Goal: Information Seeking & Learning: Learn about a topic

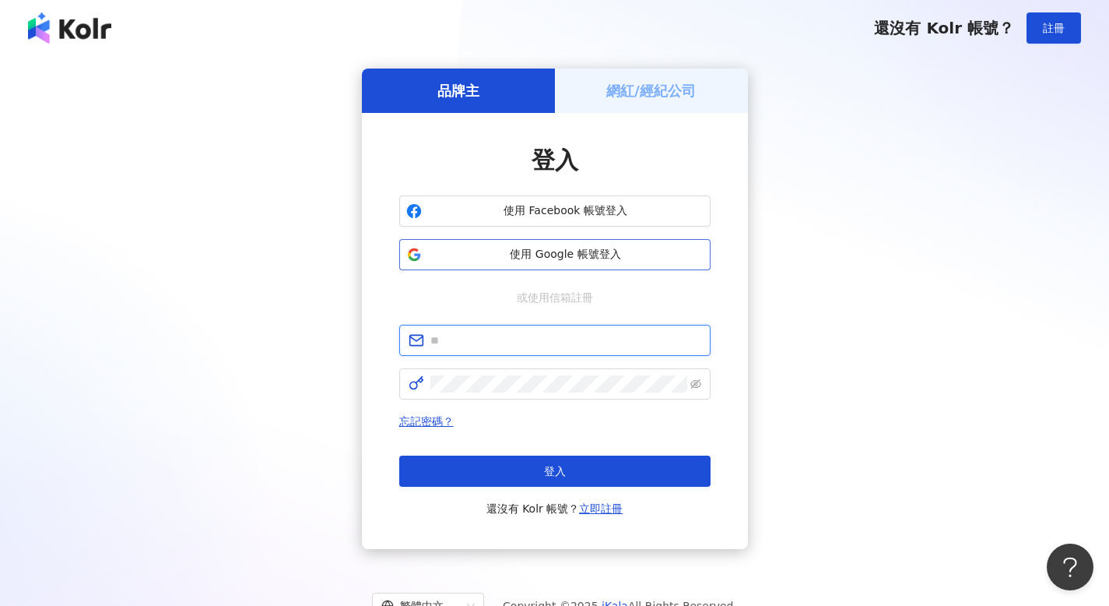
type input "**********"
click at [497, 262] on span "使用 Google 帳號登入" at bounding box center [566, 255] width 276 height 16
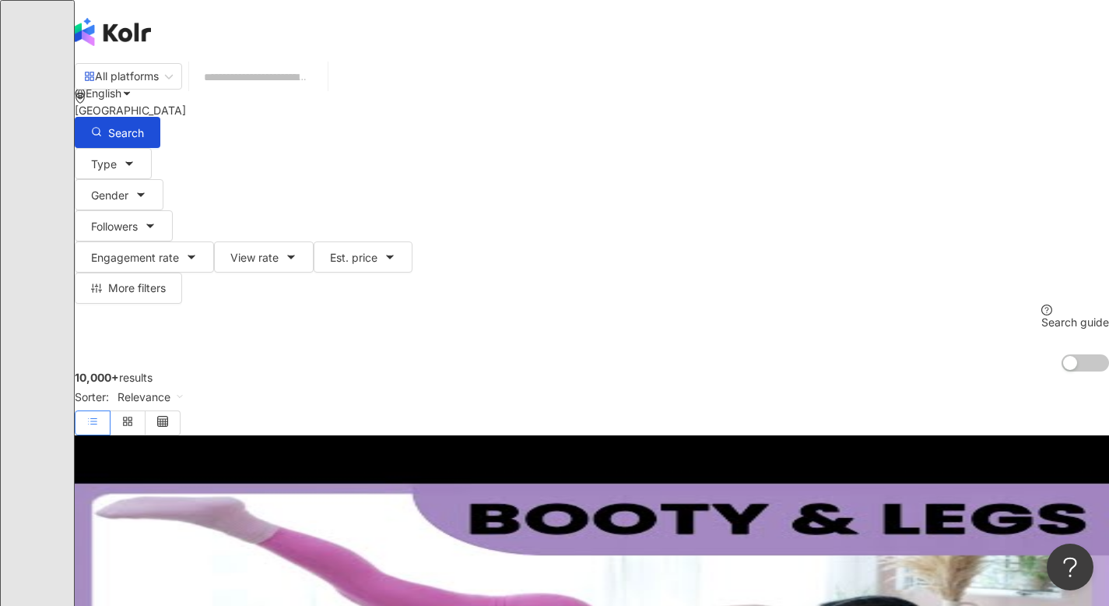
click at [295, 92] on input "search" at bounding box center [258, 77] width 126 height 30
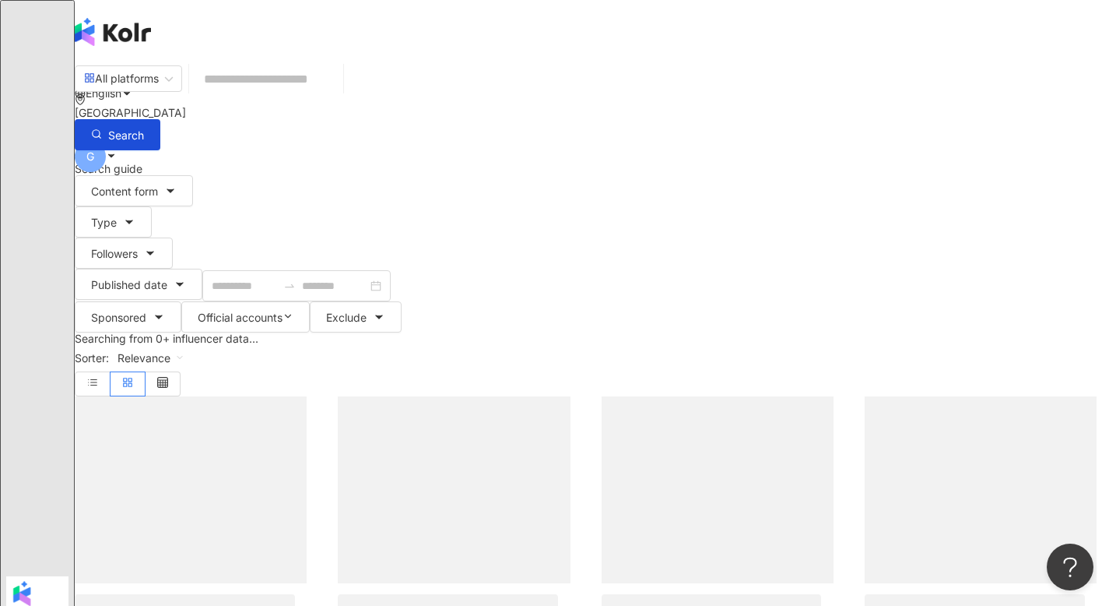
click at [318, 96] on input "search" at bounding box center [266, 78] width 142 height 33
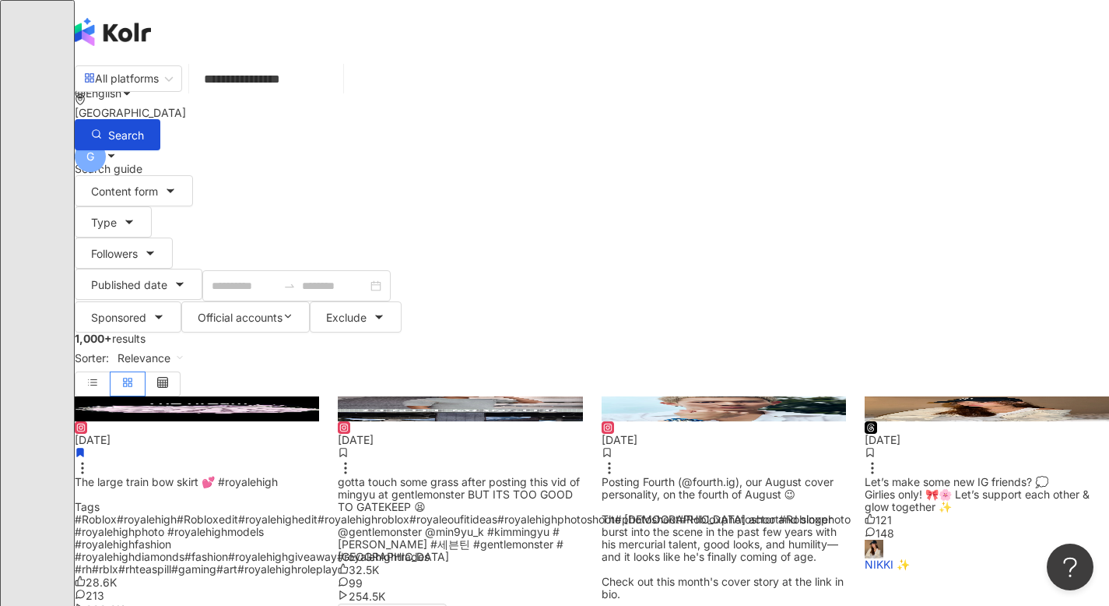
type input "**********"
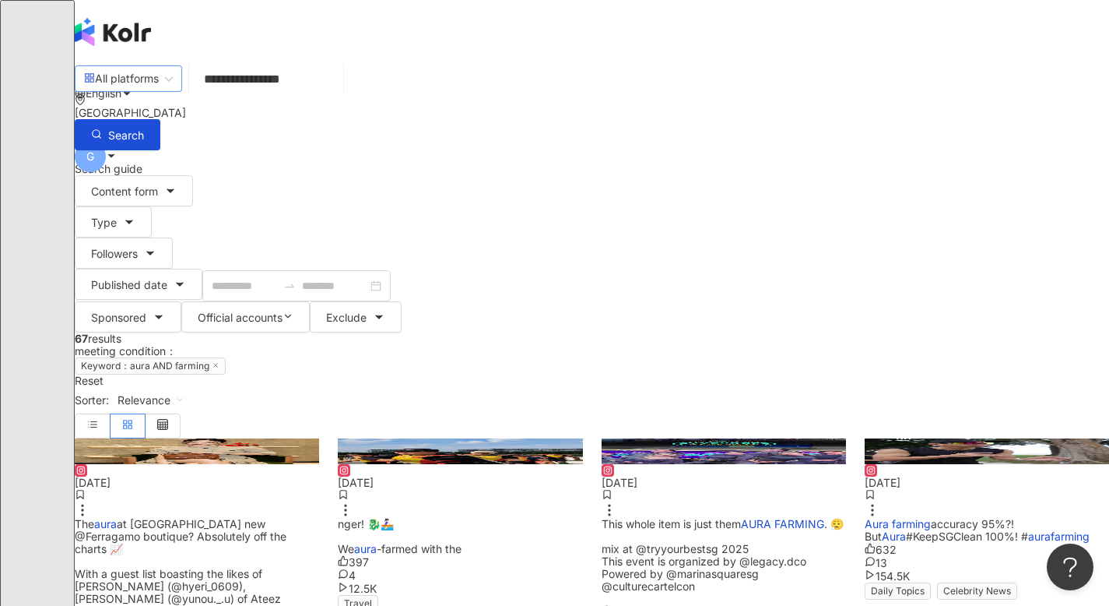
drag, startPoint x: 399, startPoint y: 93, endPoint x: 169, endPoint y: 96, distance: 230.4
click at [169, 96] on div "**********" at bounding box center [592, 106] width 1034 height 88
click at [245, 517] on span "at Seoul’s new @Ferragamo boutique? Absolutely off the charts 📈 With a guest li…" at bounding box center [186, 586] width 222 height 139
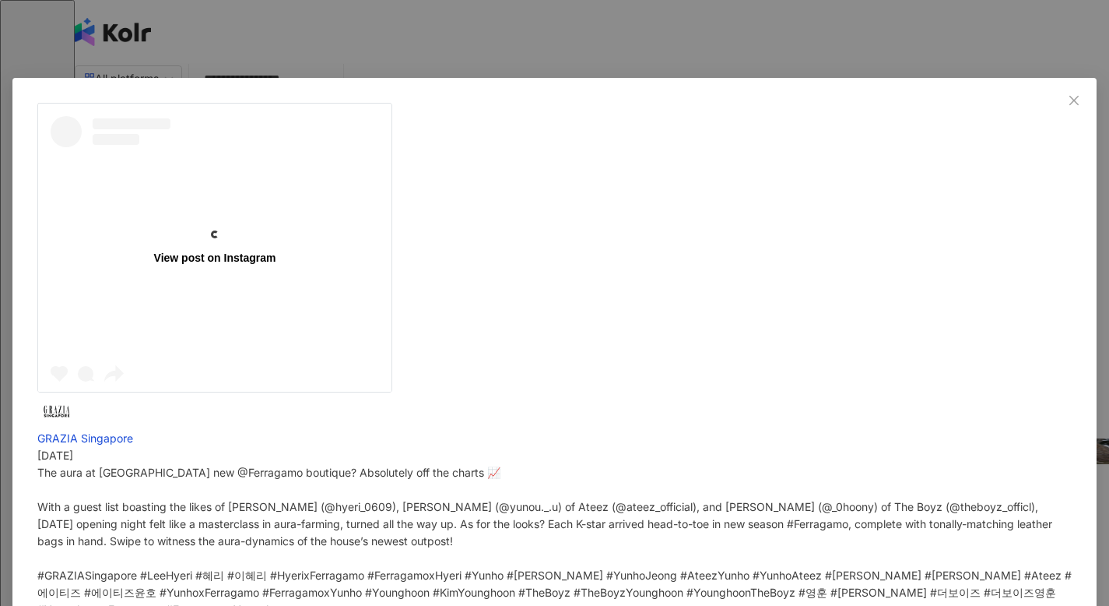
click at [972, 367] on div "View post on Instagram GRAZIA Singapore 7/8/25 The aura at Seoul’s new @Ferraga…" at bounding box center [554, 303] width 1109 height 606
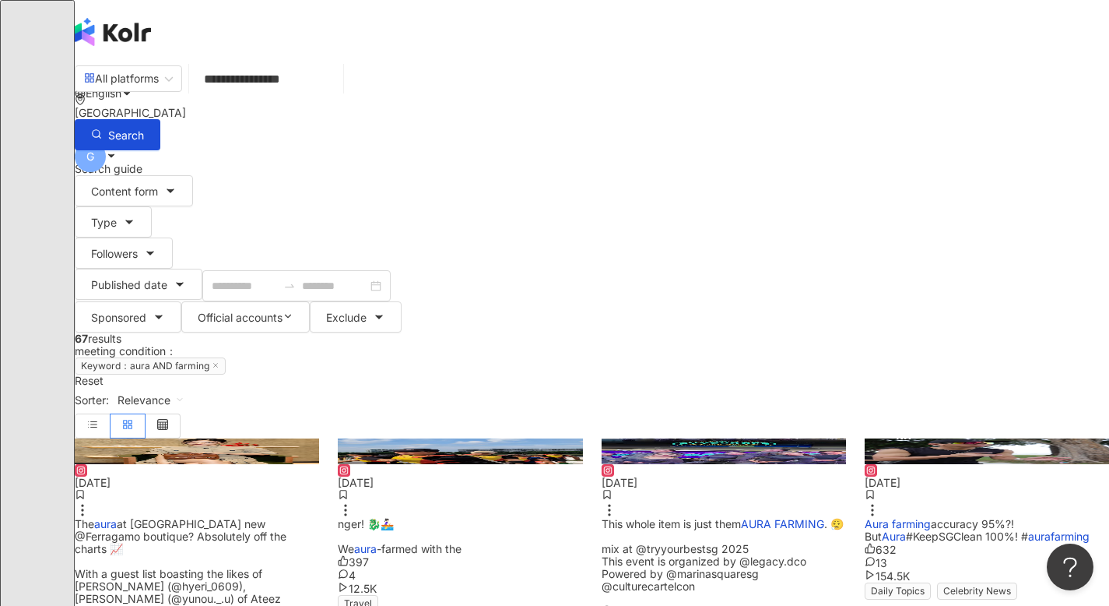
click at [888, 107] on div "Singapore" at bounding box center [592, 113] width 1034 height 12
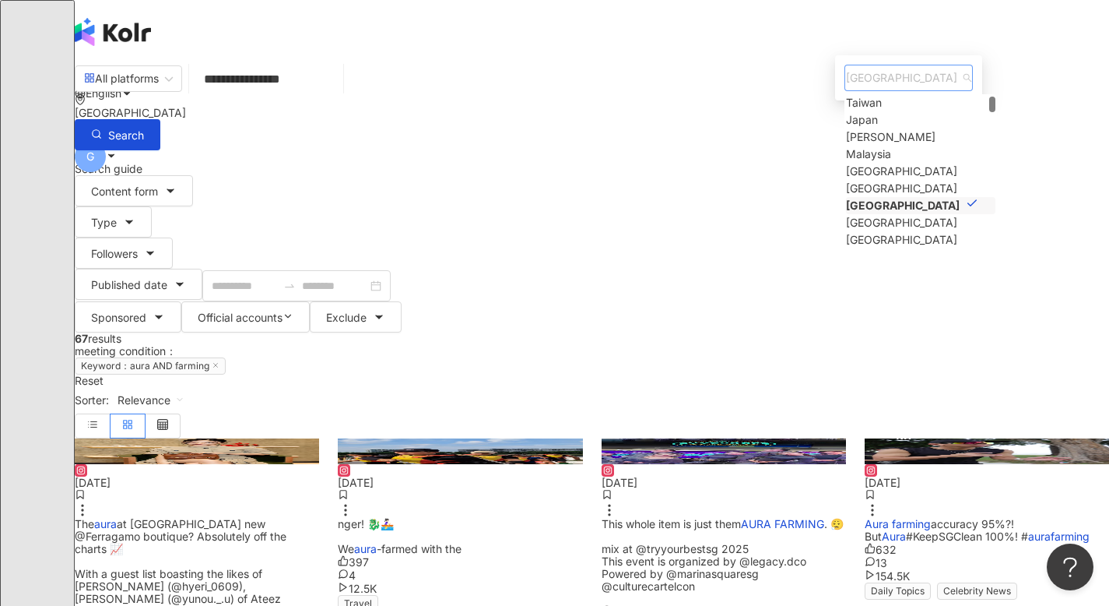
click at [846, 90] on span "Singapore" at bounding box center [908, 77] width 125 height 25
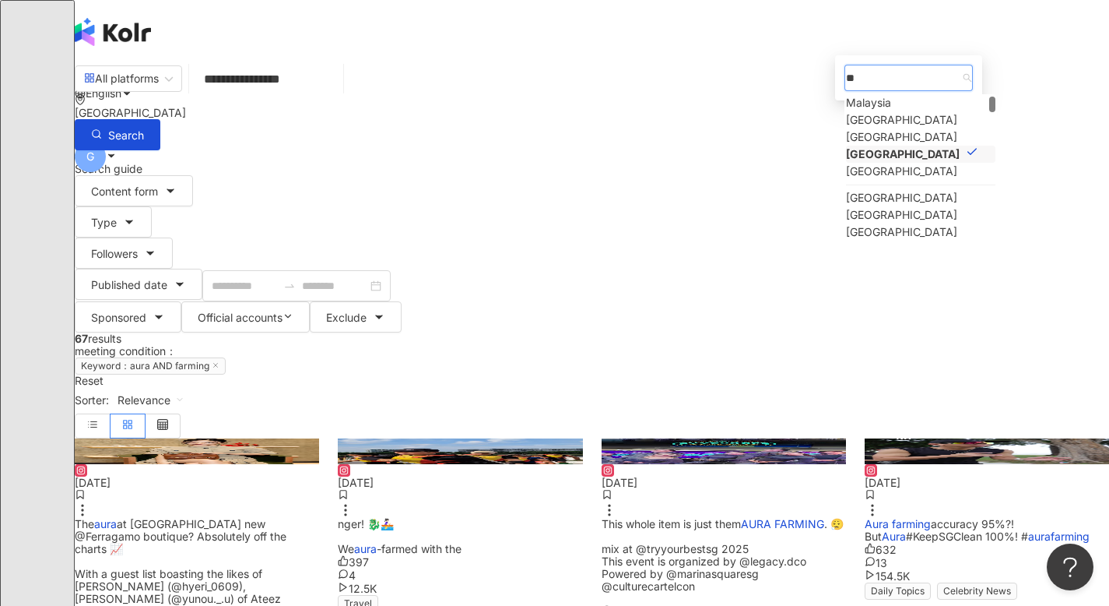
scroll to position [0, 0]
type input "****"
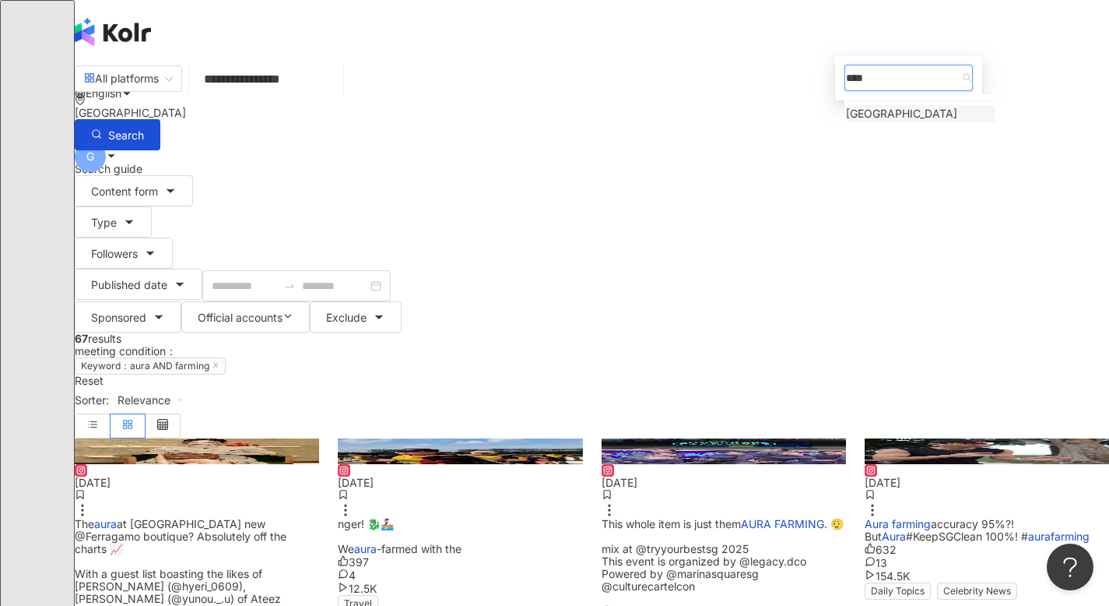
click at [865, 122] on div "Indonesia" at bounding box center [901, 113] width 111 height 17
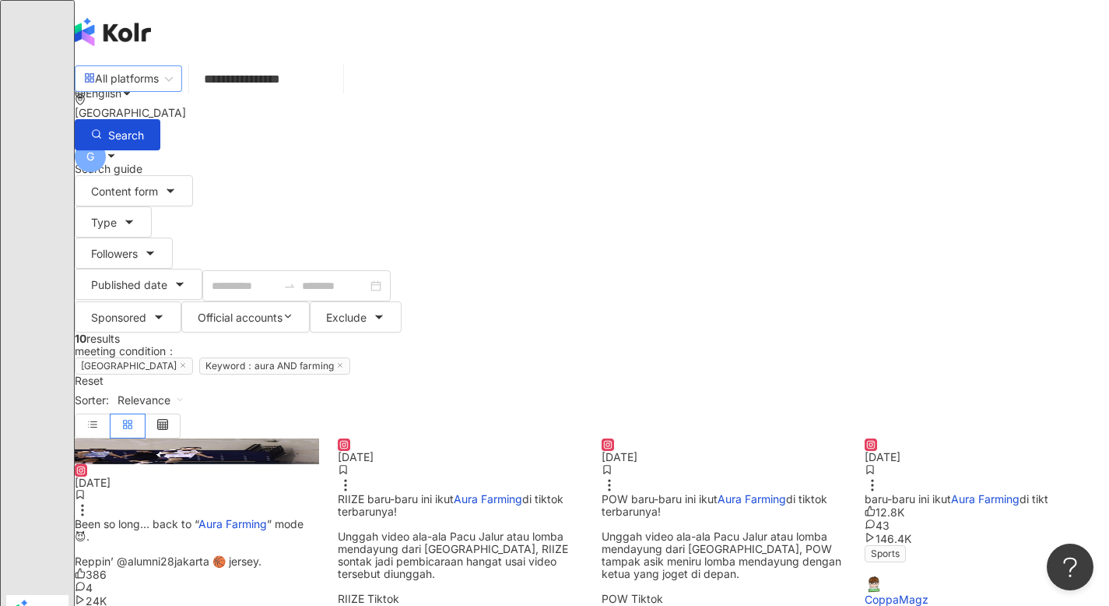
drag, startPoint x: 428, startPoint y: 83, endPoint x: 206, endPoint y: 81, distance: 221.8
click at [206, 81] on div "**********" at bounding box center [592, 106] width 1034 height 88
drag, startPoint x: 399, startPoint y: 95, endPoint x: 207, endPoint y: 97, distance: 192.3
click at [207, 97] on div "**********" at bounding box center [592, 106] width 1034 height 88
paste input "search"
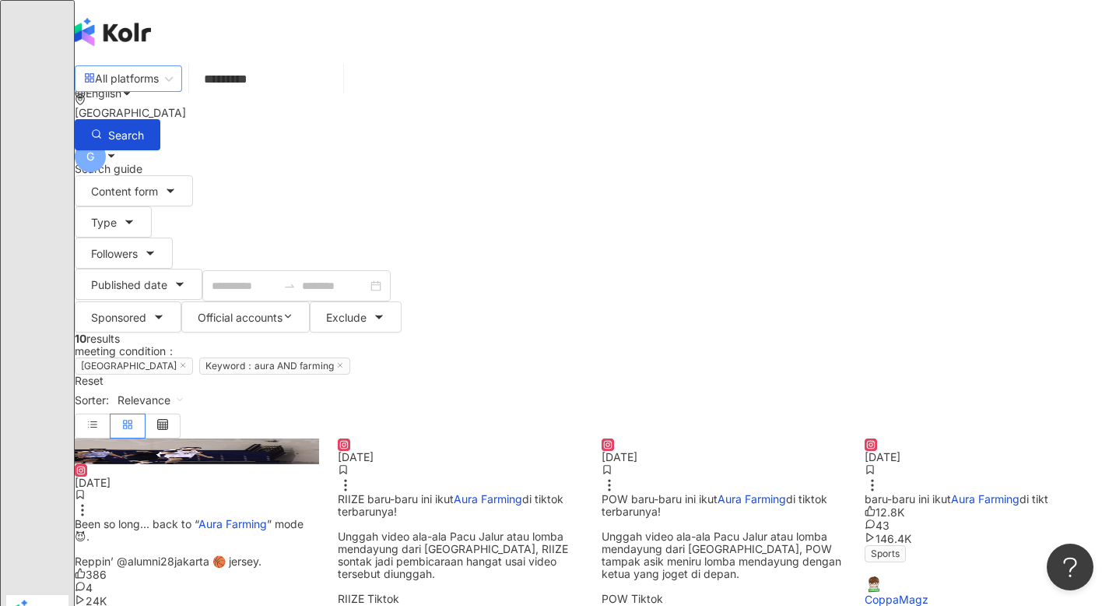
type input "*********"
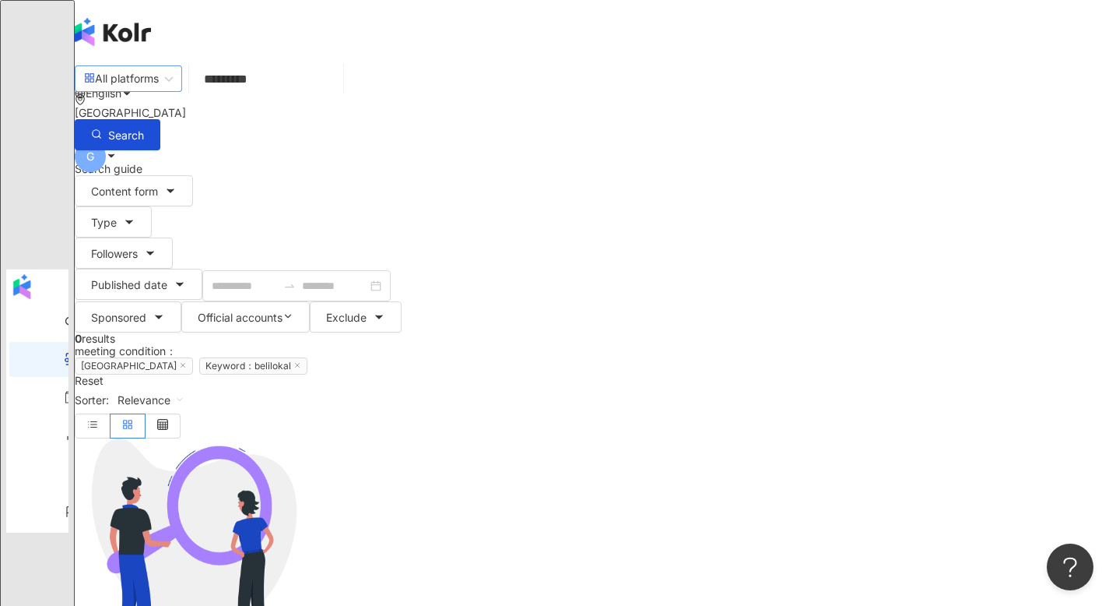
drag, startPoint x: 358, startPoint y: 92, endPoint x: 170, endPoint y: 88, distance: 188.4
click at [174, 89] on div "All platforms belilokal ********* Indonesia Search searchOperator Insert syntax…" at bounding box center [592, 106] width 1034 height 88
type input "*"
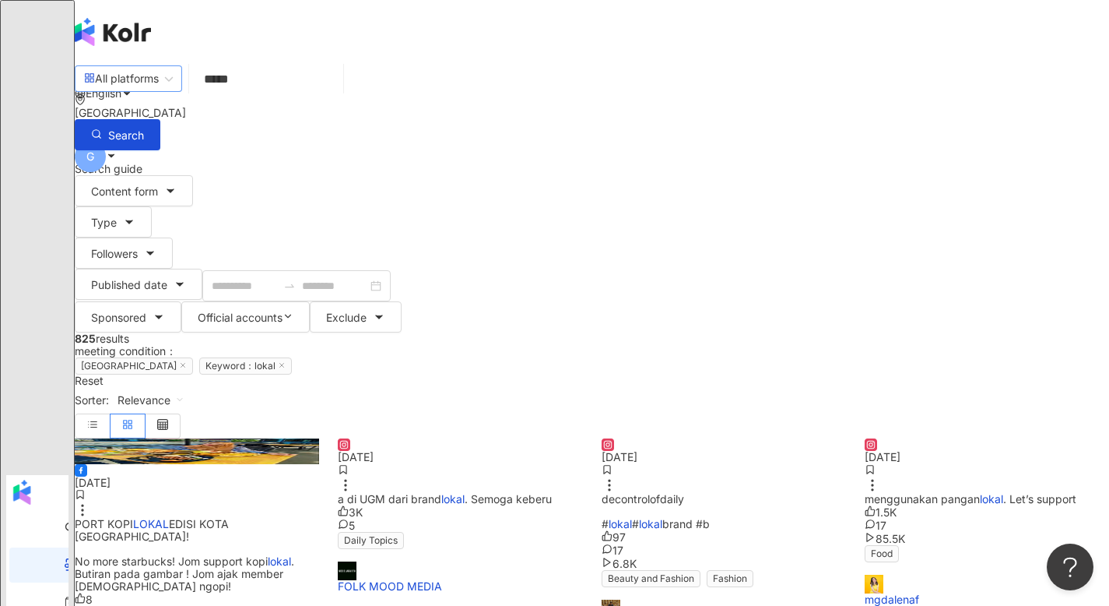
click at [179, 79] on div "All platforms lokal ***** Indonesia Search searchOperator Insert syntax Complet…" at bounding box center [592, 106] width 1034 height 88
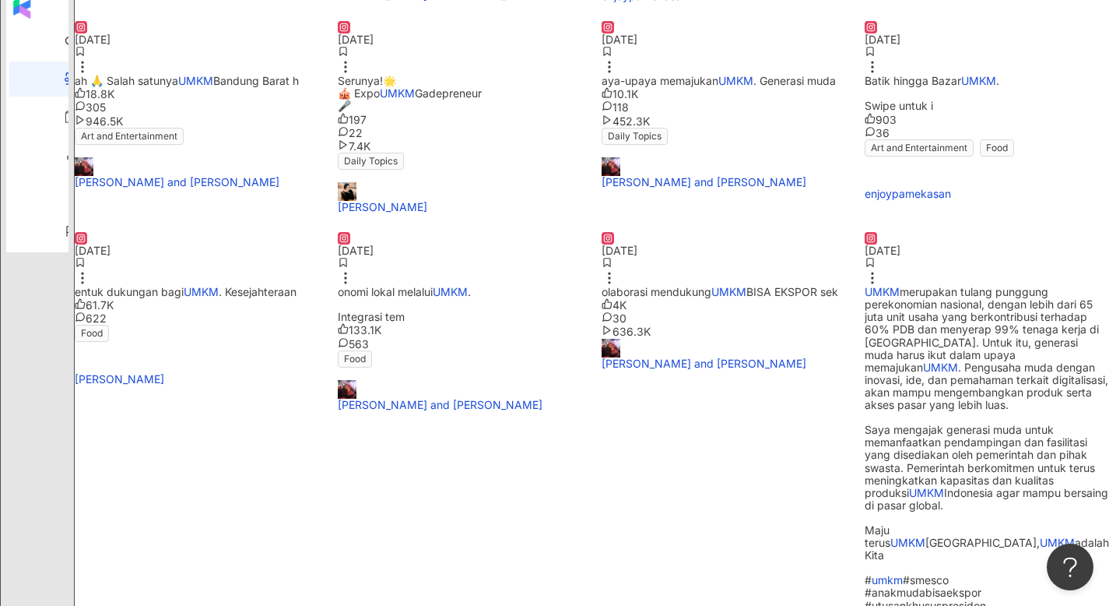
scroll to position [782, 0]
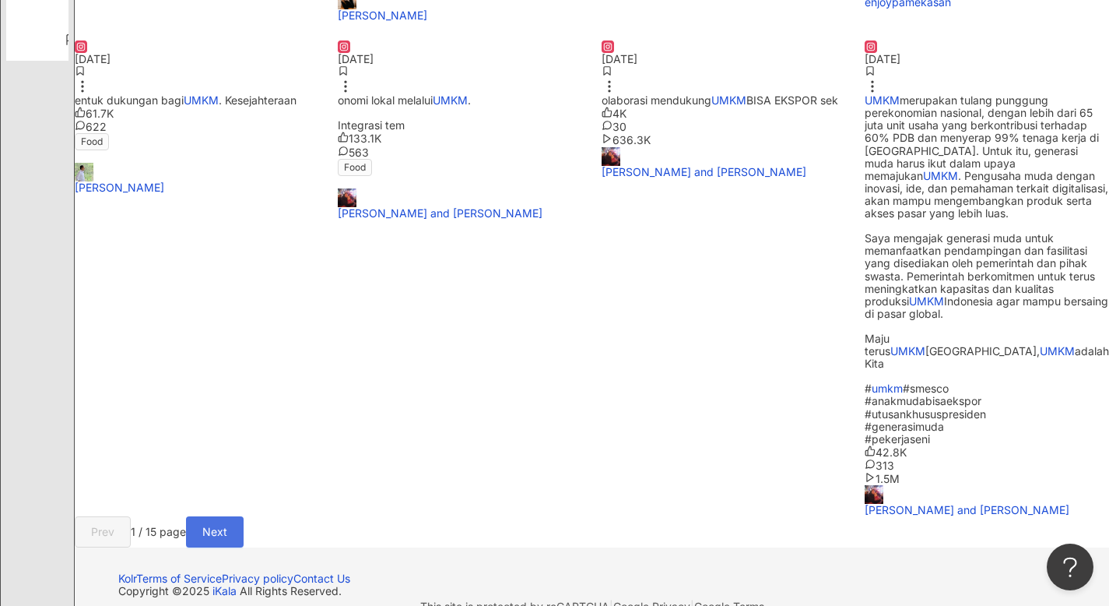
click at [244, 516] on button "Next" at bounding box center [215, 531] width 58 height 31
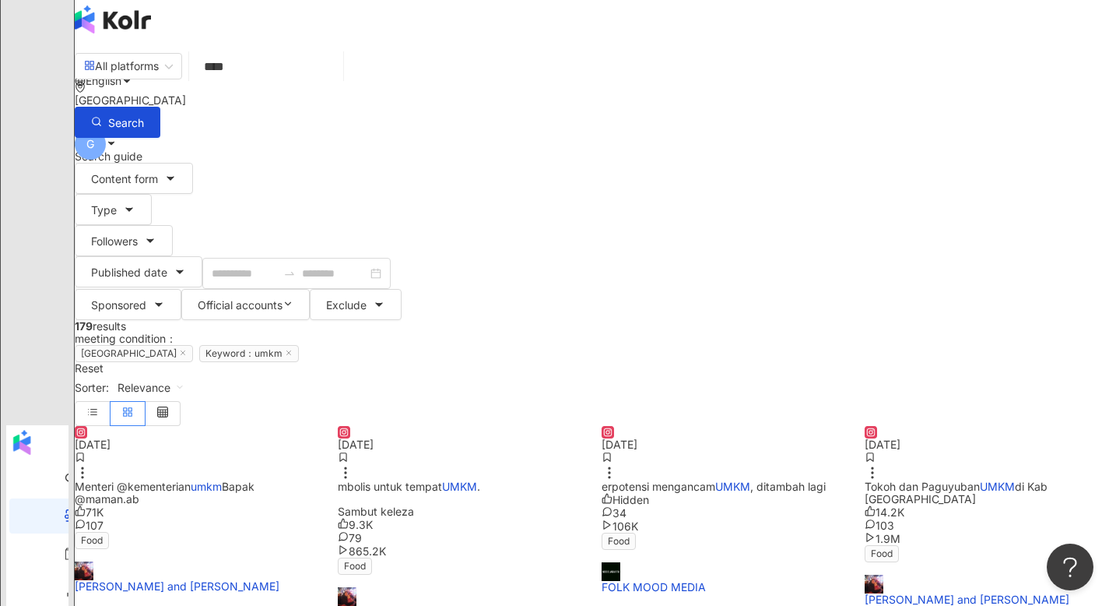
scroll to position [0, 0]
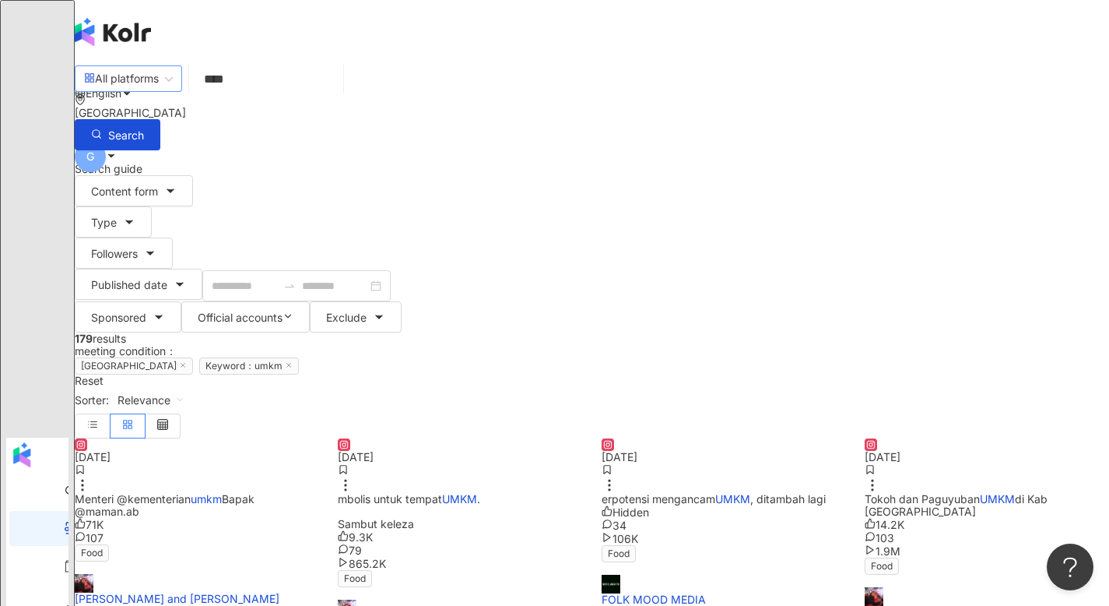
drag, startPoint x: 339, startPoint y: 95, endPoint x: 156, endPoint y: 72, distance: 184.4
click at [197, 80] on div "All platforms **** Indonesia Search searchOperator Insert syntax Complete Match…" at bounding box center [592, 106] width 1034 height 88
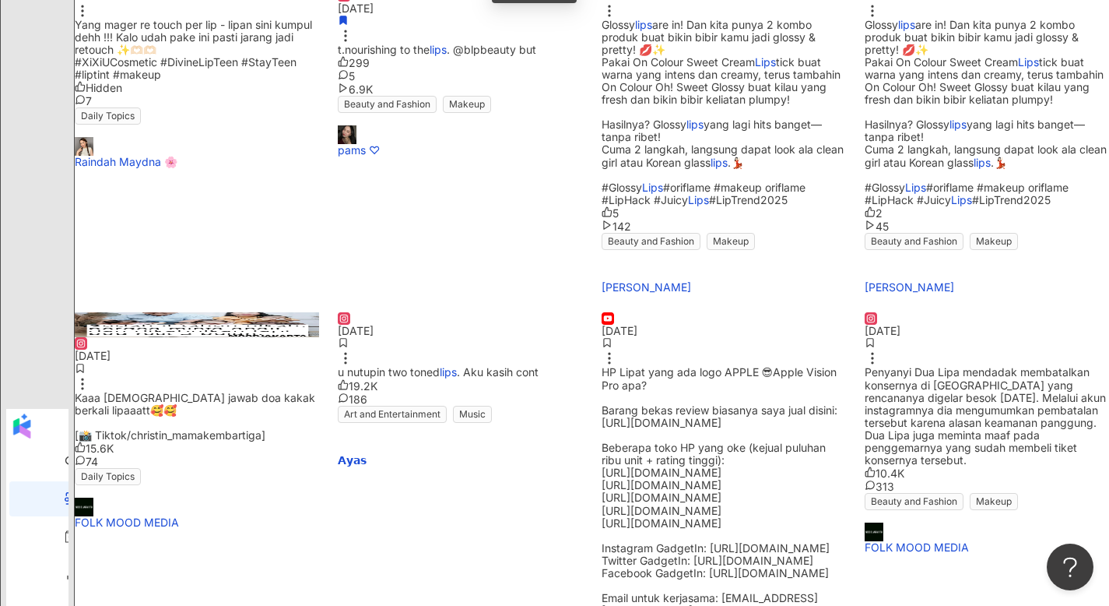
scroll to position [513, 0]
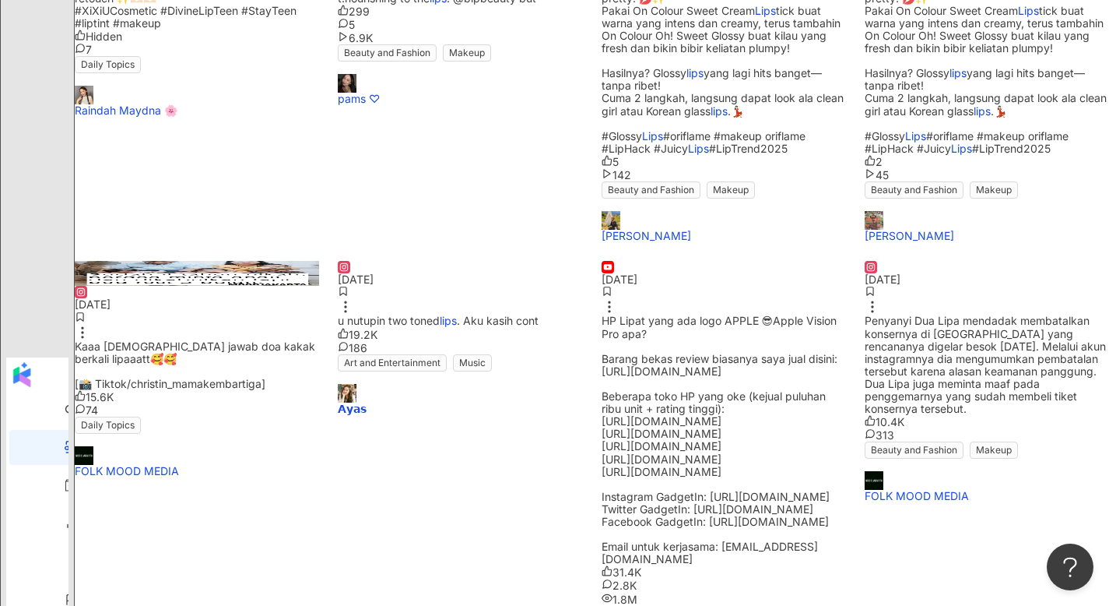
click at [722, 314] on div "HP Lipat yang ada logo APPLE 😎Apple Vision Pro apa? Barang bekas review biasany…" at bounding box center [724, 439] width 244 height 251
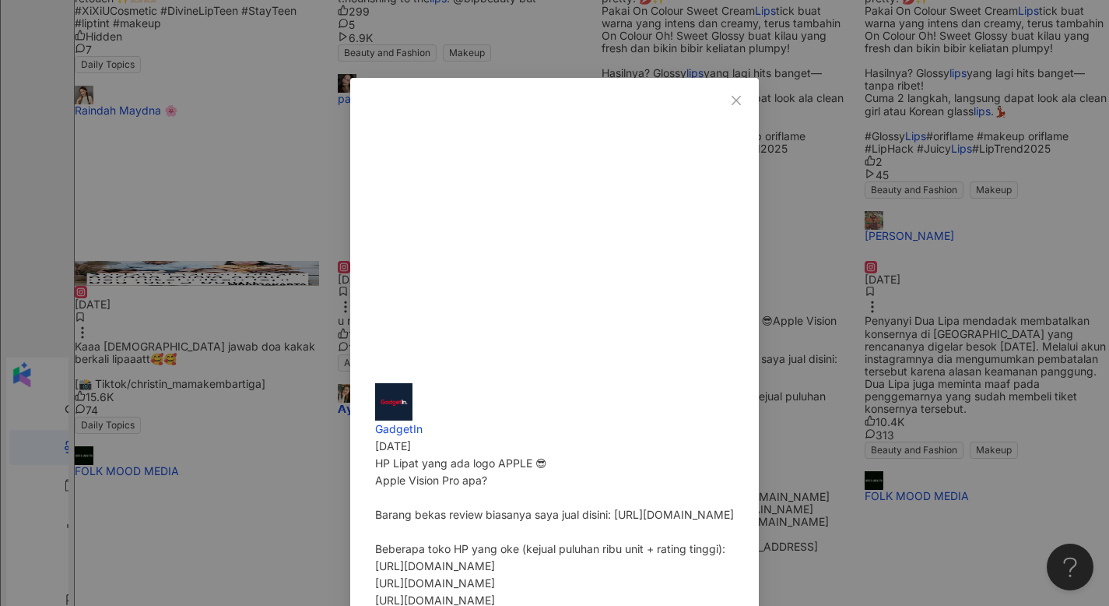
click at [971, 300] on div "GadgetIn 2/8/24 HP Lipat yang ada logo APPLE 😎 Apple Vision Pro apa? Barang bek…" at bounding box center [554, 303] width 1109 height 606
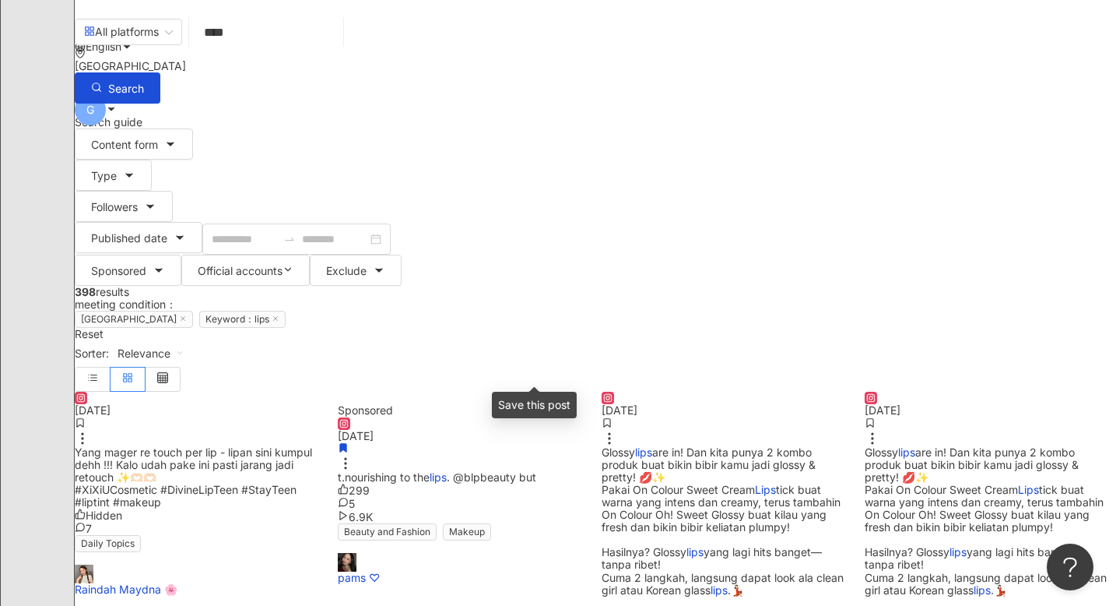
scroll to position [0, 0]
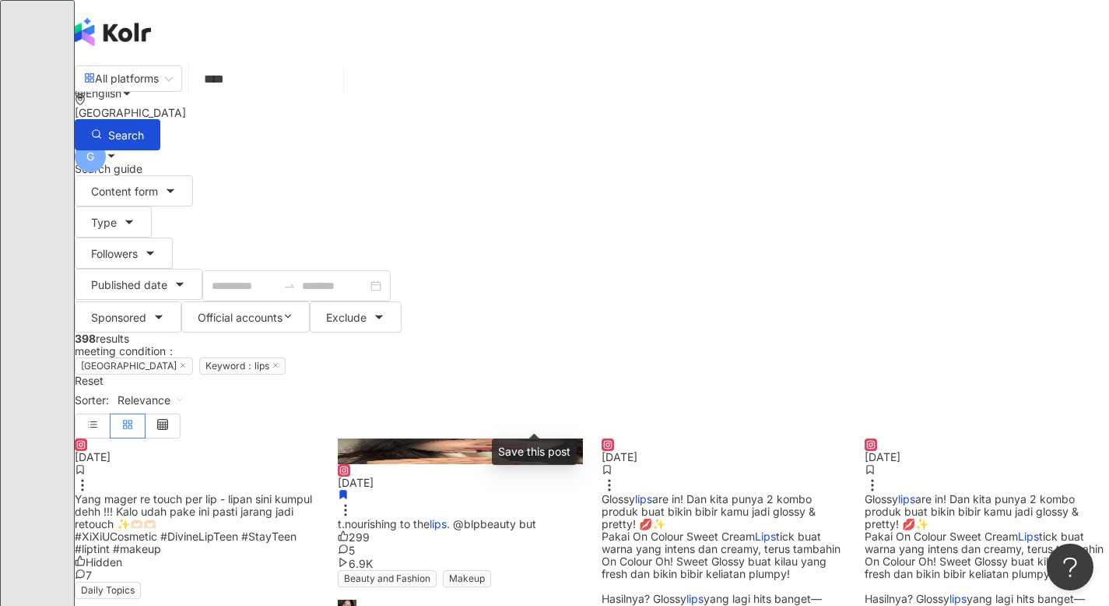
drag, startPoint x: 317, startPoint y: 108, endPoint x: 93, endPoint y: 95, distance: 224.5
click at [138, 104] on div "All platforms lips **** Indonesia Search searchOperator Insert syntax Complete …" at bounding box center [592, 106] width 1034 height 88
drag, startPoint x: 297, startPoint y: 89, endPoint x: 197, endPoint y: 89, distance: 99.6
click at [197, 89] on div "All platforms lips **** Indonesia Search searchOperator Insert syntax Complete …" at bounding box center [592, 106] width 1034 height 88
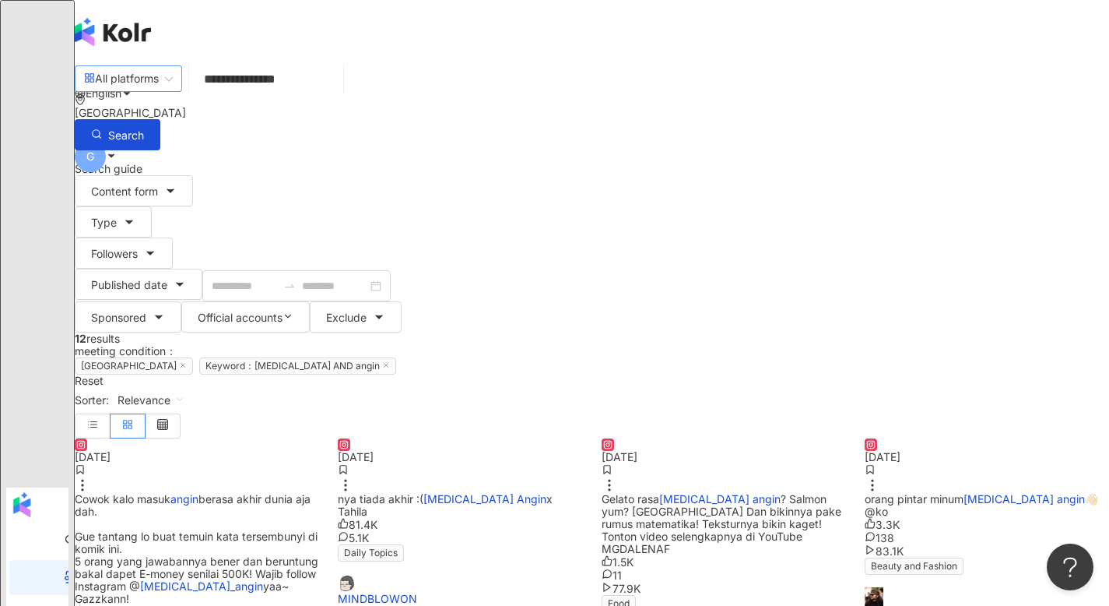
drag, startPoint x: 425, startPoint y: 96, endPoint x: 237, endPoint y: 76, distance: 188.6
click at [237, 76] on div "**********" at bounding box center [592, 106] width 1034 height 88
type input "*"
type input "**********"
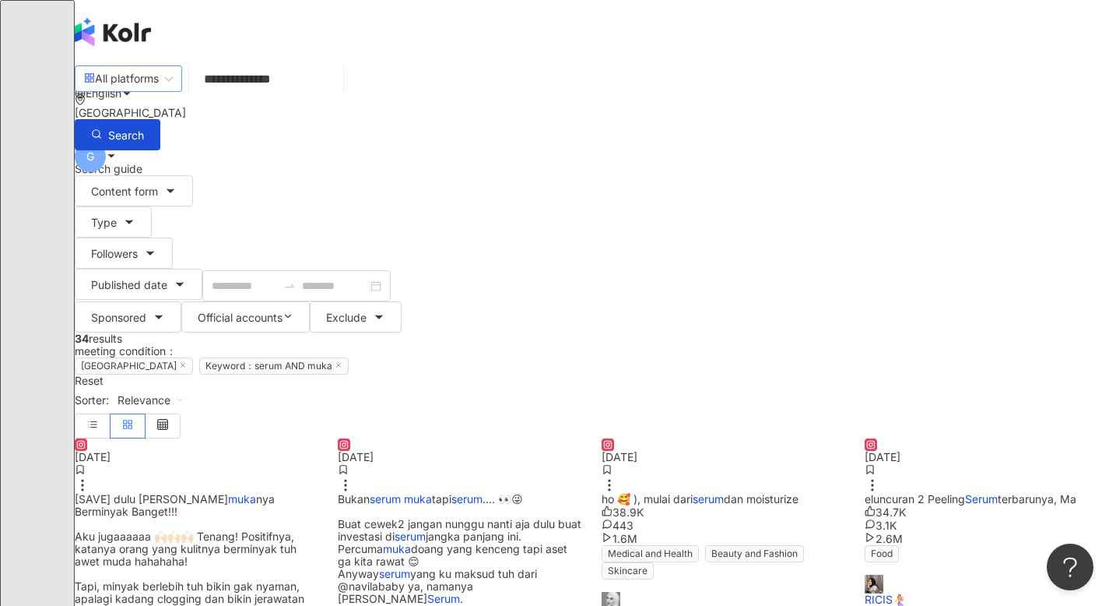
drag, startPoint x: 403, startPoint y: 98, endPoint x: 219, endPoint y: 97, distance: 184.5
click at [219, 97] on div "**********" at bounding box center [592, 106] width 1034 height 88
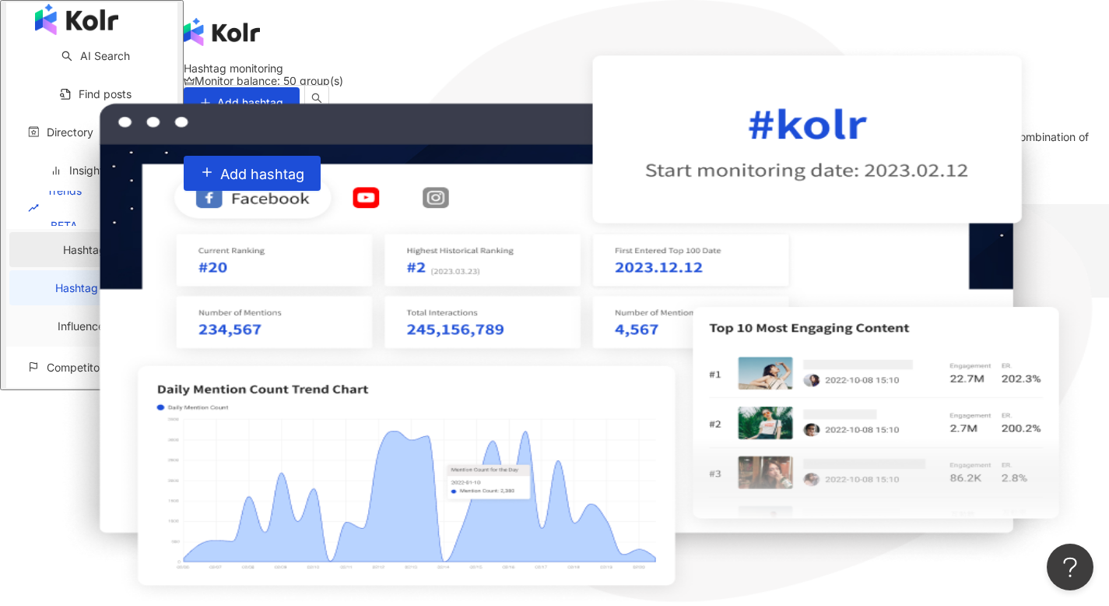
click at [71, 256] on link "Hashtag ranking" at bounding box center [105, 249] width 84 height 13
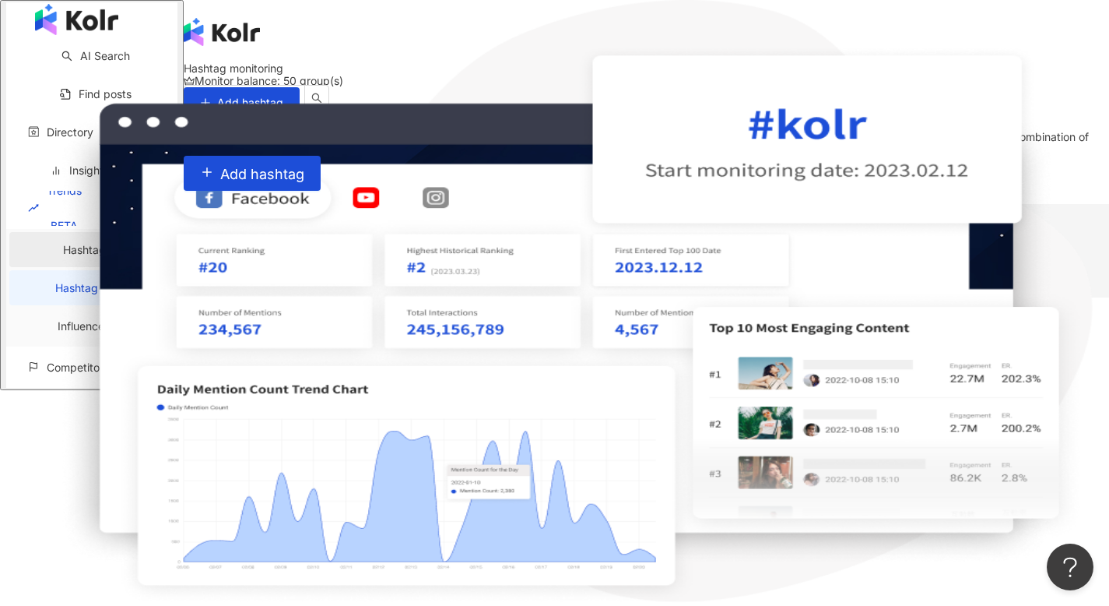
click at [82, 256] on link "Hashtag ranking" at bounding box center [105, 249] width 84 height 13
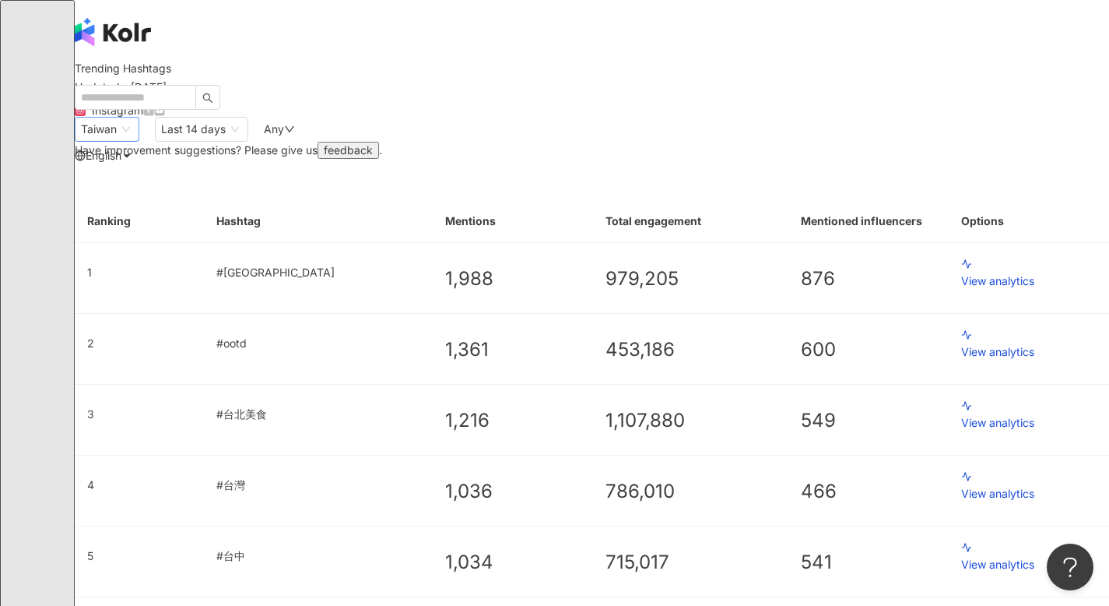
click at [133, 141] on span "Taiwan" at bounding box center [107, 129] width 52 height 23
click at [170, 254] on div "Taiwan Japan Hong Kong Malaysia" at bounding box center [137, 201] width 118 height 106
click at [163, 249] on div "Malaysia" at bounding box center [137, 240] width 100 height 17
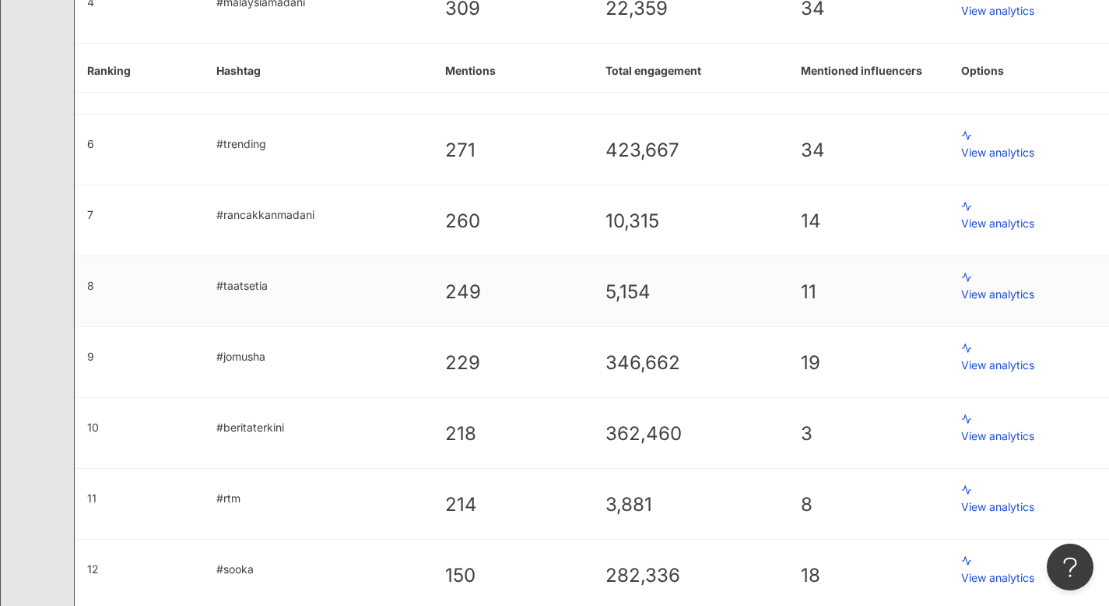
scroll to position [578, 0]
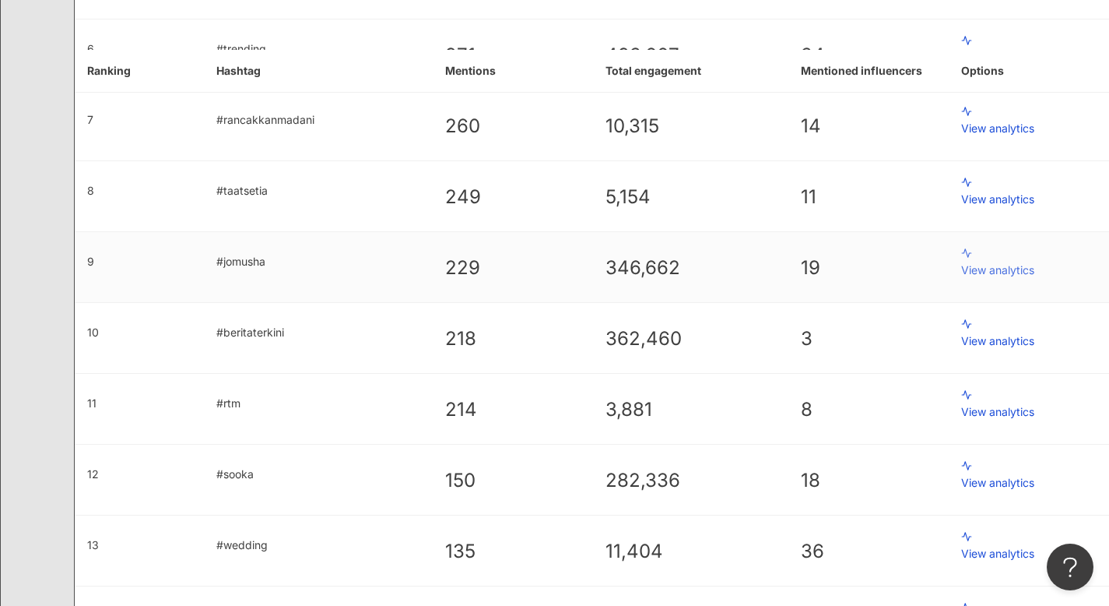
click at [961, 262] on p "View analytics" at bounding box center [1028, 270] width 135 height 17
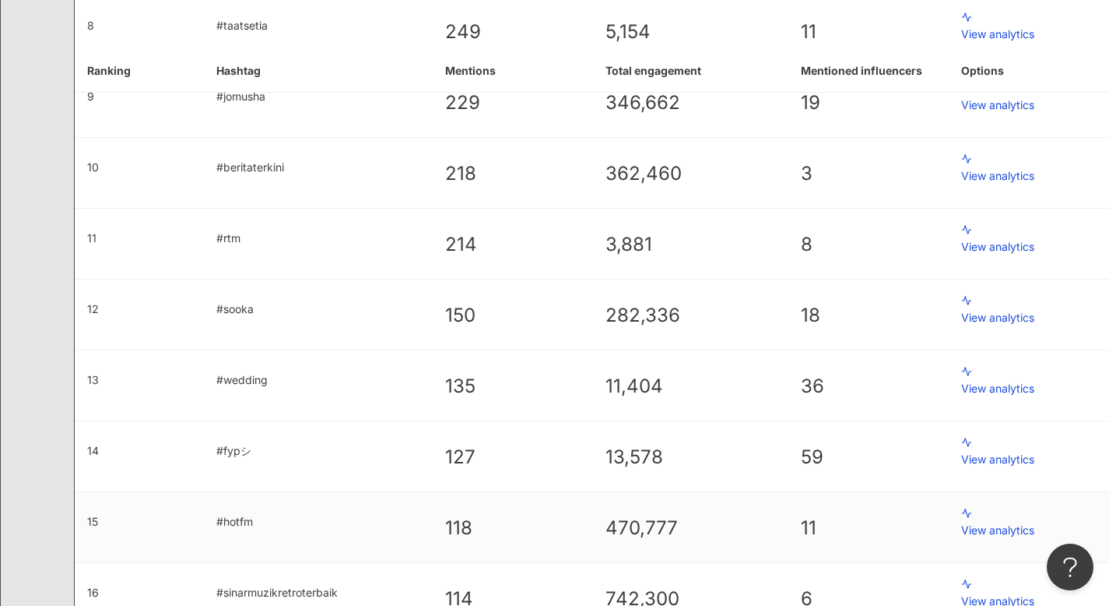
scroll to position [679, 0]
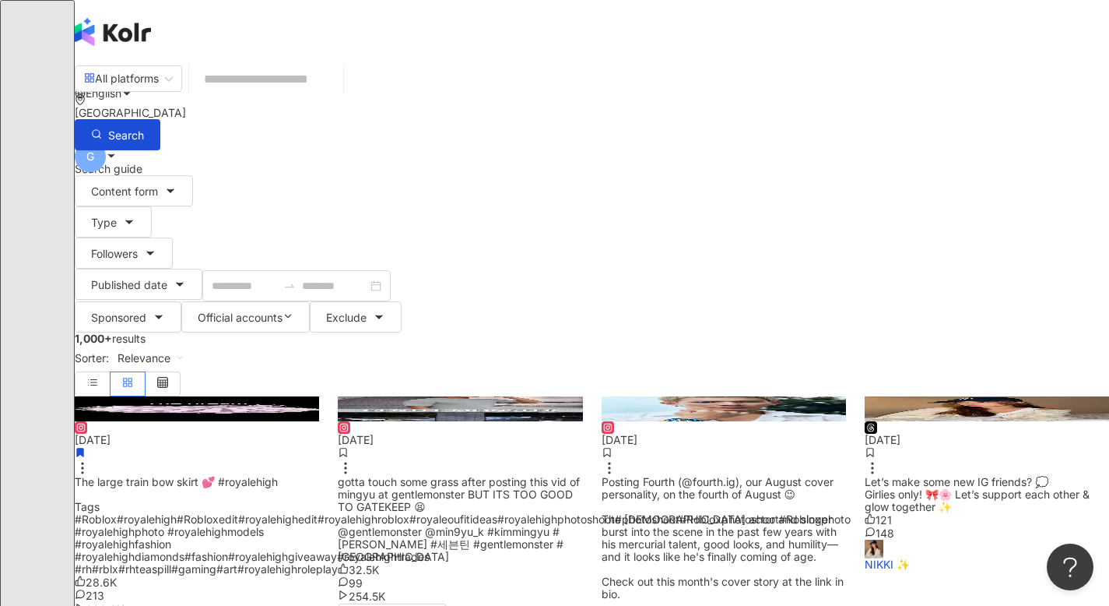
click at [337, 95] on input "search" at bounding box center [266, 78] width 142 height 33
click at [889, 107] on div "Singapore" at bounding box center [592, 113] width 1034 height 12
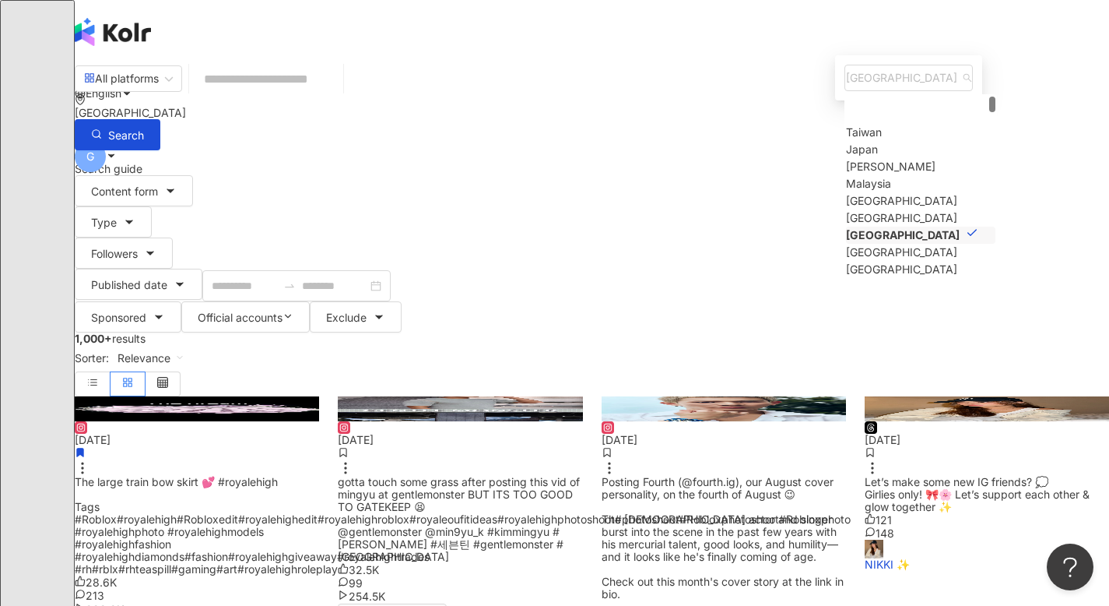
scroll to position [30, 0]
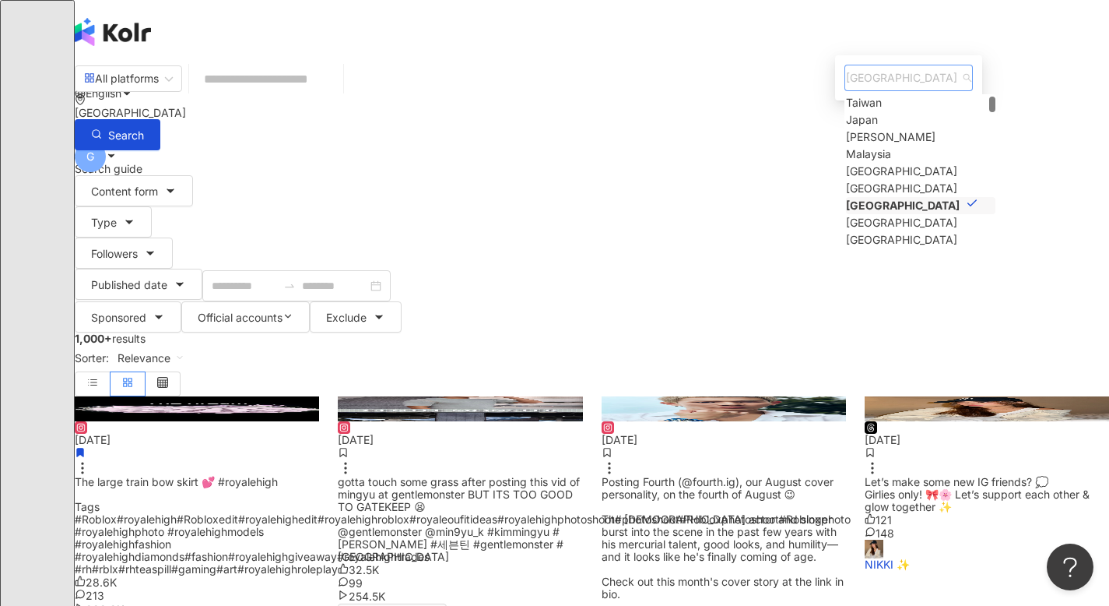
click at [857, 90] on span "Singapore" at bounding box center [908, 77] width 125 height 25
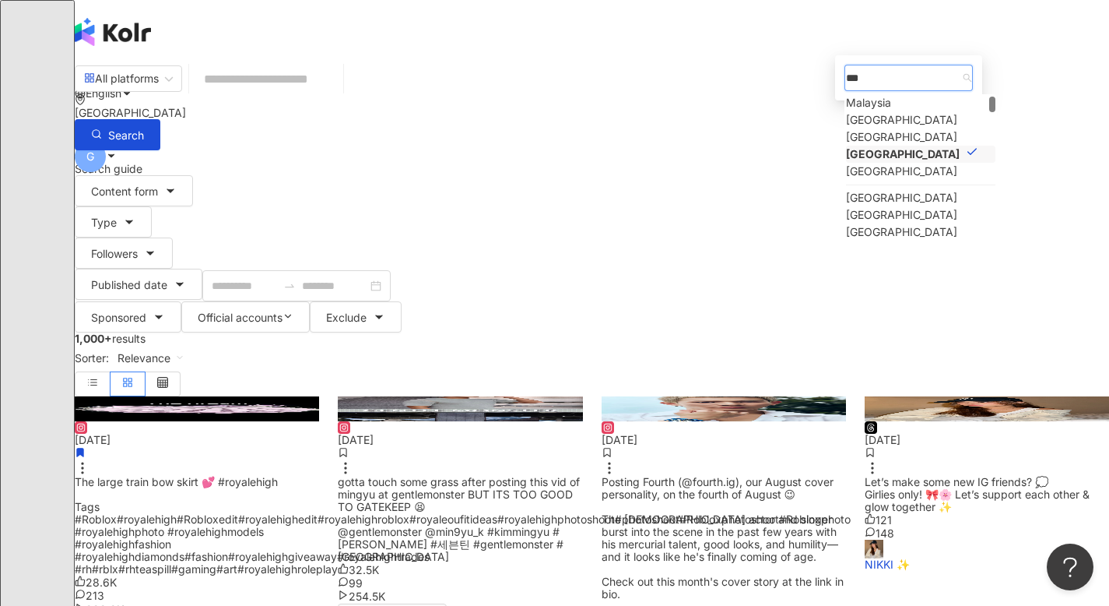
scroll to position [0, 0]
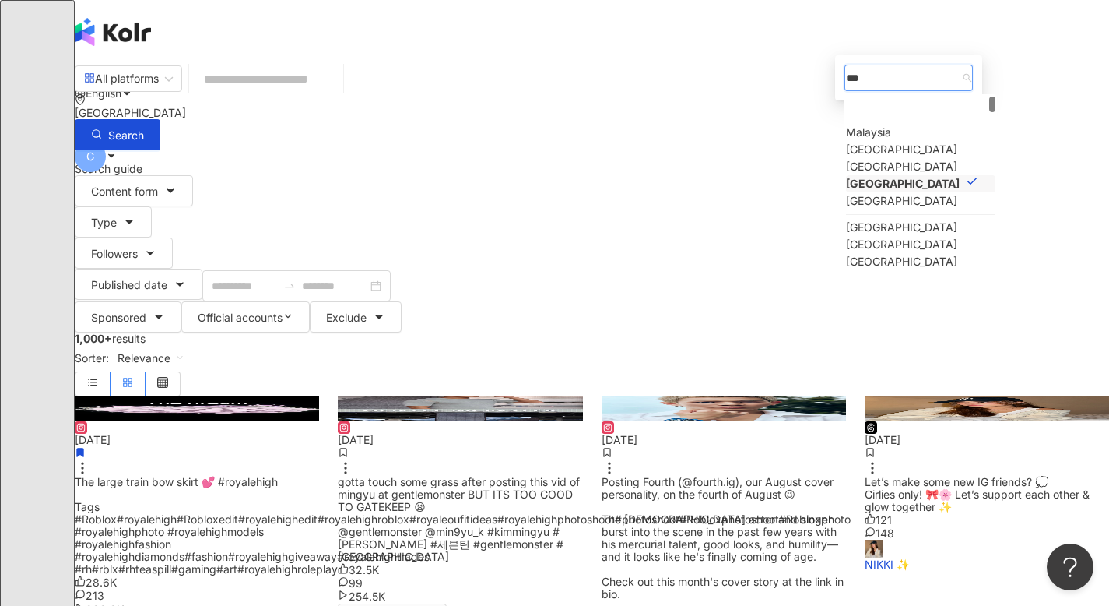
type input "****"
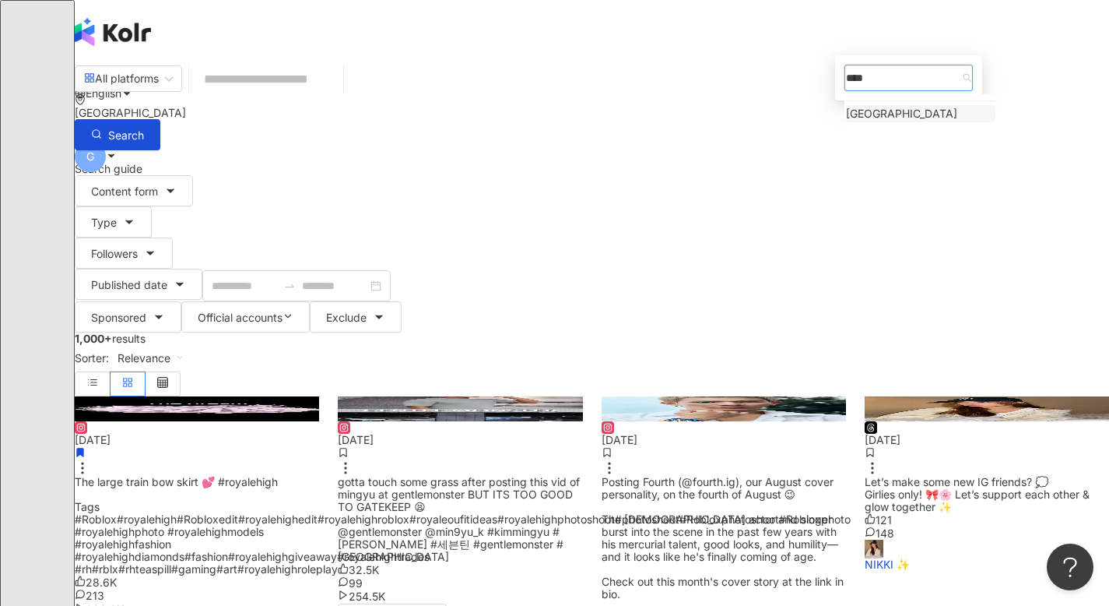
click at [864, 122] on div "Indonesia" at bounding box center [901, 113] width 111 height 17
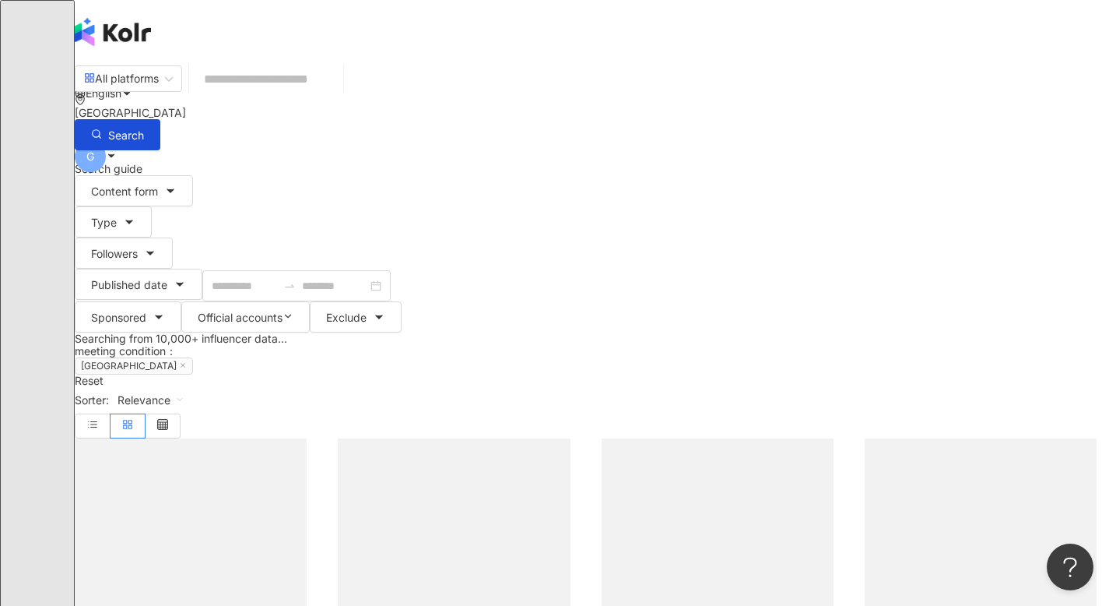
click at [337, 91] on input "search" at bounding box center [266, 78] width 142 height 33
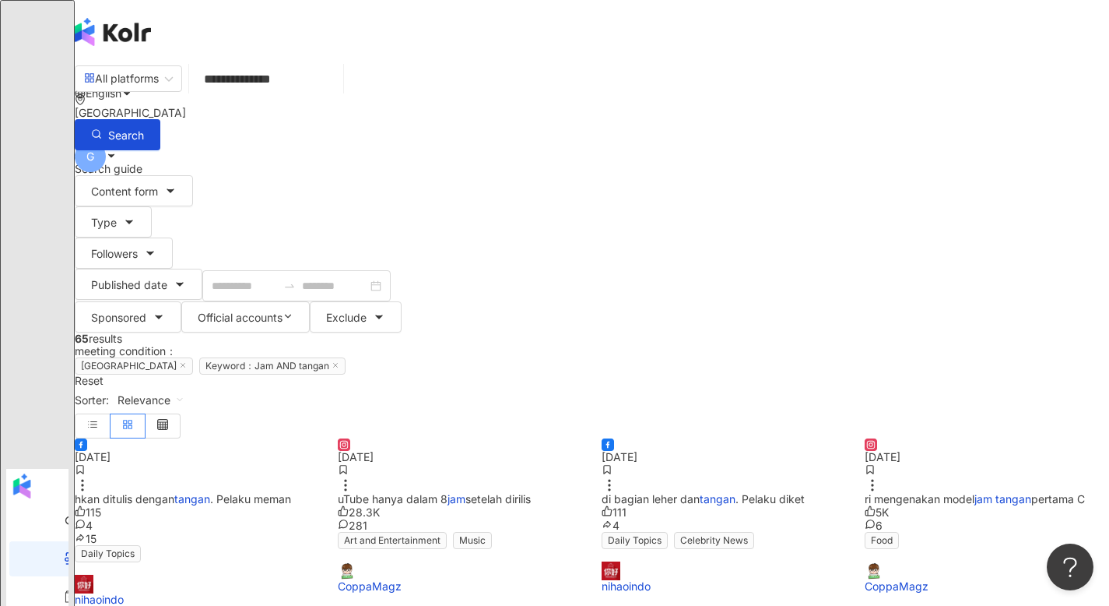
scroll to position [110, 0]
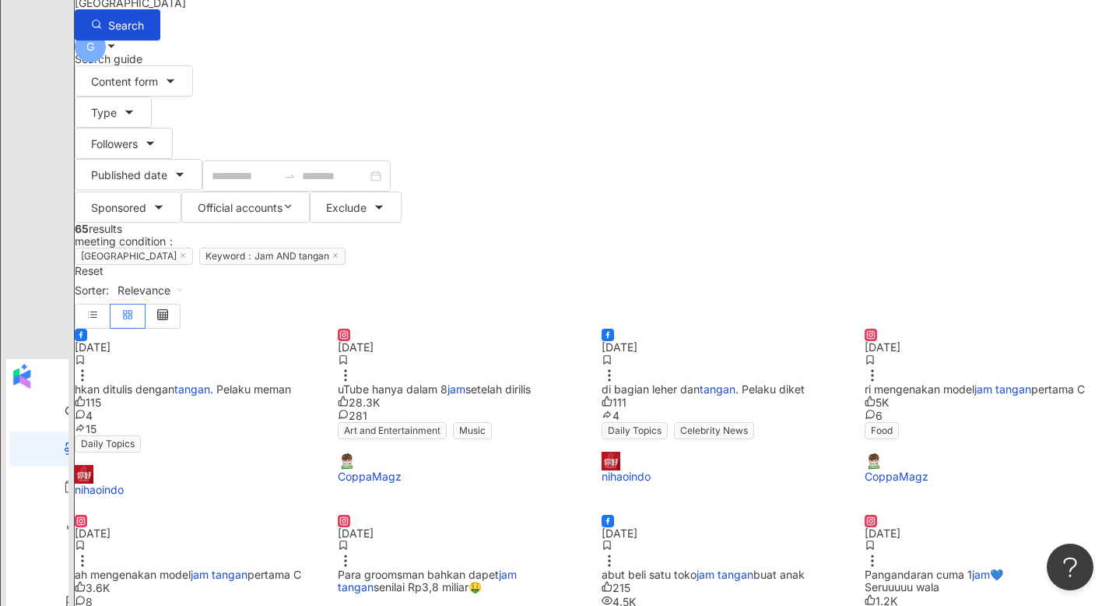
click at [683, 382] on span "di bagian leher dan" at bounding box center [651, 388] width 98 height 13
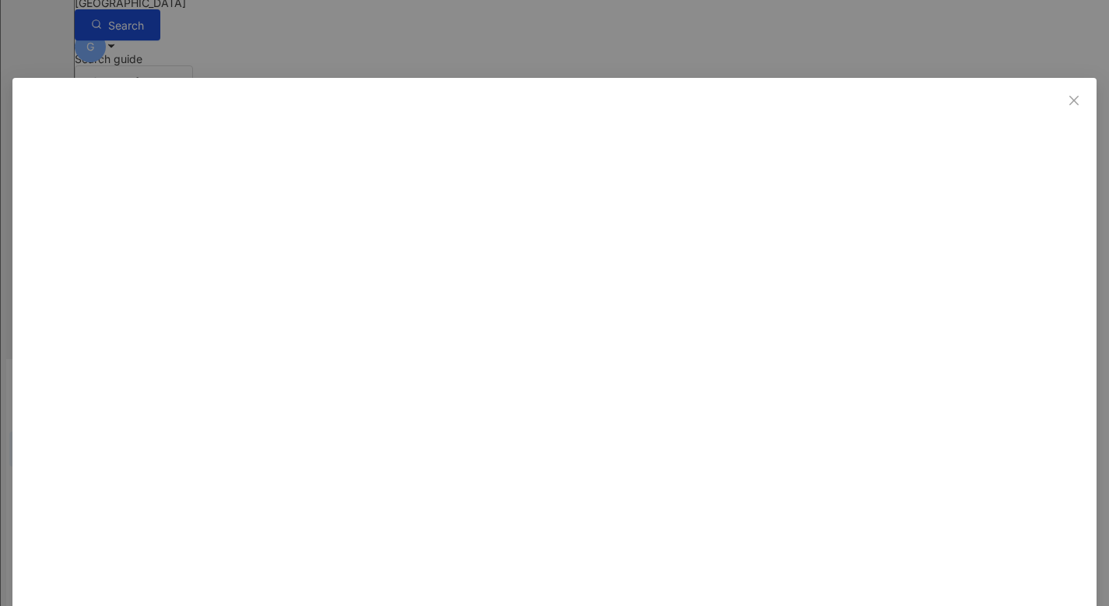
scroll to position [31, 0]
click at [975, 369] on div "nihaoindo 7/17/25 111 4 See original" at bounding box center [554, 303] width 1109 height 606
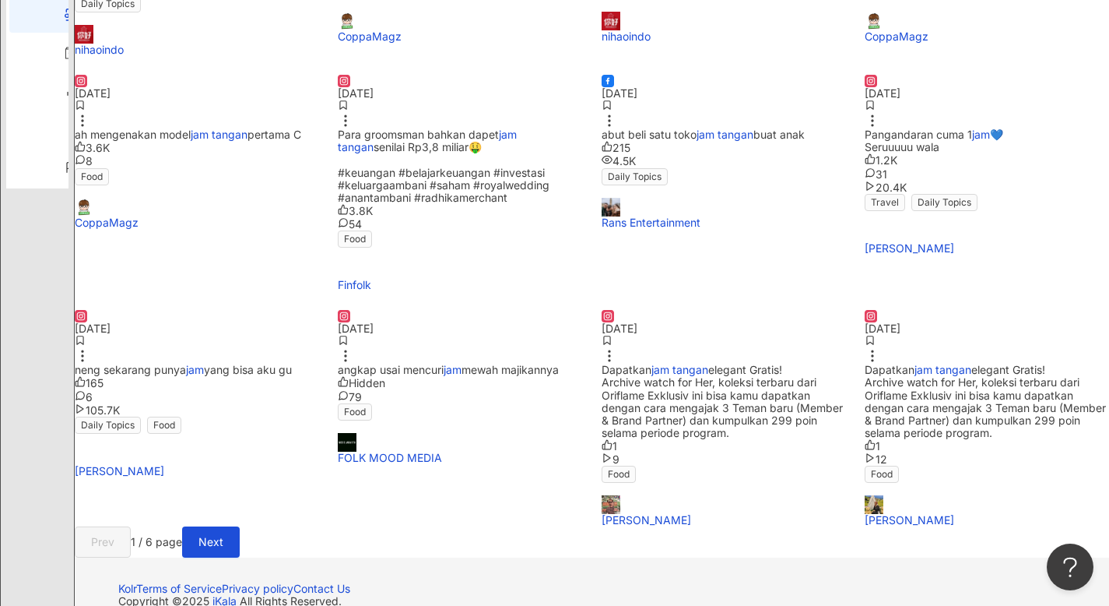
scroll to position [474, 0]
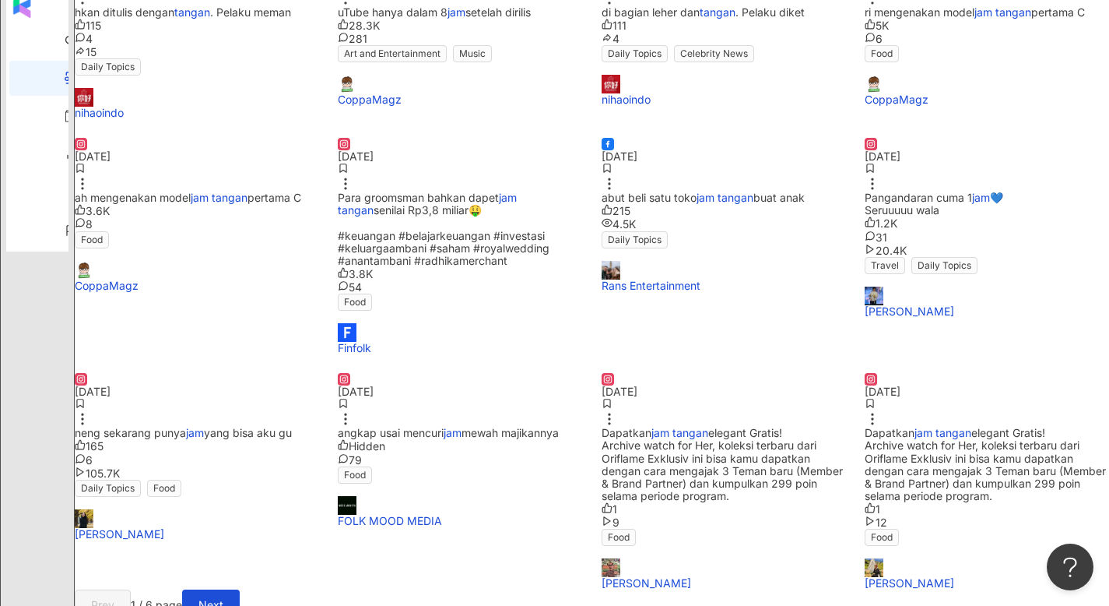
click at [904, 204] on span "Pangandaran cuma 1" at bounding box center [918, 197] width 107 height 13
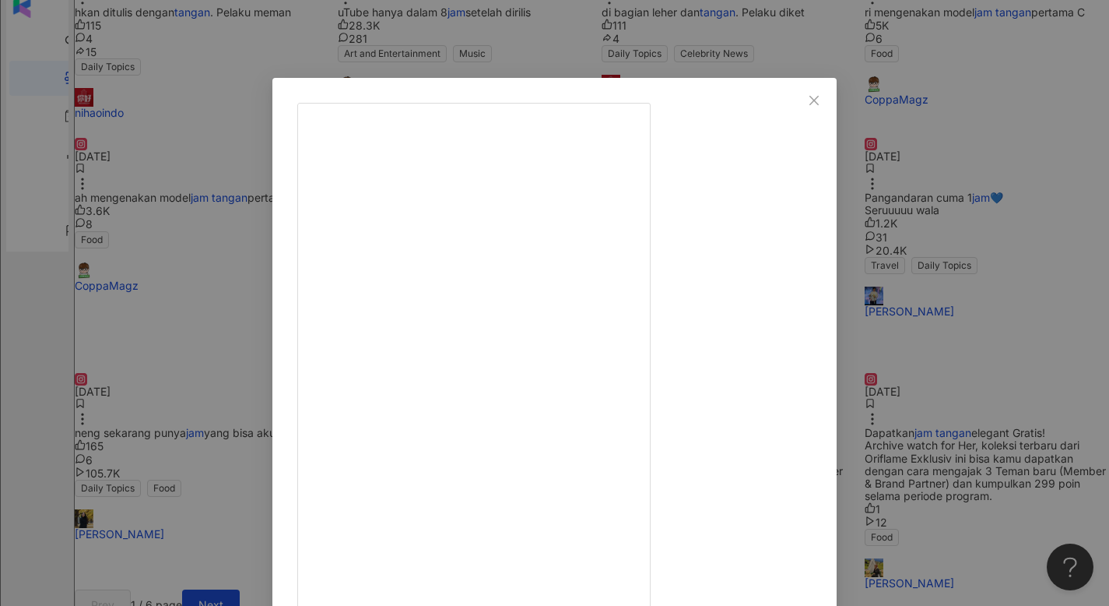
click at [1007, 317] on div "Hedi Yunus 7/17/24 Alhamdulillaah… terbang pakai @susiairofficial dari Halim ke…" at bounding box center [554, 303] width 1109 height 606
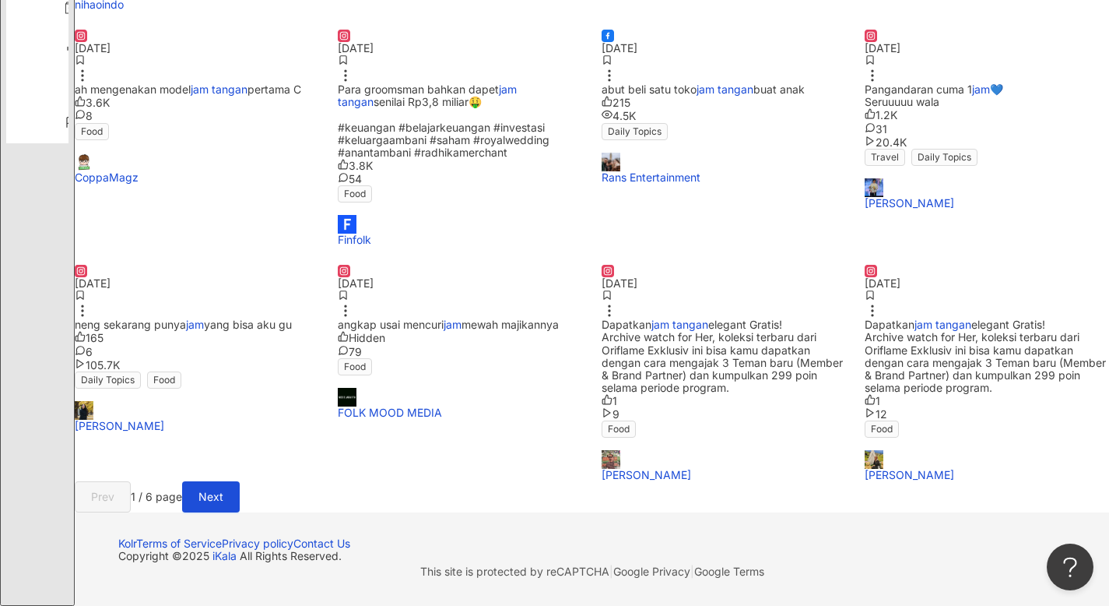
scroll to position [770, 0]
click at [444, 318] on span "angkap usai mencuri" at bounding box center [391, 324] width 106 height 13
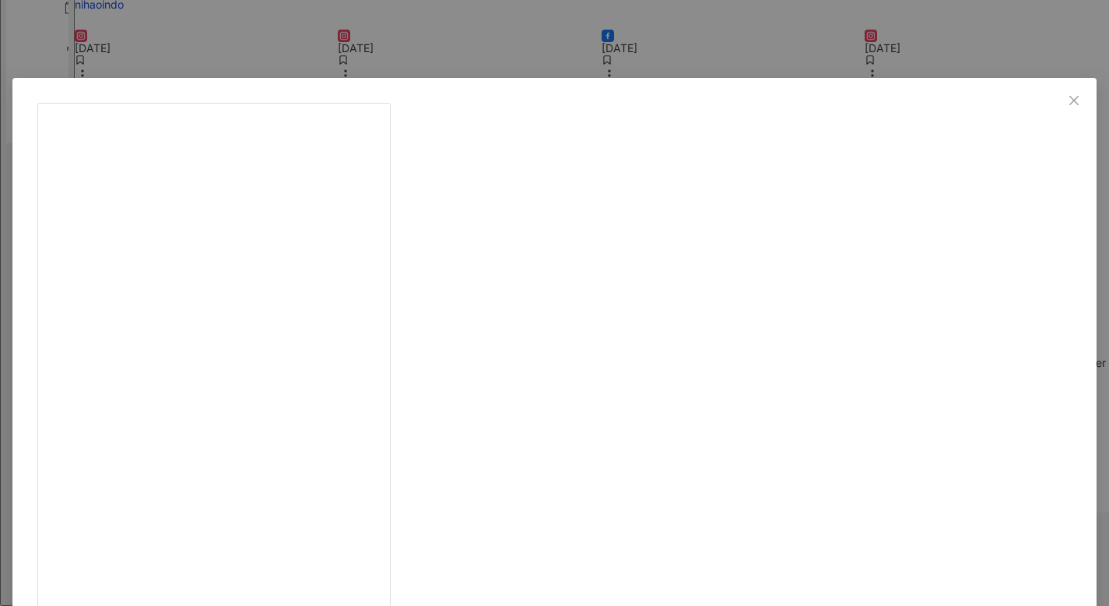
scroll to position [145, 0]
click at [1059, 100] on span "Close" at bounding box center [1074, 100] width 31 height 12
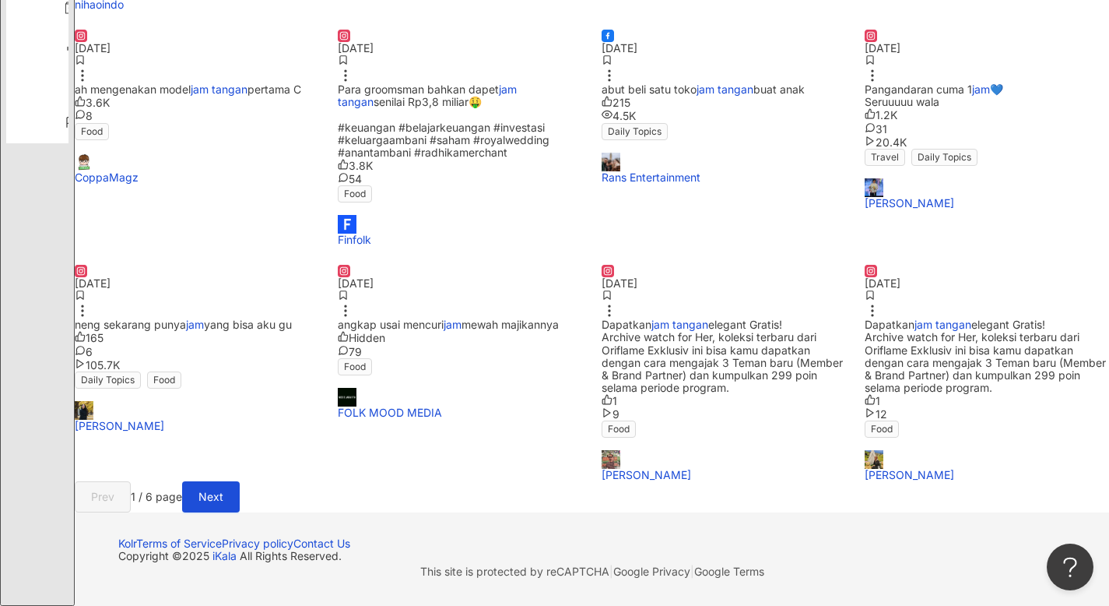
click at [1004, 336] on div "7/15/24 Dapatkan jam tangan elegant Gratis! Archive watch for Her, koleksi terb…" at bounding box center [987, 373] width 244 height 216
click at [186, 318] on span "neng sekarang punya" at bounding box center [130, 324] width 111 height 13
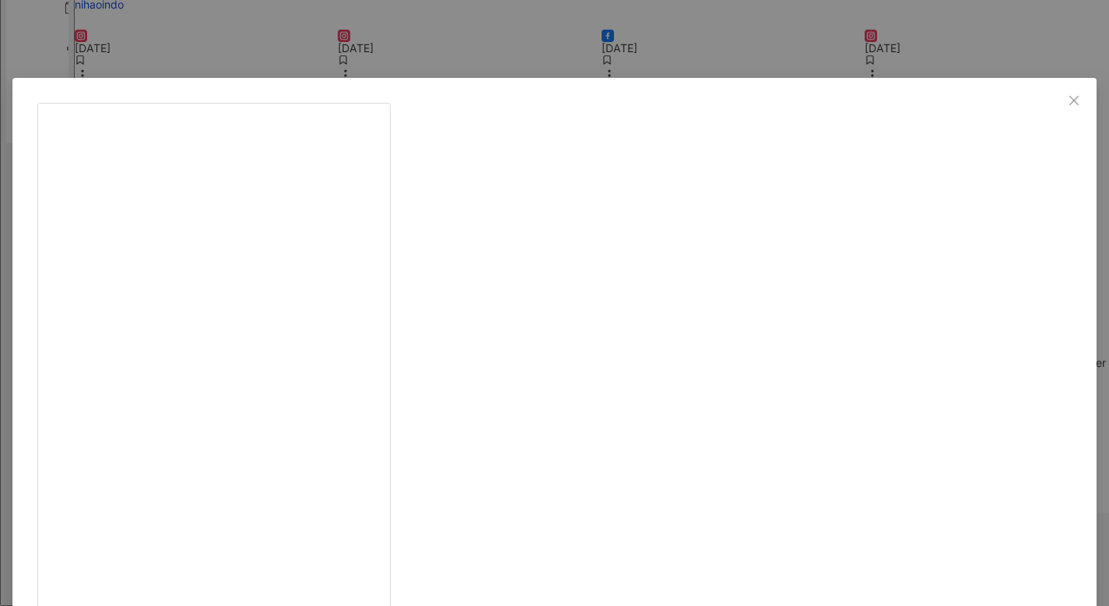
click at [985, 431] on div "valerie.twns 12/9/24 Mengakhiri tahun 2024 dengan hal yang bikin aku super happ…" at bounding box center [554, 303] width 1109 height 606
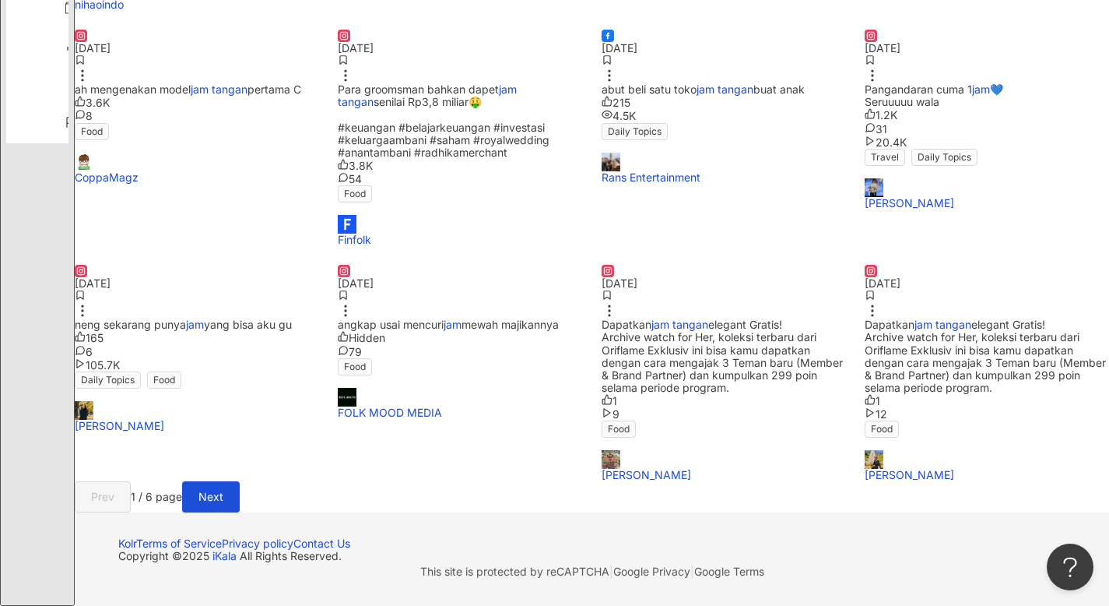
scroll to position [754, 0]
click at [186, 326] on span "neng sekarang punya" at bounding box center [130, 324] width 111 height 13
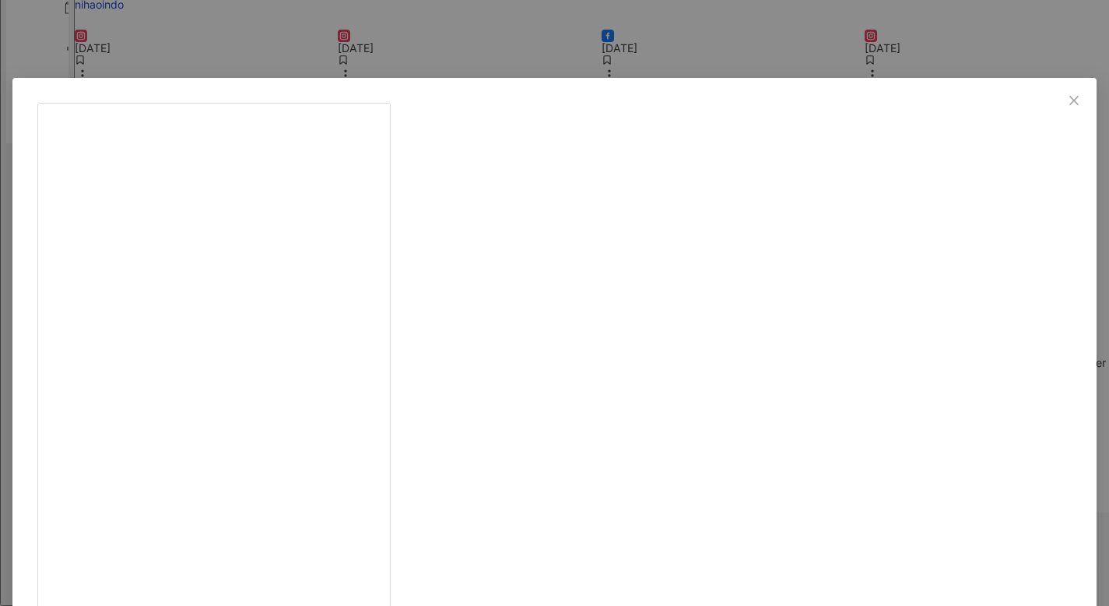
click at [176, 462] on div "valerie.twns 12/9/24 Mengakhiri tahun 2024 dengan hal yang bikin aku super happ…" at bounding box center [554, 303] width 1109 height 606
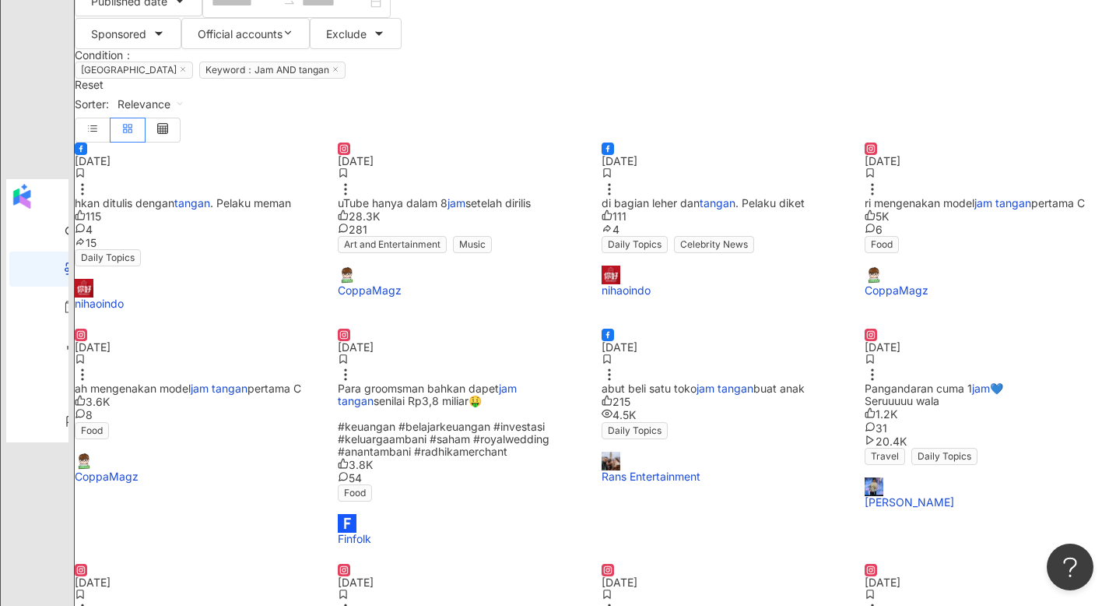
scroll to position [0, 0]
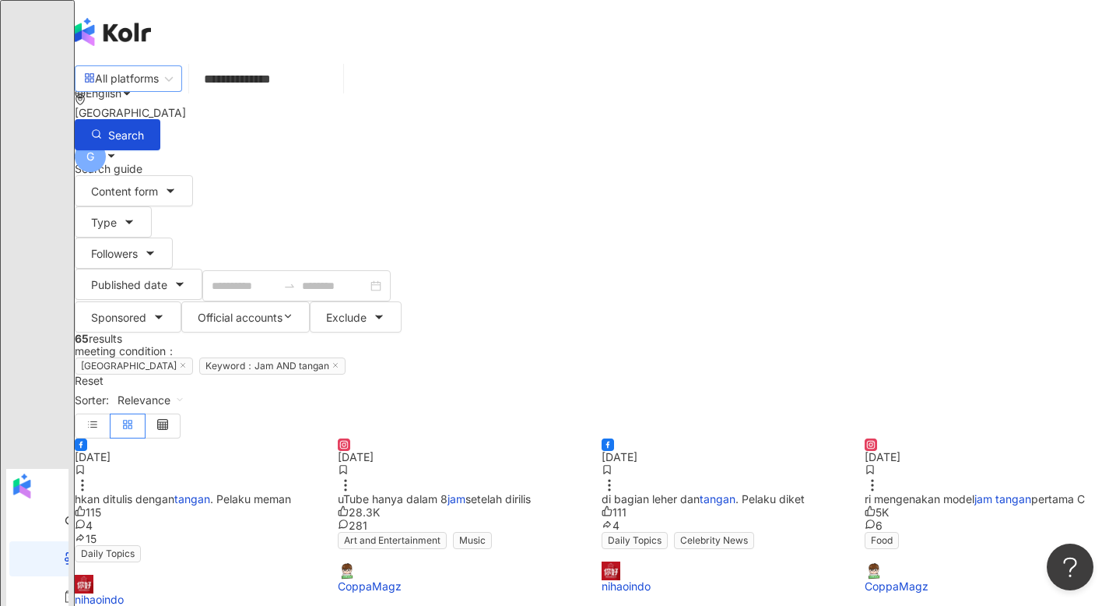
drag, startPoint x: 424, startPoint y: 104, endPoint x: 154, endPoint y: 86, distance: 270.7
click at [154, 88] on div "**********" at bounding box center [592, 106] width 1034 height 88
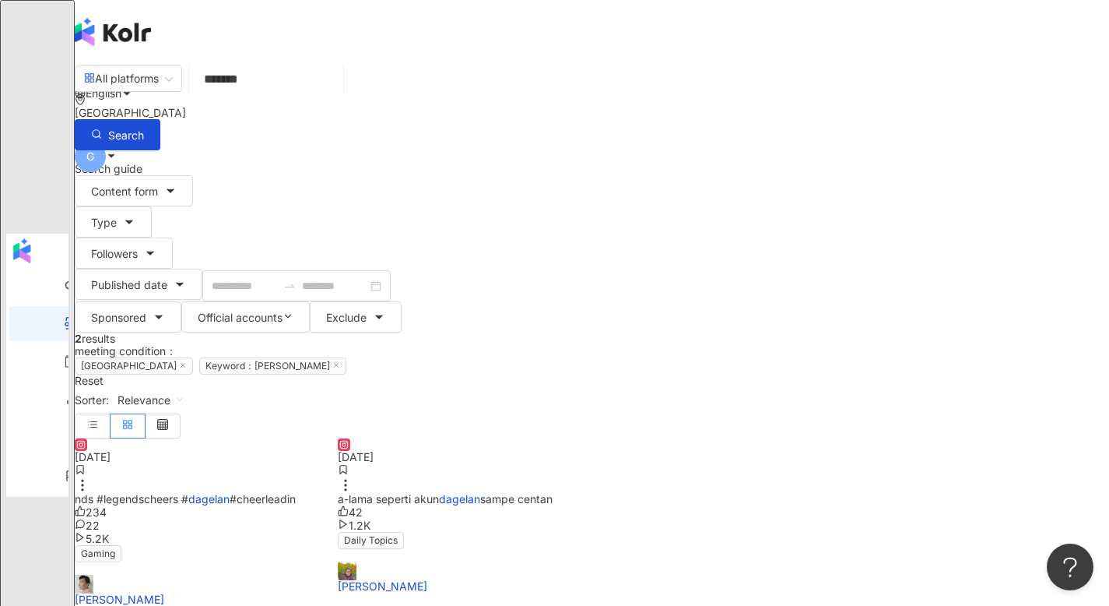
drag, startPoint x: 378, startPoint y: 101, endPoint x: 41, endPoint y: 61, distance: 339.4
click at [54, 63] on div "AI Search Find posts Directory Insight Report Trends BETA Competitor Analysis E…" at bounding box center [554, 365] width 1109 height 730
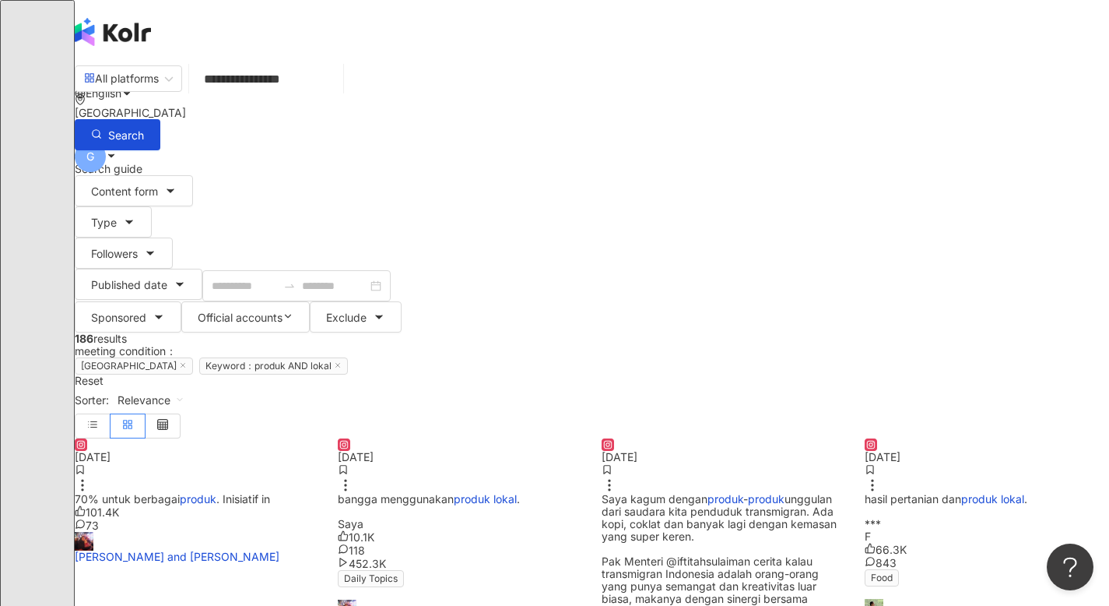
drag, startPoint x: 383, startPoint y: 100, endPoint x: 311, endPoint y: 95, distance: 72.5
click at [311, 95] on input "**********" at bounding box center [266, 78] width 142 height 33
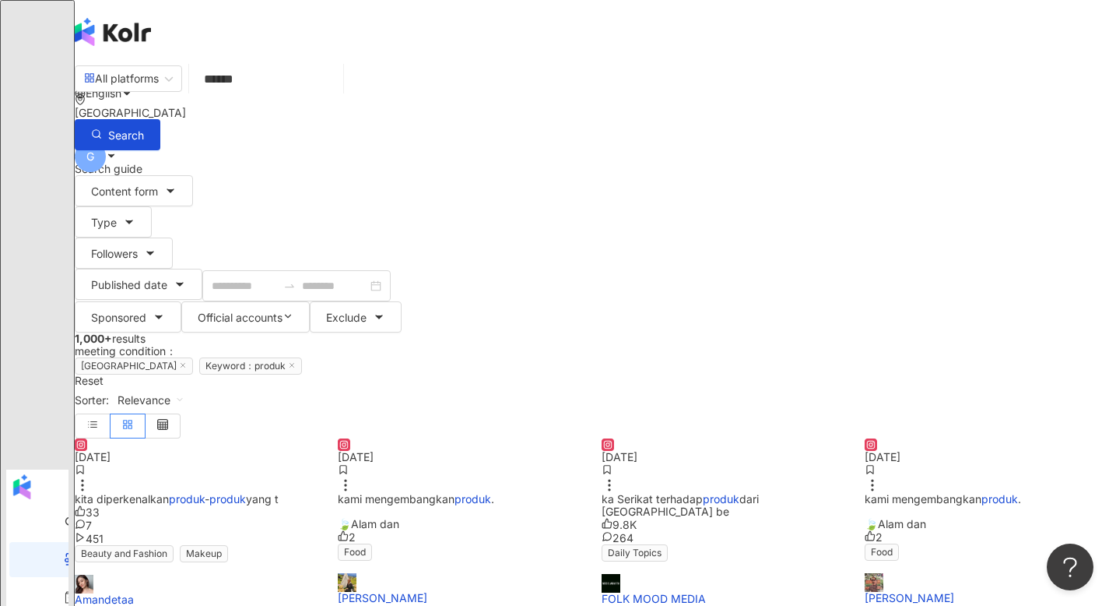
scroll to position [128, 0]
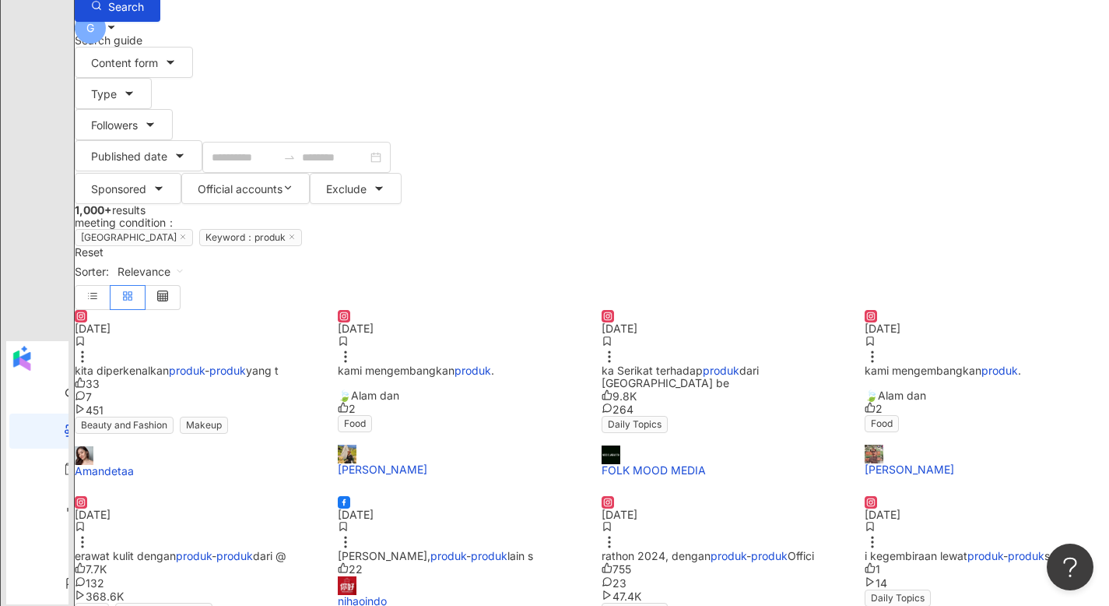
click at [167, 322] on div "8/25/24" at bounding box center [197, 328] width 244 height 12
click at [169, 363] on span "kita diperkenalkan" at bounding box center [122, 369] width 94 height 13
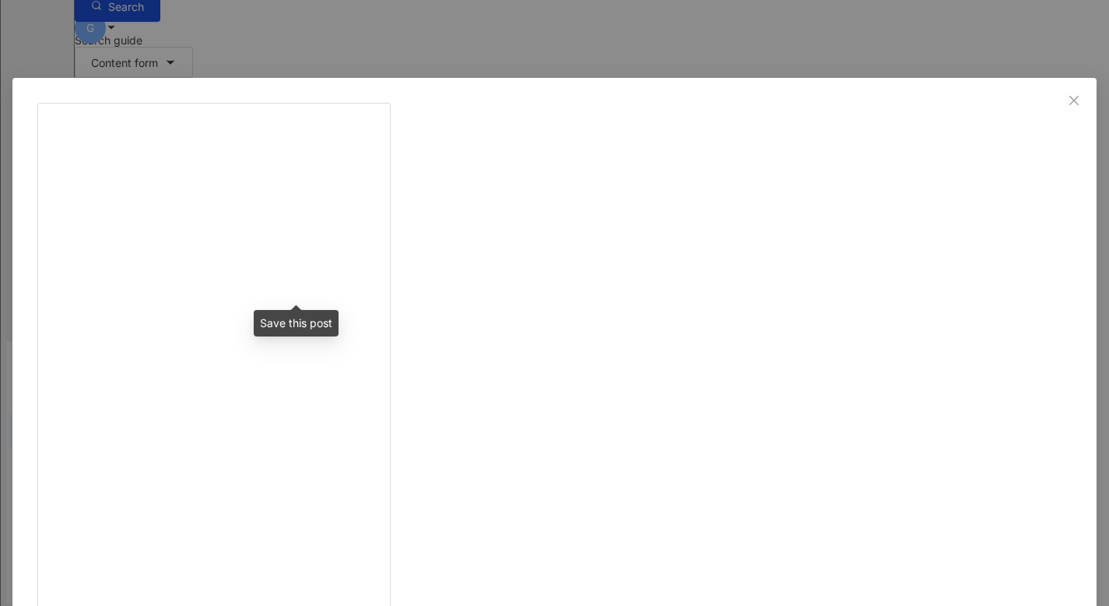
drag, startPoint x: 958, startPoint y: 395, endPoint x: 949, endPoint y: 382, distance: 16.2
click at [956, 391] on div "Amandetaa 8/25/24 Hari ini seru banget bisa ikut event dari @caramel.creator lu…" at bounding box center [554, 303] width 1109 height 606
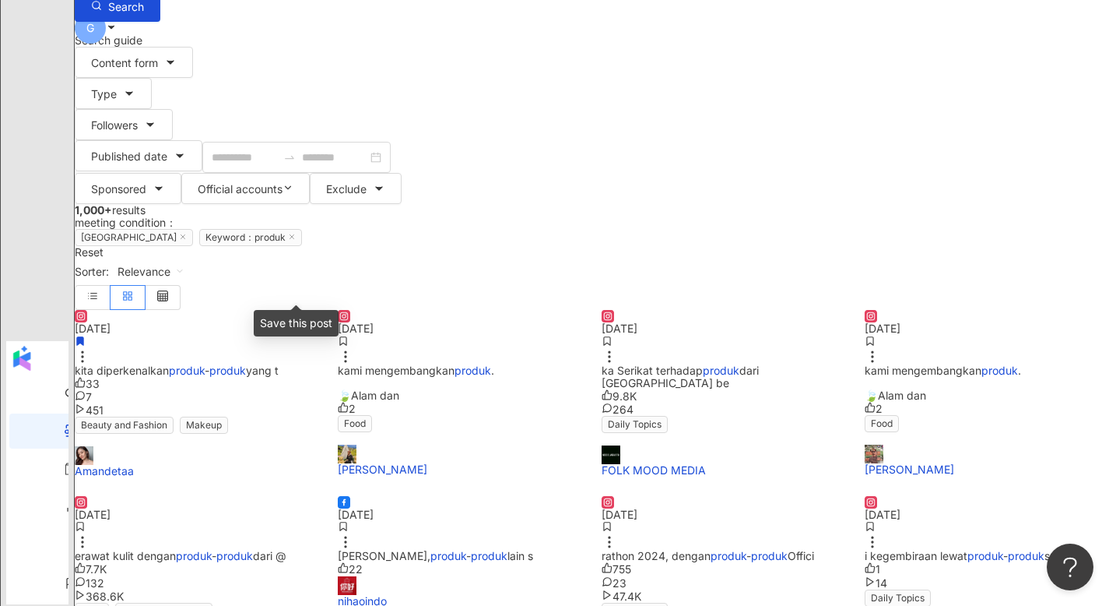
click at [893, 363] on span ". 🍃Alam dan" at bounding box center [943, 382] width 156 height 38
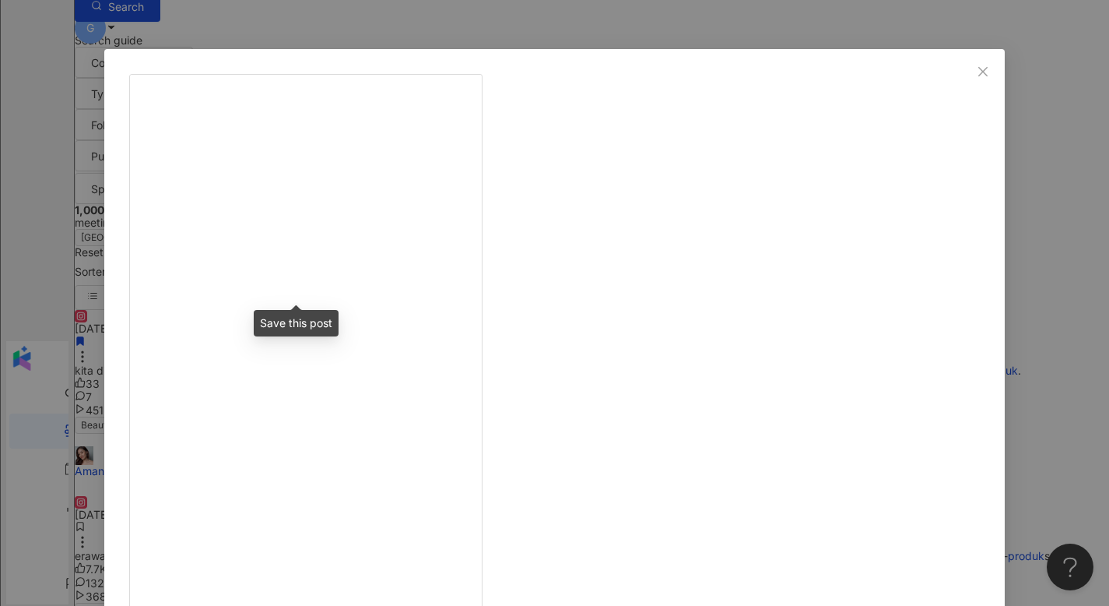
scroll to position [93, 0]
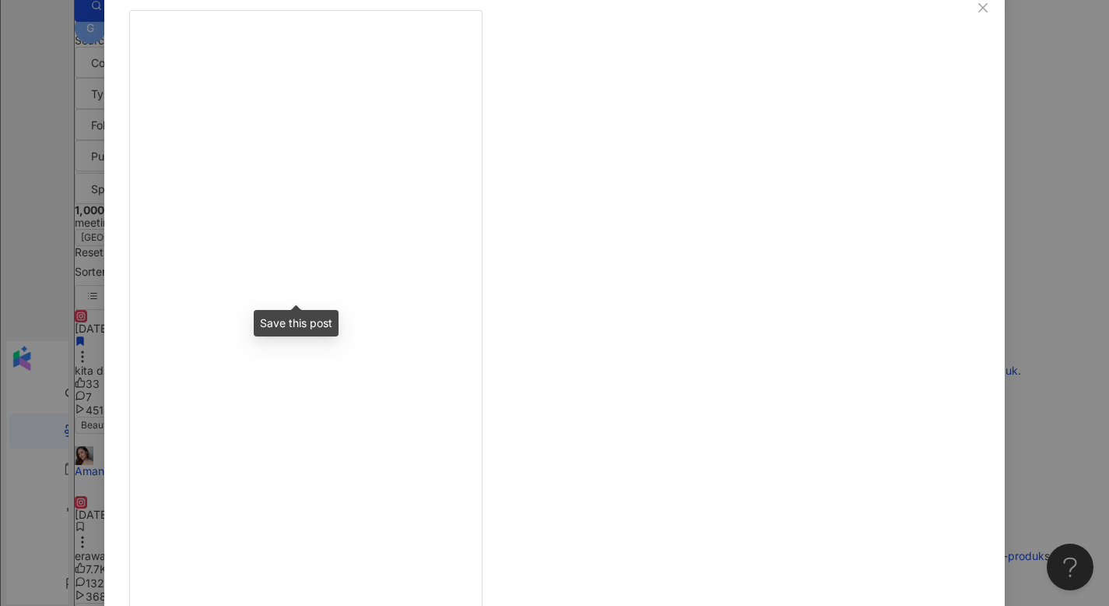
click at [967, 327] on div "Wiwik Kustiyah 11/16/24 Karena Oriflame berasal dari Swedia, kami selalu punya …" at bounding box center [554, 303] width 1109 height 606
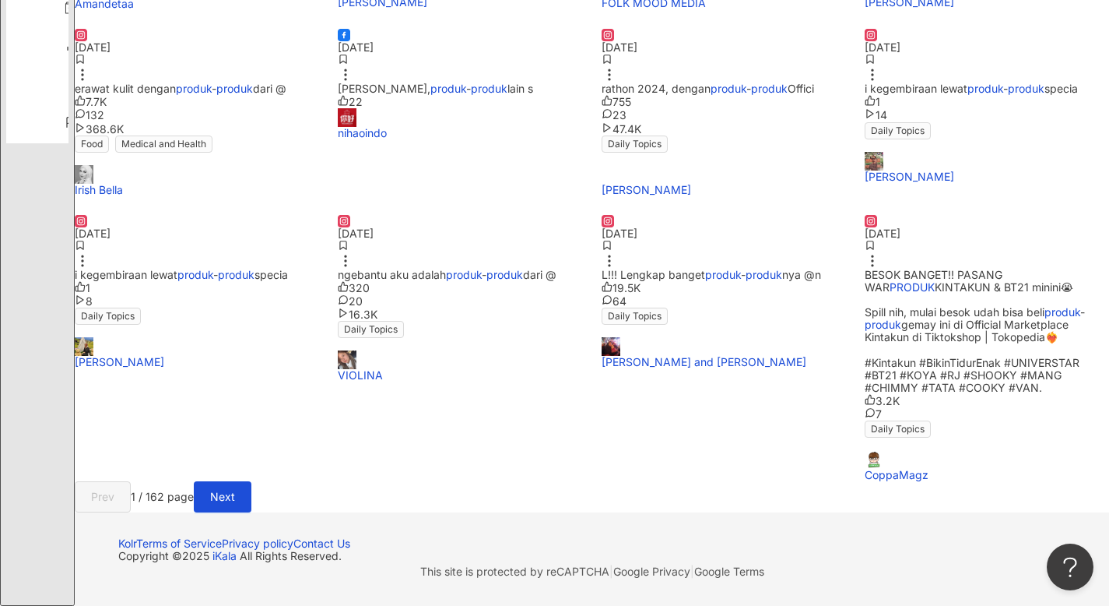
scroll to position [650, 0]
click at [714, 281] on div "L!!! Lengkap banget produk - produk nya @n" at bounding box center [724, 275] width 244 height 12
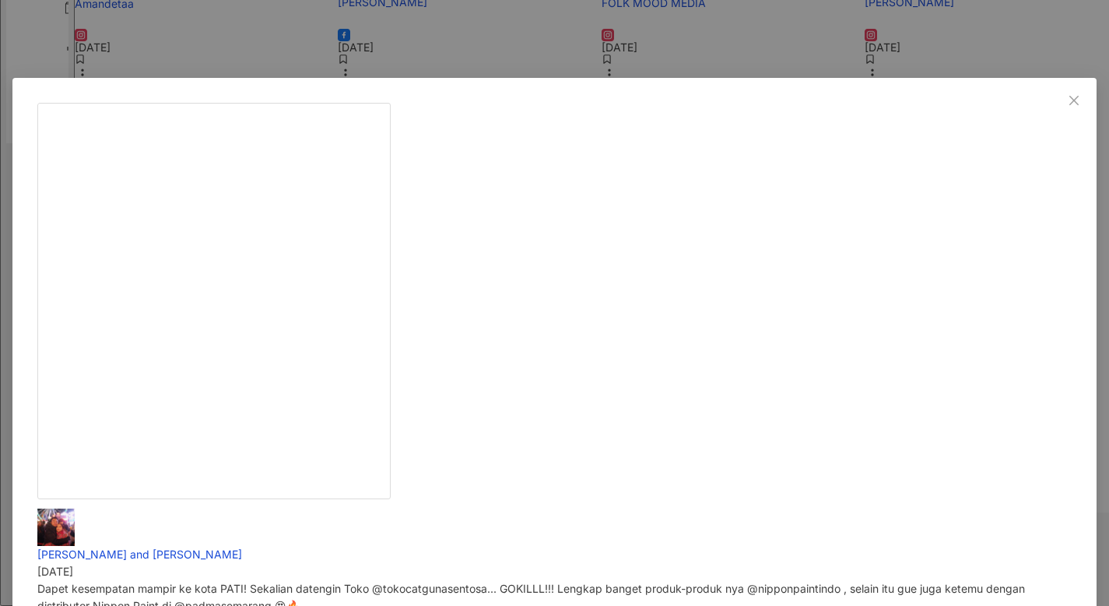
click at [940, 431] on div "Raffi Ahmad and Nagita Slavina 12/16/24 Dapet kesempatan mampir ke kota PATI! S…" at bounding box center [554, 303] width 1109 height 606
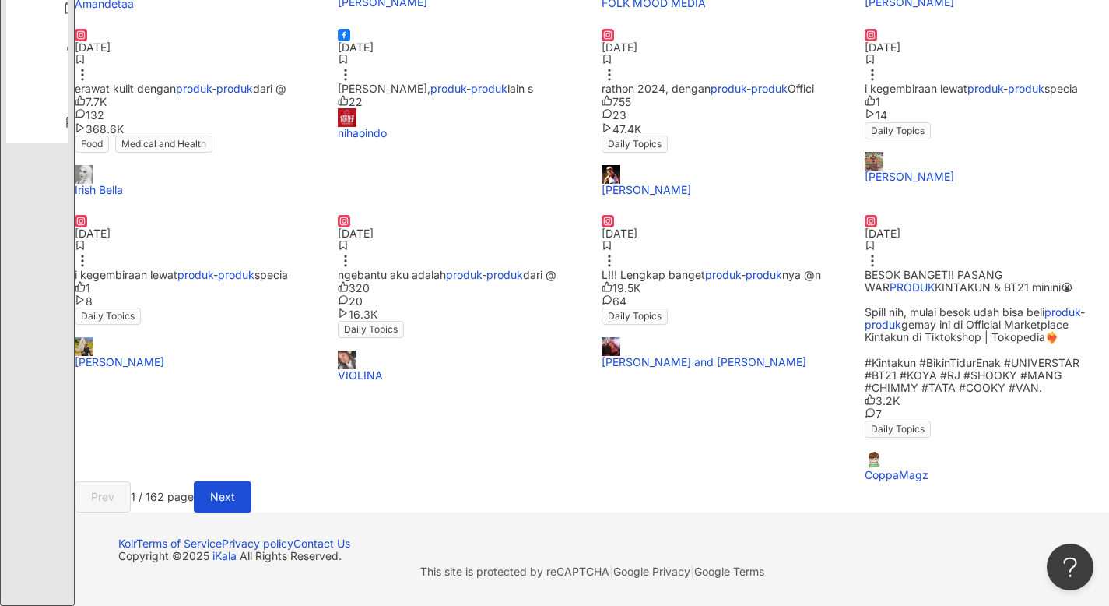
click at [953, 318] on span "KINTAKUN & BT21 minini😭 Spill nih, mulai besok udah bisa beli" at bounding box center [969, 299] width 209 height 38
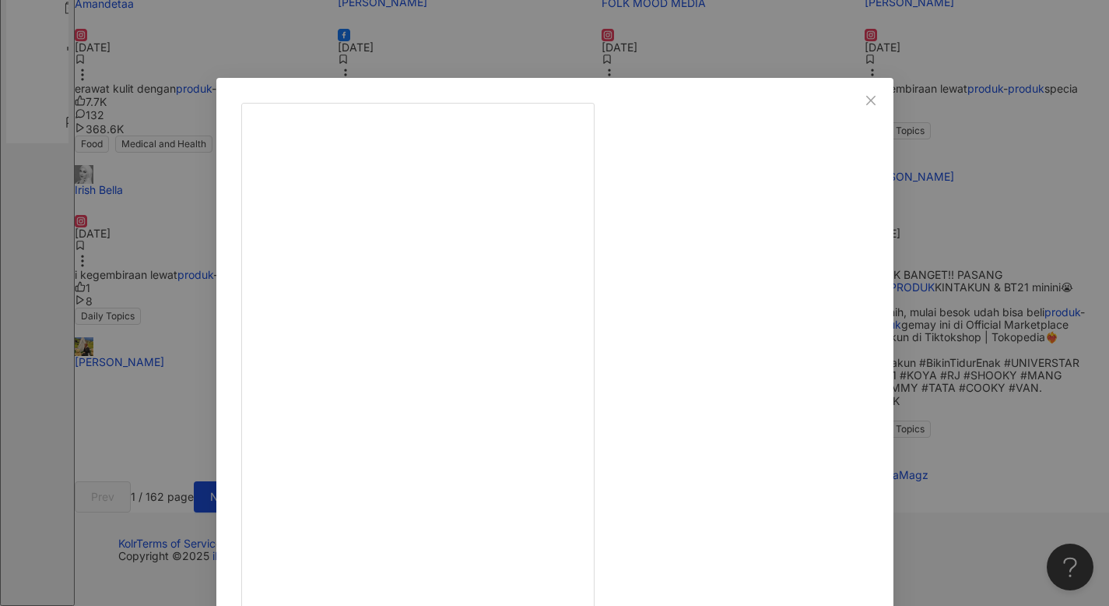
click at [977, 436] on div "CoppaMagz 9/9/24 BESOK BANGET!! PASANG WAR PRODUK KINTAKUN & BT21 minini😭 Spill…" at bounding box center [554, 303] width 1109 height 606
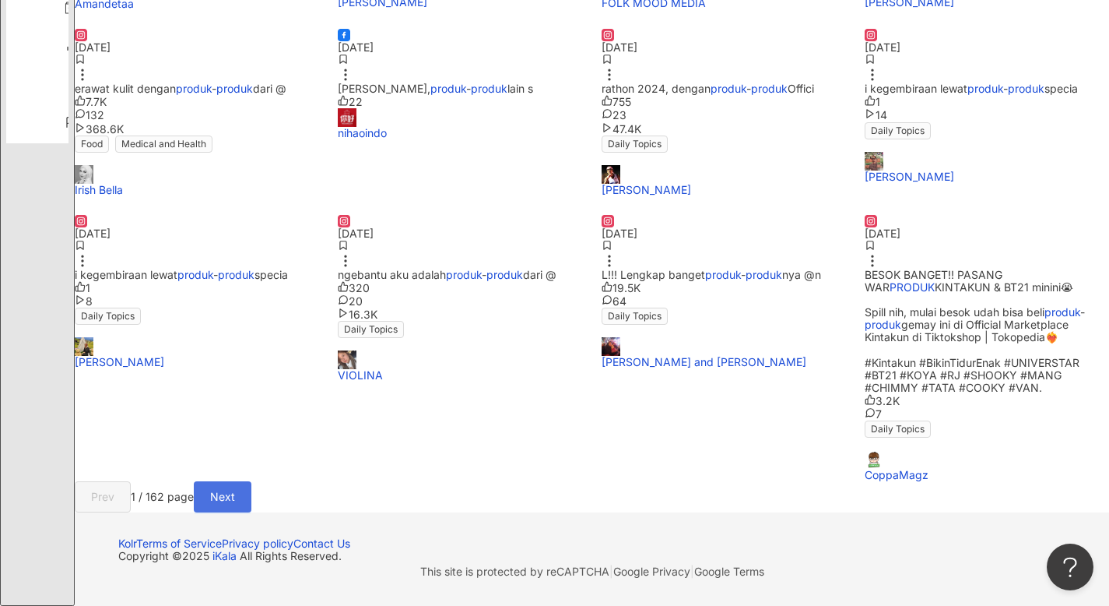
click at [235, 503] on span "Next" at bounding box center [222, 496] width 25 height 12
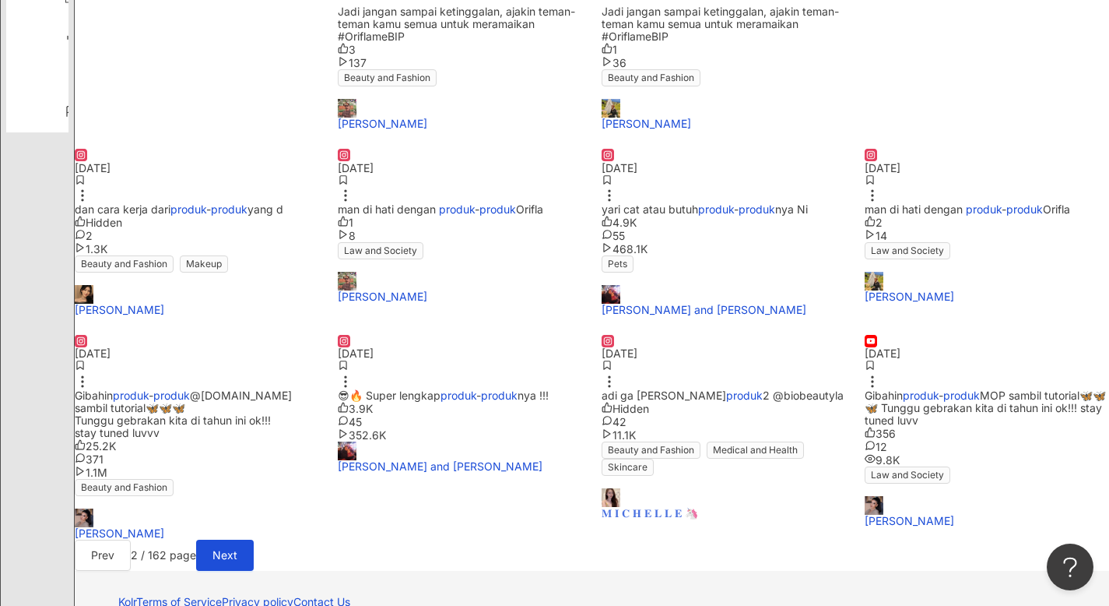
scroll to position [662, 0]
click at [936, 427] on span "MOP sambil tutorial🦋🦋🦋 Tunggu gebrakan kita di tahun ini ok!!! stay tuned luvv" at bounding box center [985, 408] width 241 height 38
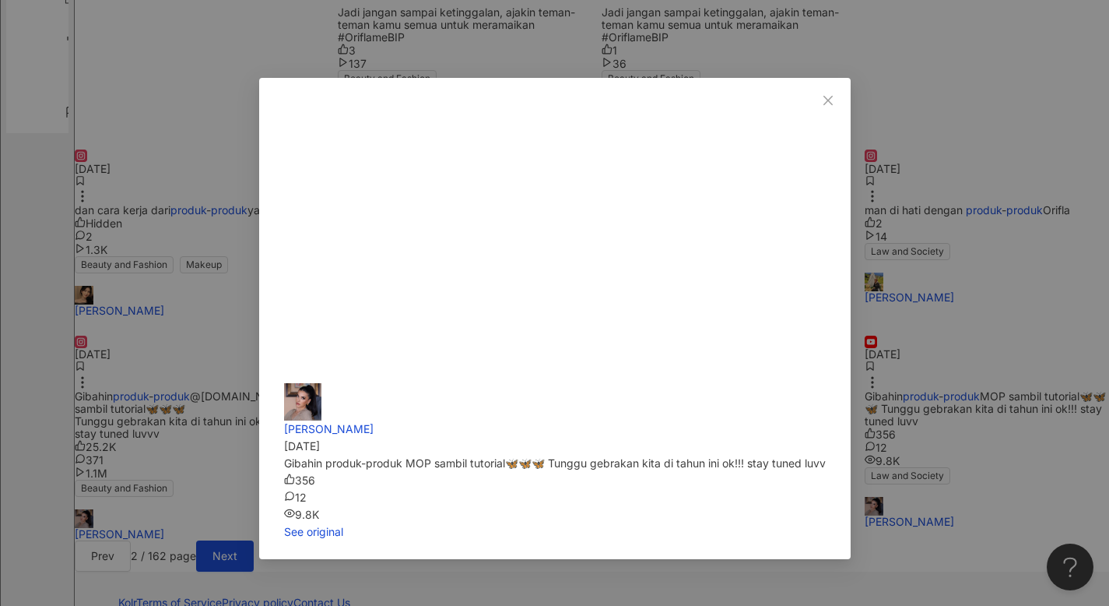
click at [1005, 433] on div "tasya farasya 1/29/25 Gibahin produk-produk MOP sambil tutorial🦋🦋🦋 Tunggu gebra…" at bounding box center [554, 303] width 1109 height 606
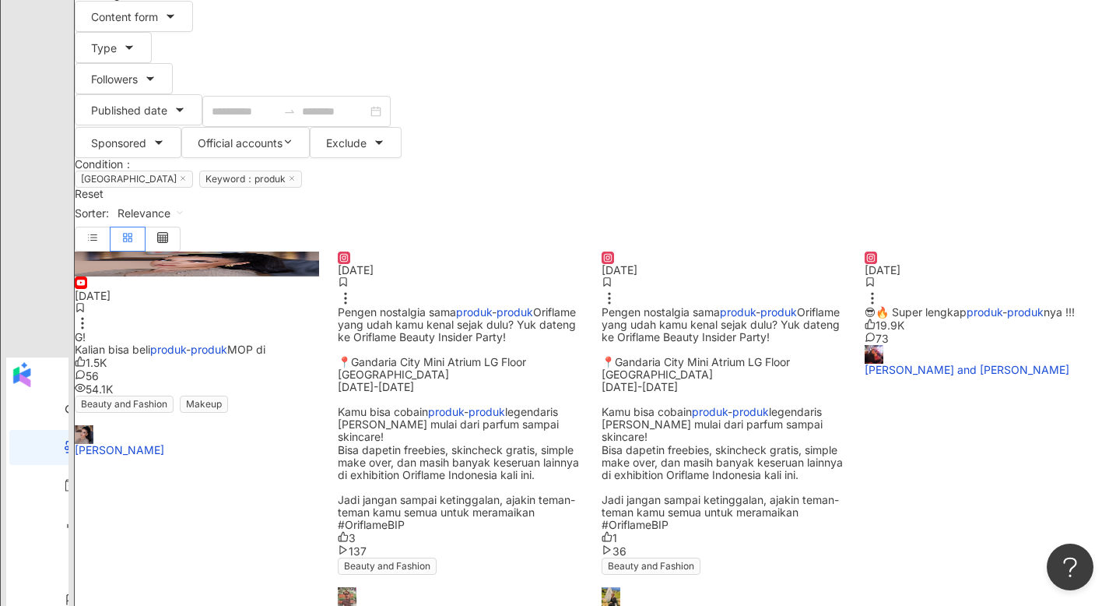
scroll to position [30, 0]
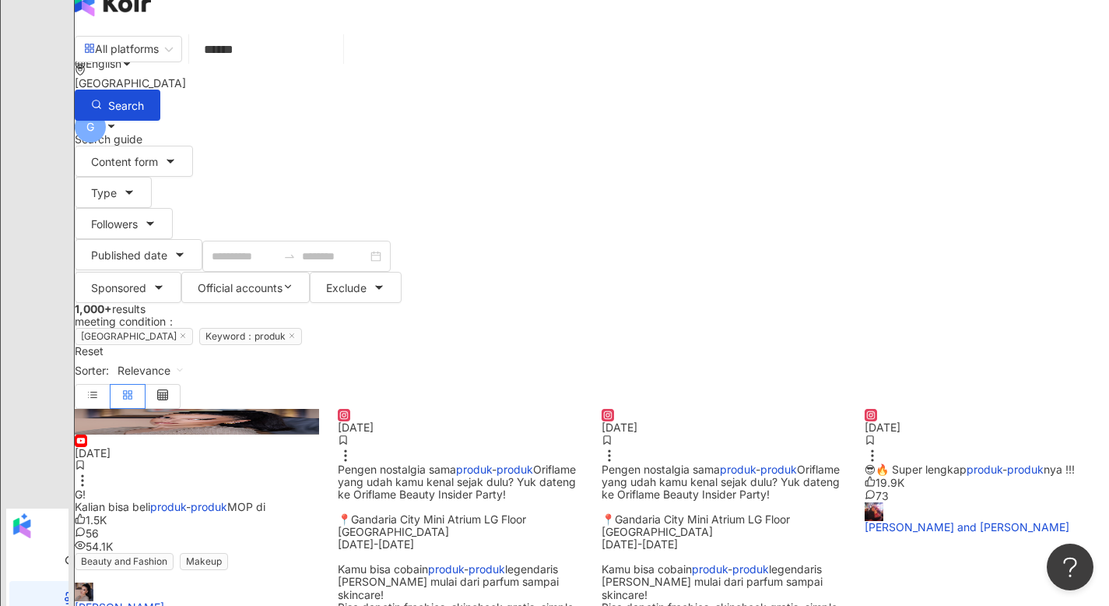
click at [456, 462] on span "Pengen nostalgia sama" at bounding box center [397, 468] width 118 height 13
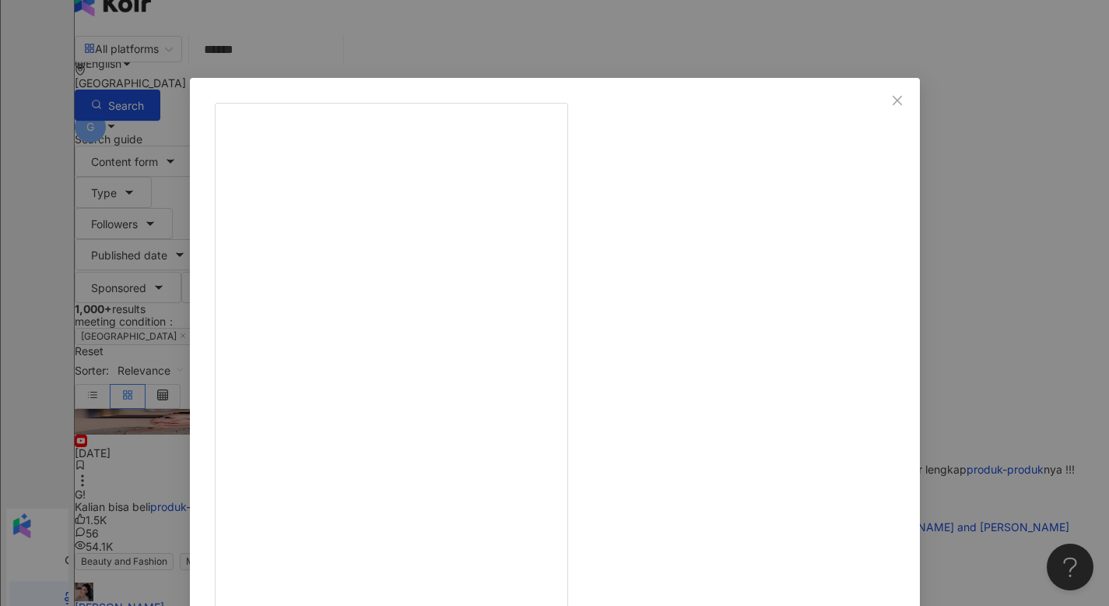
click at [943, 402] on div "Wiwik Kustiyah 5/16/25 Pengen nostalgia sama produk-produk Oriflame yang udah k…" at bounding box center [554, 303] width 1109 height 606
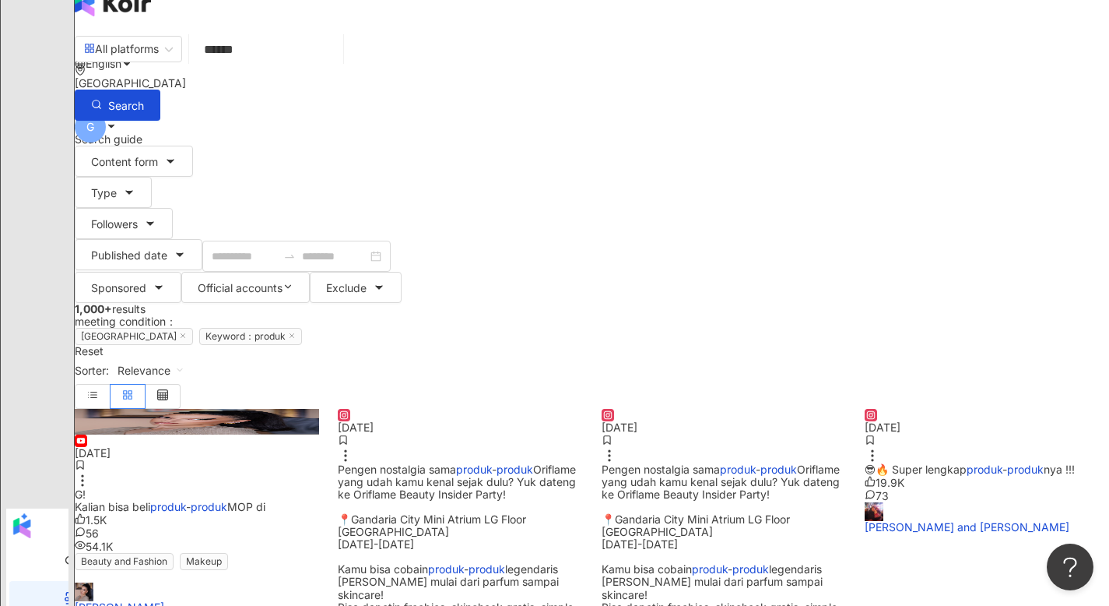
click at [931, 462] on span "😎🔥 Super lengkap" at bounding box center [916, 468] width 103 height 13
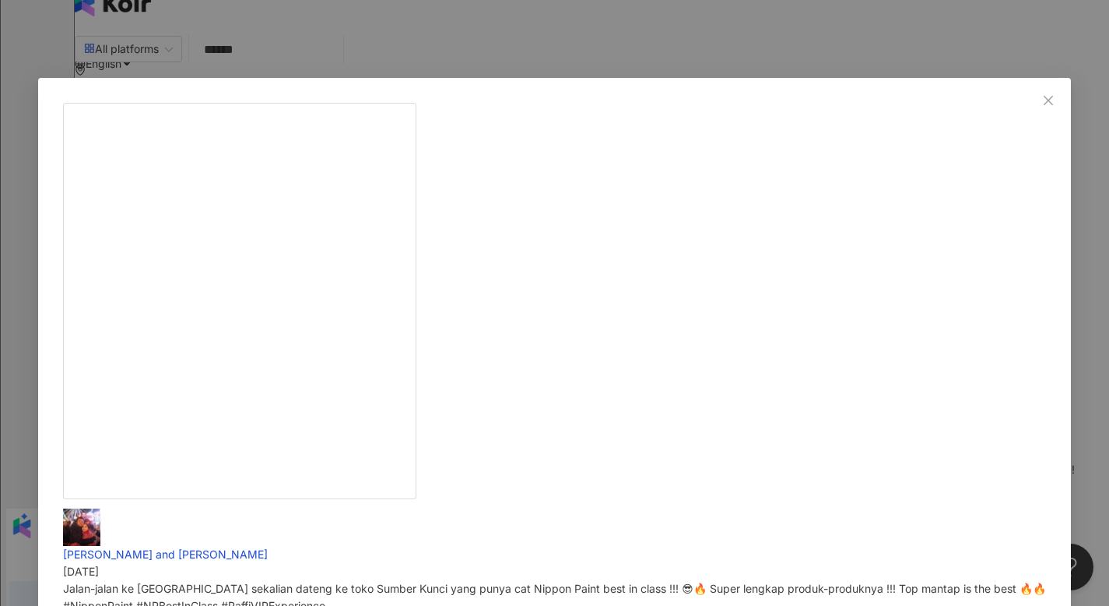
drag, startPoint x: 999, startPoint y: 416, endPoint x: 943, endPoint y: 408, distance: 55.8
click at [999, 416] on div "Raffi Ahmad and Nagita Slavina 1/29/25 Jalan-jalan ke Lampung sekalian dateng k…" at bounding box center [554, 303] width 1109 height 606
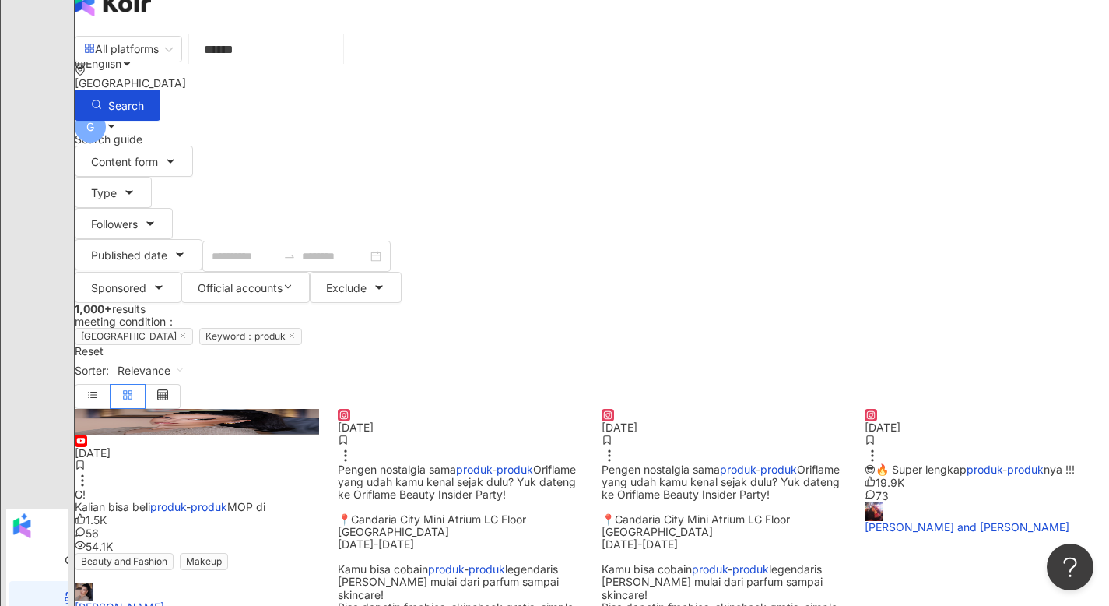
click at [720, 462] on span "Pengen nostalgia sama" at bounding box center [661, 468] width 118 height 13
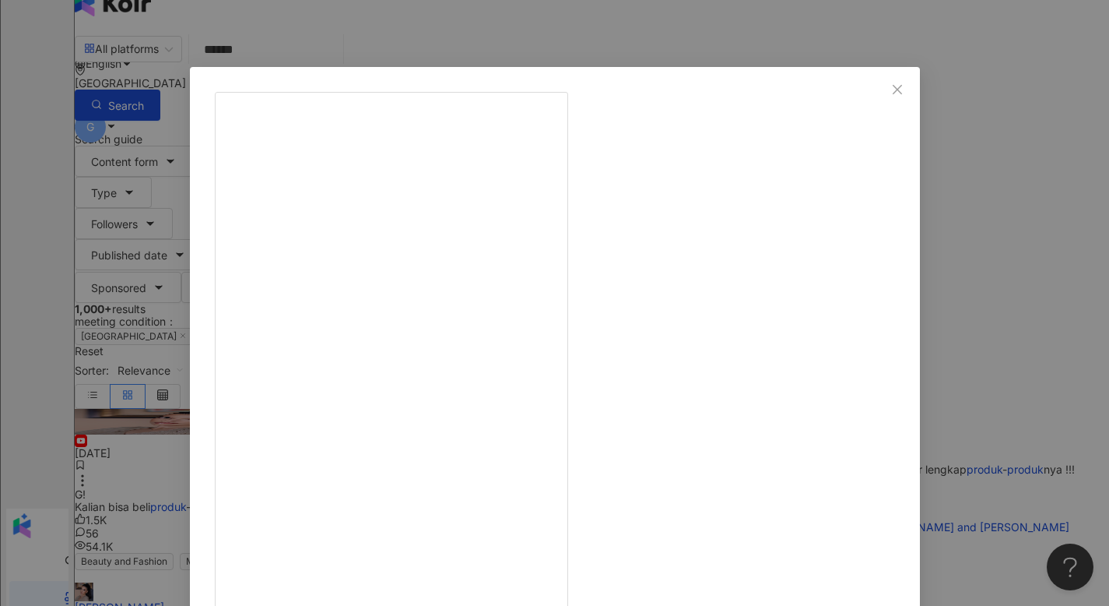
scroll to position [27, 0]
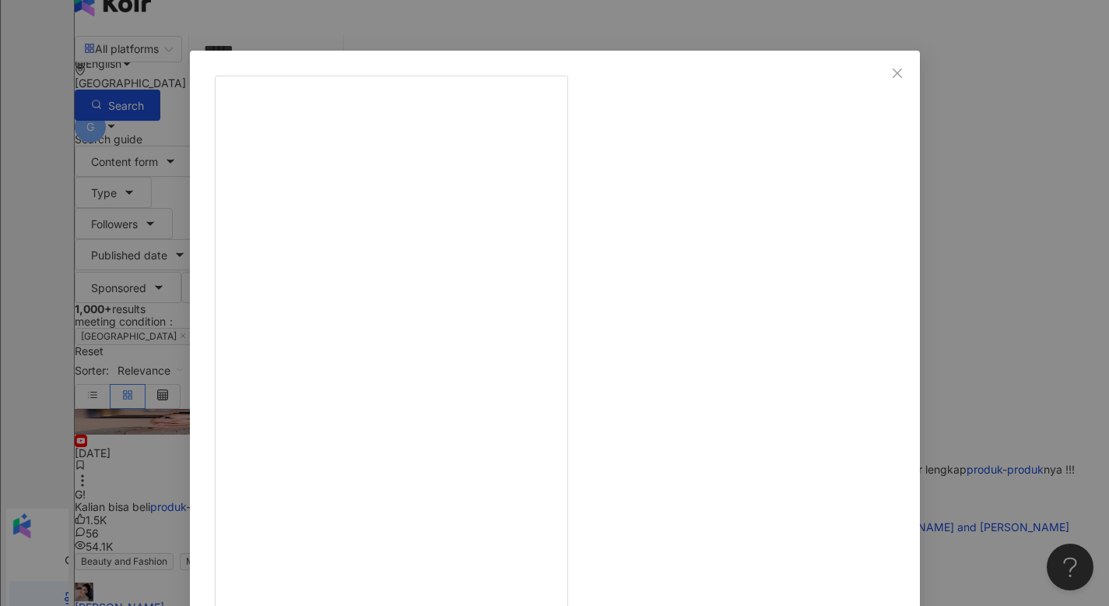
drag, startPoint x: 986, startPoint y: 389, endPoint x: 932, endPoint y: 381, distance: 54.4
click at [984, 388] on div "Wiwik Kustiyah 5/16/25 Pengen nostalgia sama produk-produk Oriflame yang udah k…" at bounding box center [554, 303] width 1109 height 606
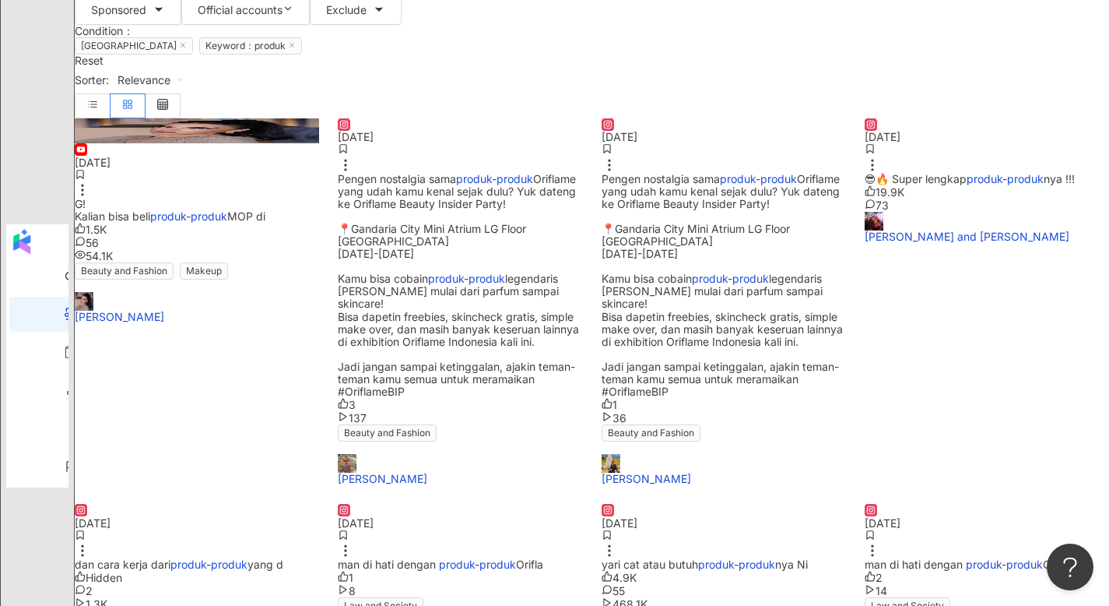
scroll to position [308, 0]
click at [170, 556] on span "dan cara kerja dari" at bounding box center [123, 562] width 96 height 13
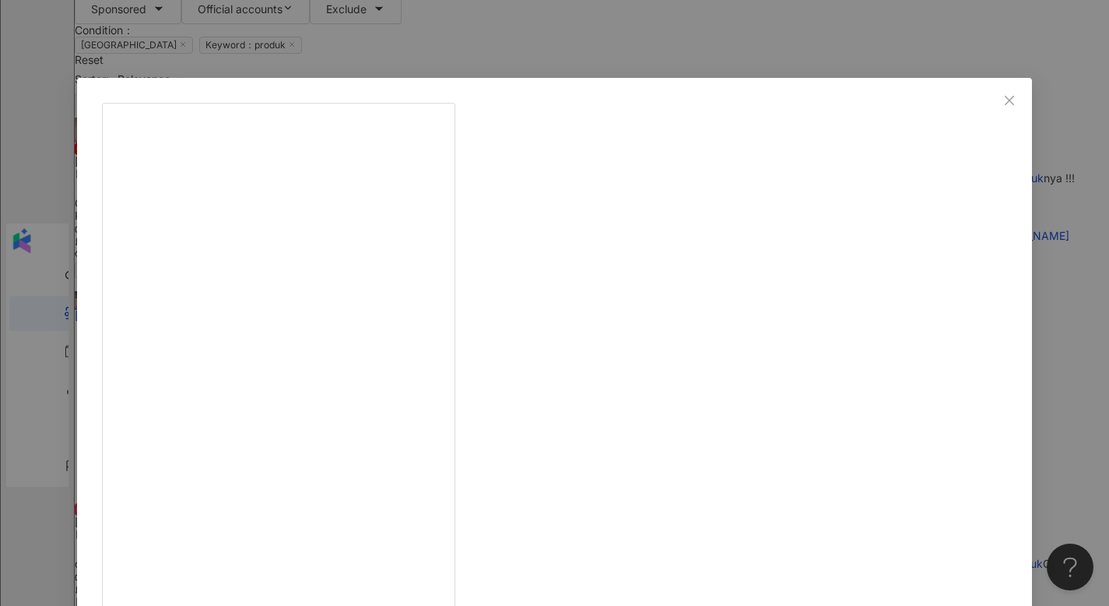
click at [1096, 426] on div "𝑹𝒊𝒛𝒂 𝒁𝒖𝒍𝒇𝒊 10/28/24 @beautysciencetech superr petcahh !! The 1st beauty science…" at bounding box center [554, 303] width 1109 height 606
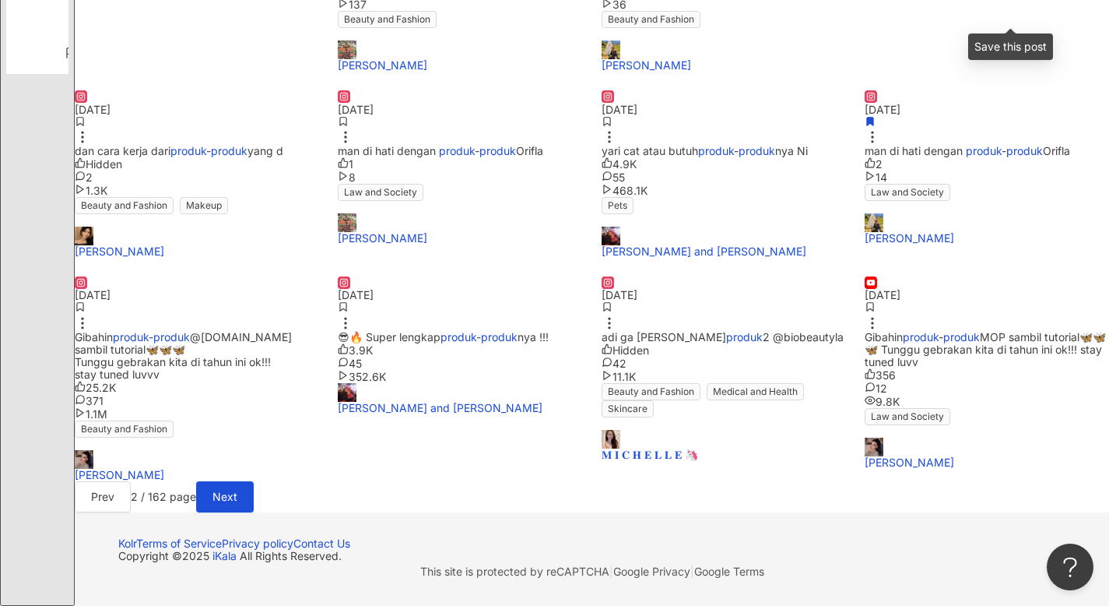
scroll to position [777, 0]
click at [237, 490] on span "Next" at bounding box center [224, 496] width 25 height 12
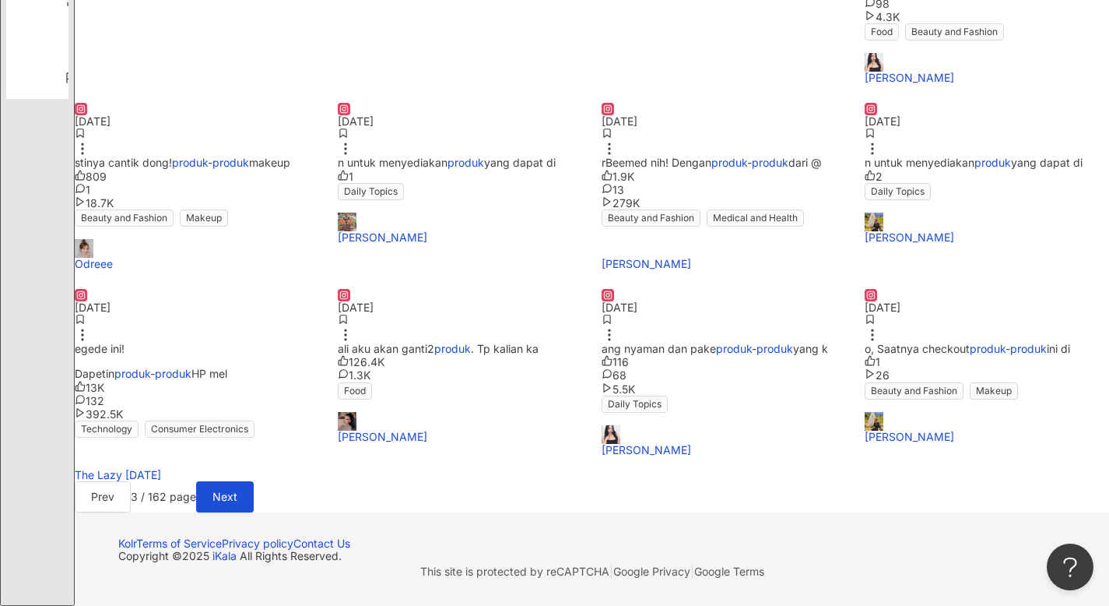
click at [917, 342] on span "o, Saatnya checkout" at bounding box center [917, 348] width 105 height 13
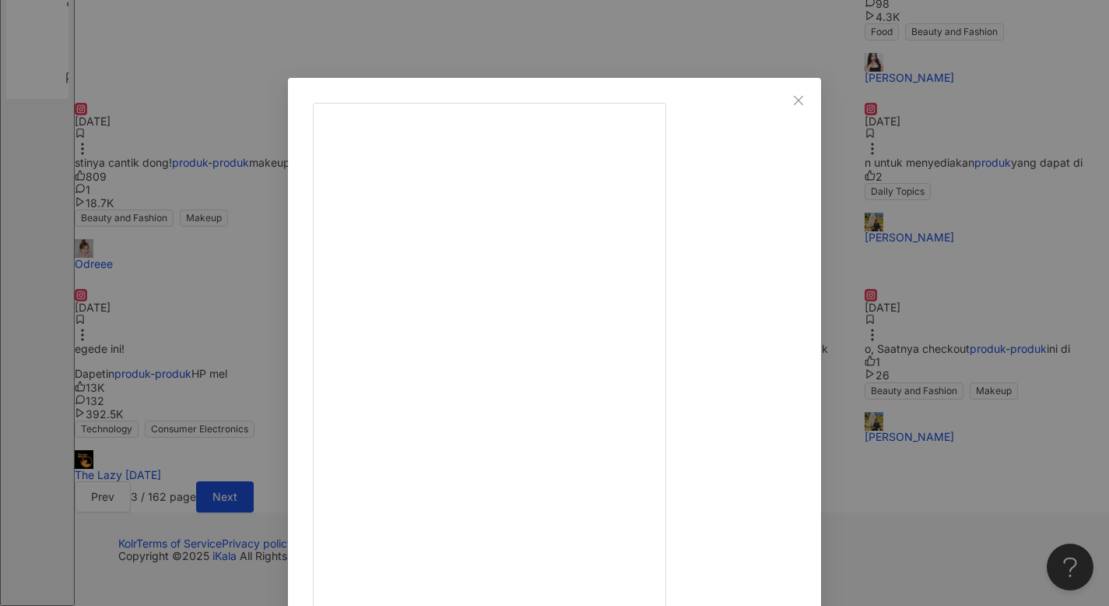
click at [997, 335] on div "Wiwik Kustiyah 9/10/24 Make up kondangan ga perlu mahal tapi hasilnya tetep stu…" at bounding box center [554, 303] width 1109 height 606
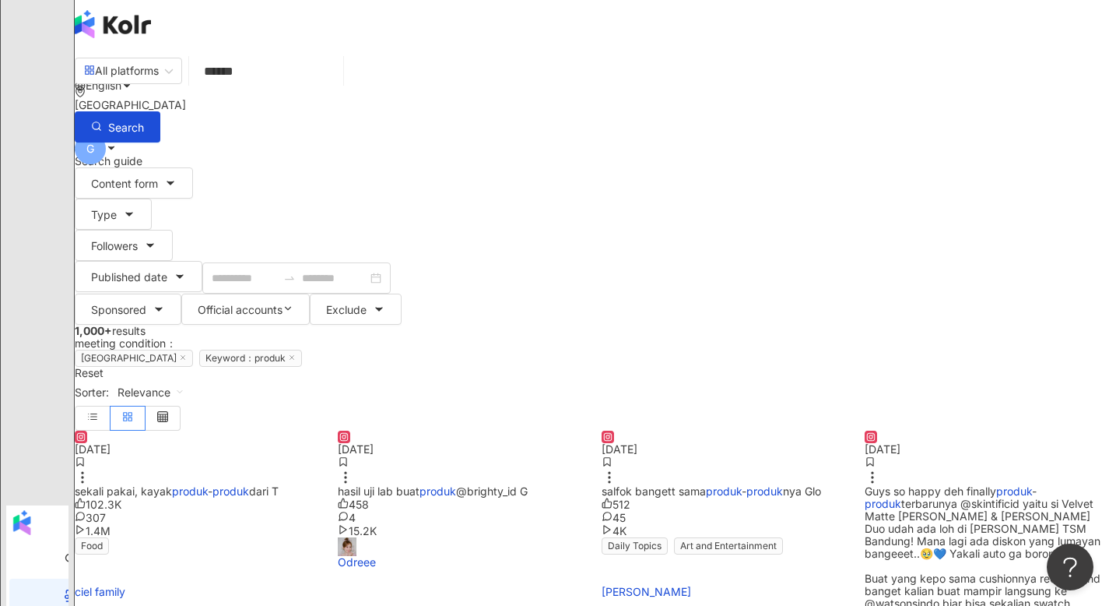
scroll to position [0, 0]
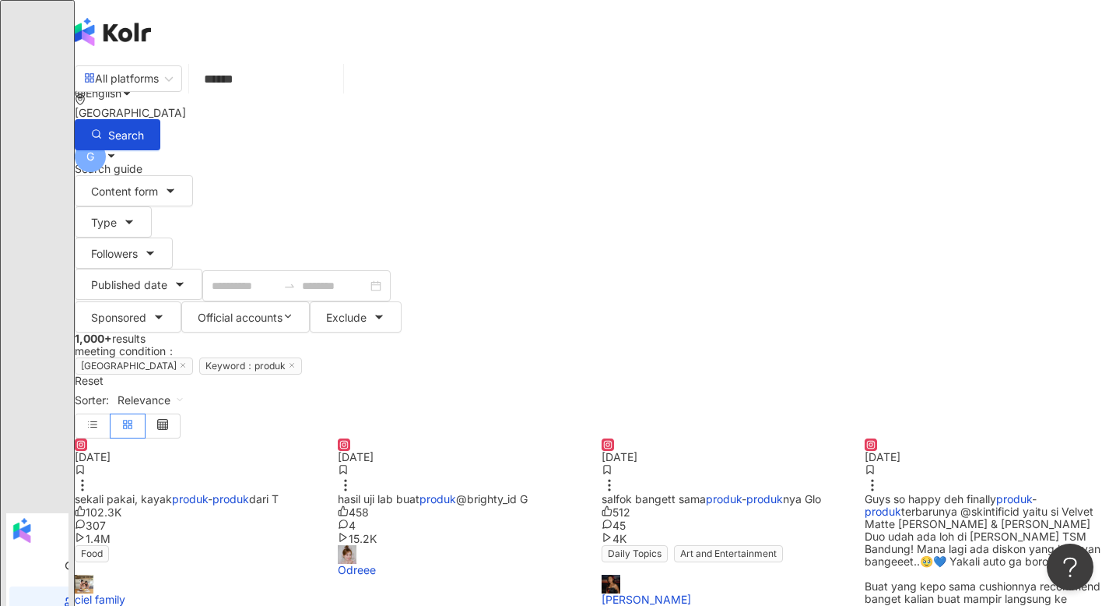
click at [901, 504] on mark "produk" at bounding box center [883, 510] width 37 height 13
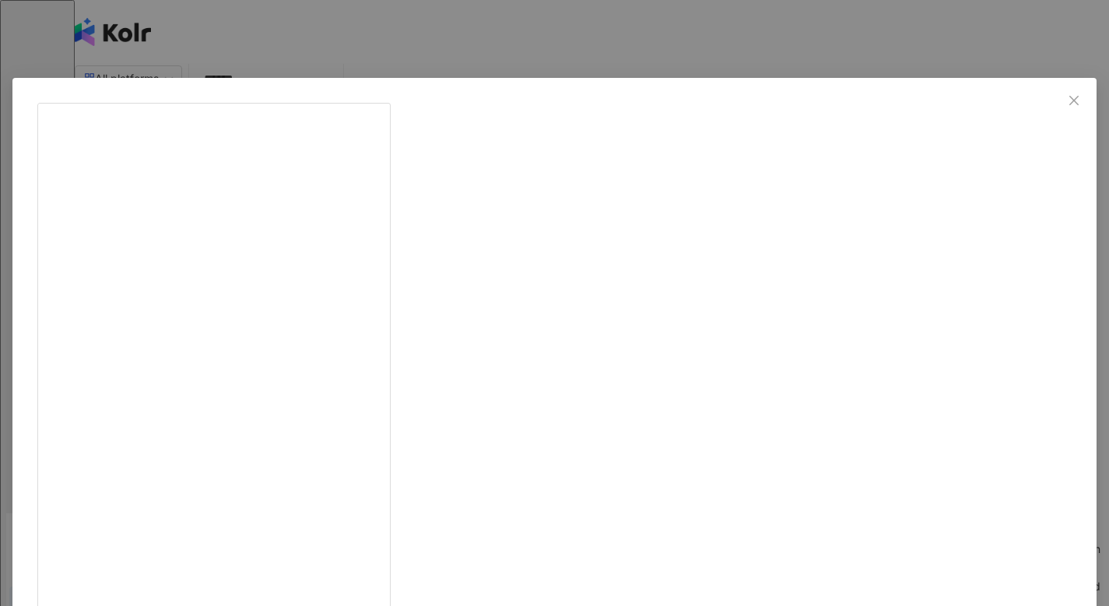
click at [985, 447] on div "Tiffanny Amarillia Holden 7/21/24 Guys so happy deh finally produk-produk terba…" at bounding box center [554, 303] width 1109 height 606
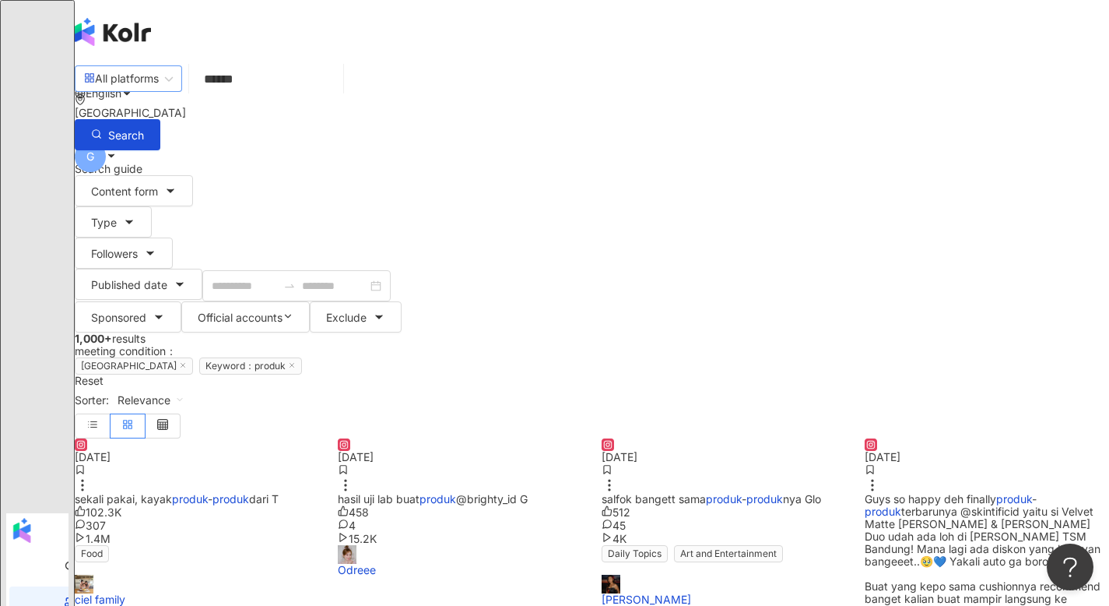
drag, startPoint x: 420, startPoint y: 110, endPoint x: 184, endPoint y: 76, distance: 238.2
click at [184, 76] on div "All platforms ****** Indonesia Search searchOperator Insert syntax Complete Mat…" at bounding box center [592, 106] width 1034 height 88
click at [337, 85] on input "******" at bounding box center [266, 78] width 142 height 33
drag, startPoint x: 337, startPoint y: 95, endPoint x: 204, endPoint y: 94, distance: 133.1
click at [204, 94] on div "All platforms produk ****** Indonesia Search searchOperator Insert syntax Compl…" at bounding box center [592, 106] width 1034 height 88
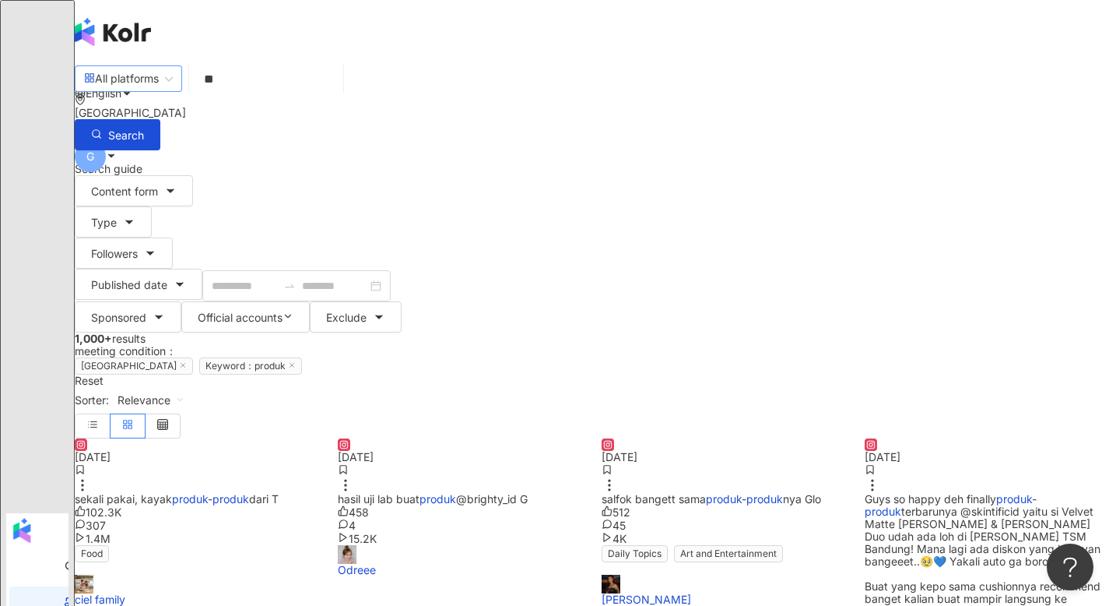
type input "*"
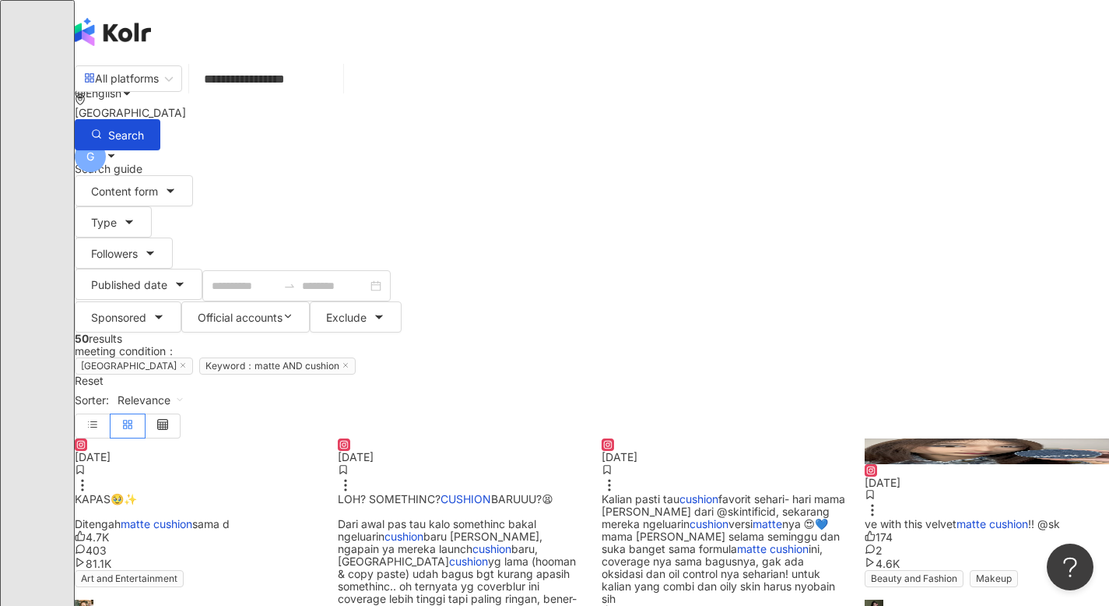
click at [757, 492] on span "favorit sehari- hari mama gigi dari @skintificid, sekarang mereka ngeluarin" at bounding box center [724, 511] width 244 height 38
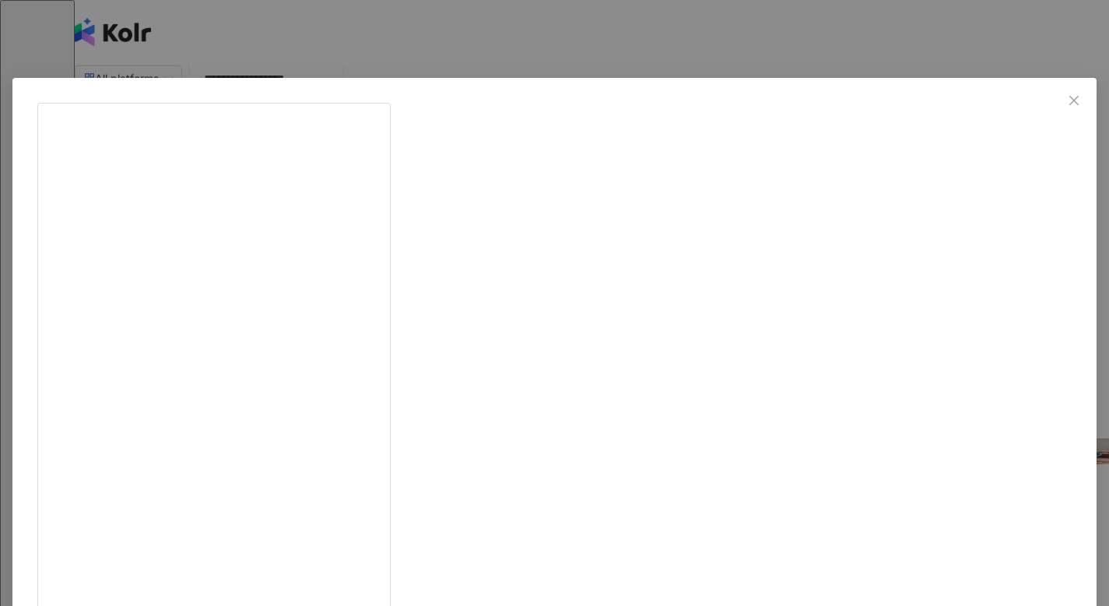
click at [982, 478] on div "Raffi Ahmad and Nagita Slavina 6/20/24 Kalian pasti tau cushion favorit sehari-…" at bounding box center [554, 303] width 1109 height 606
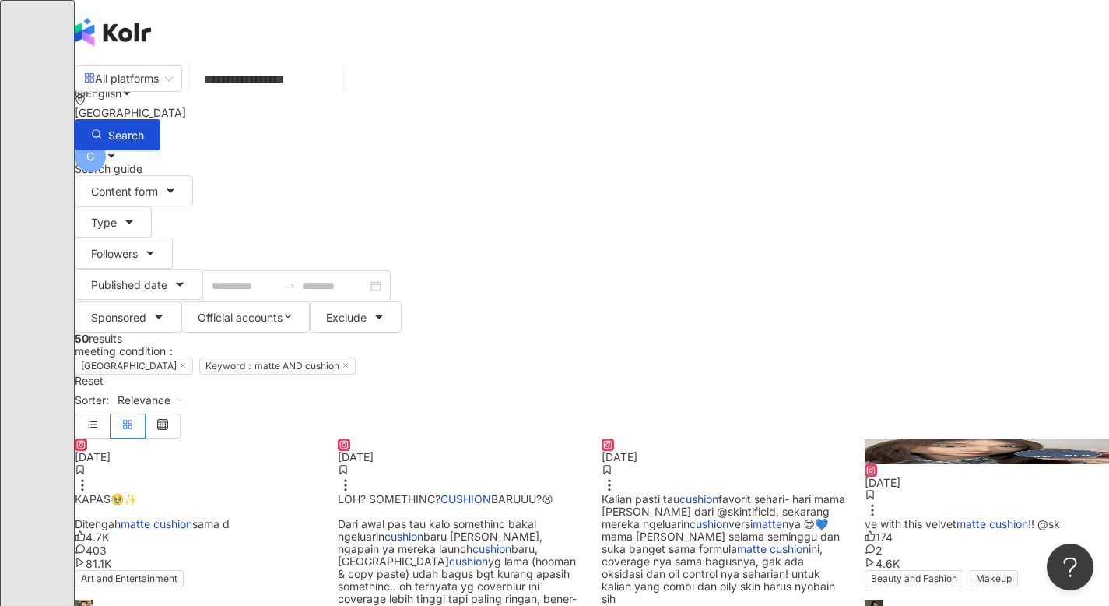
click at [718, 492] on mark "cushion" at bounding box center [698, 498] width 39 height 13
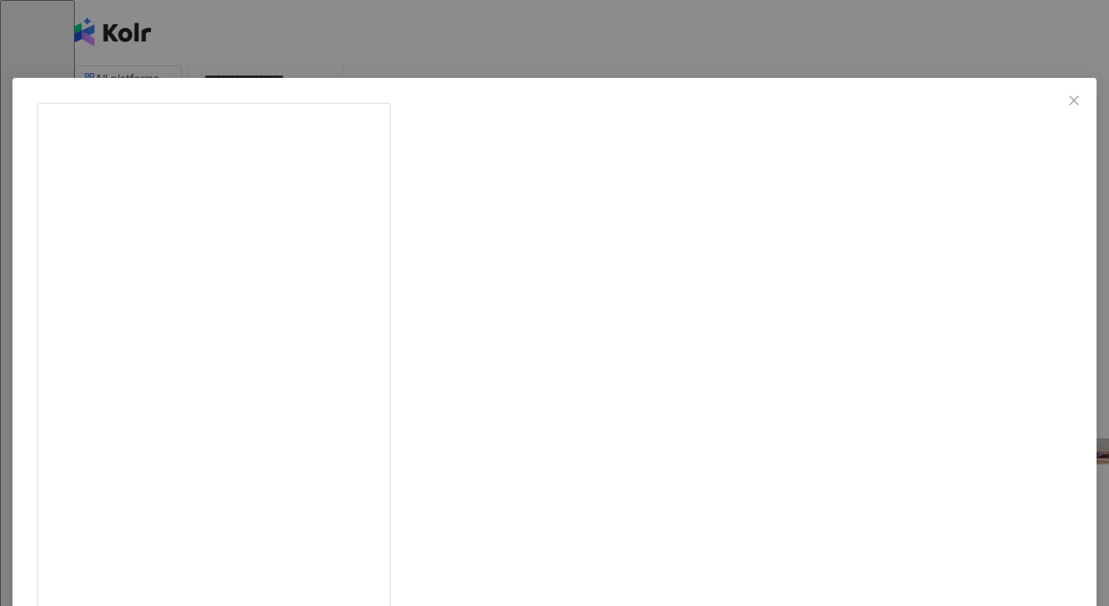
click at [1009, 453] on div "Raffi Ahmad and Nagita Slavina 6/20/24 Kalian pasti tau cushion favorit sehari-…" at bounding box center [554, 303] width 1109 height 606
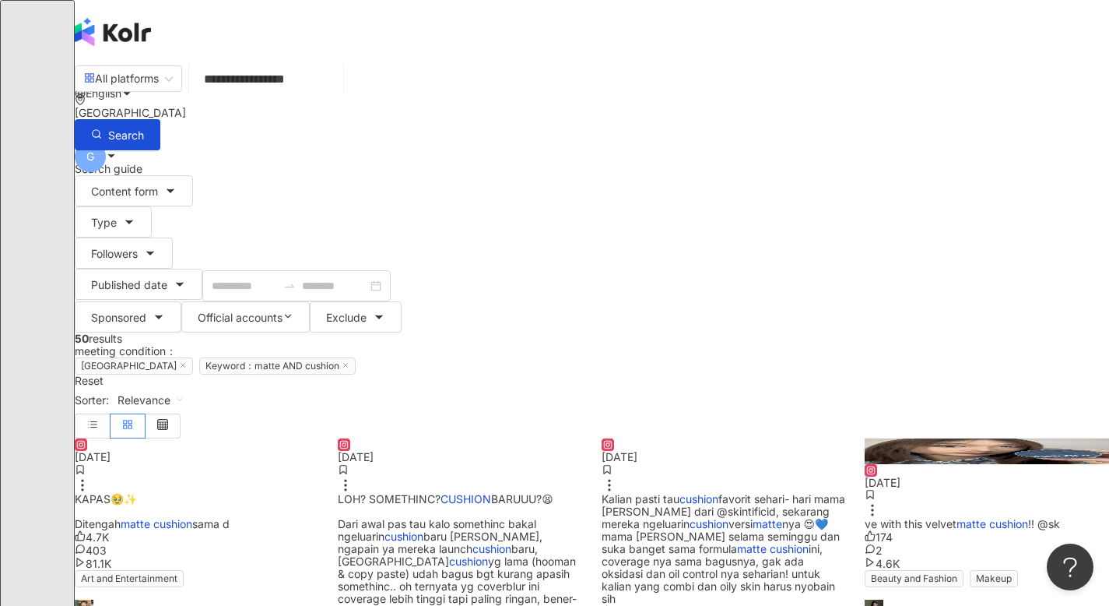
click at [303, 493] on div "KAPAS🥹✨ Ditengah matte cushion sama d" at bounding box center [197, 511] width 244 height 37
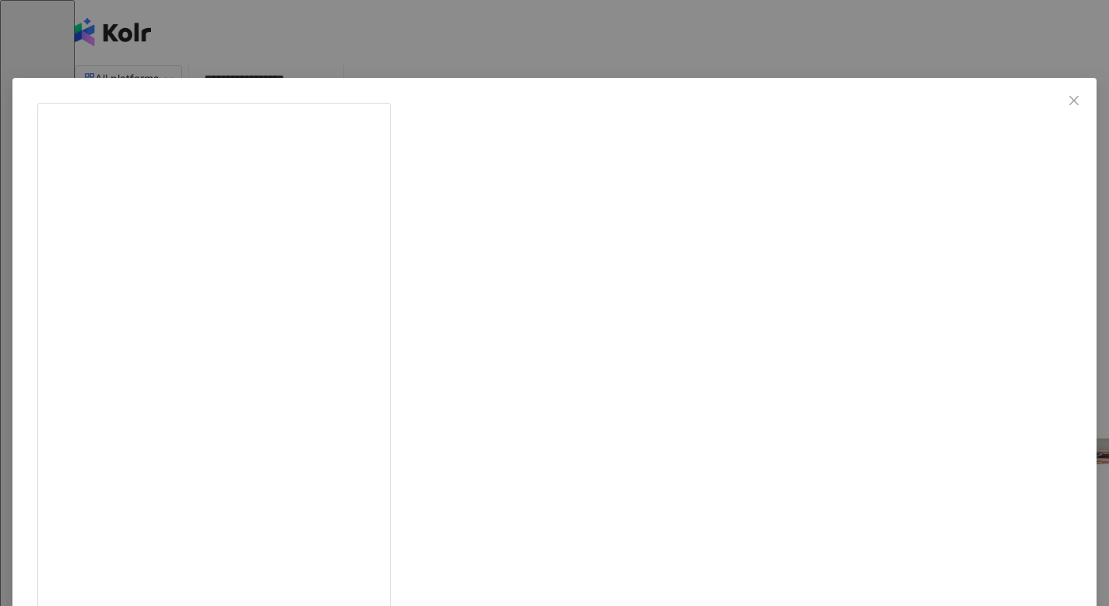
scroll to position [93, 0]
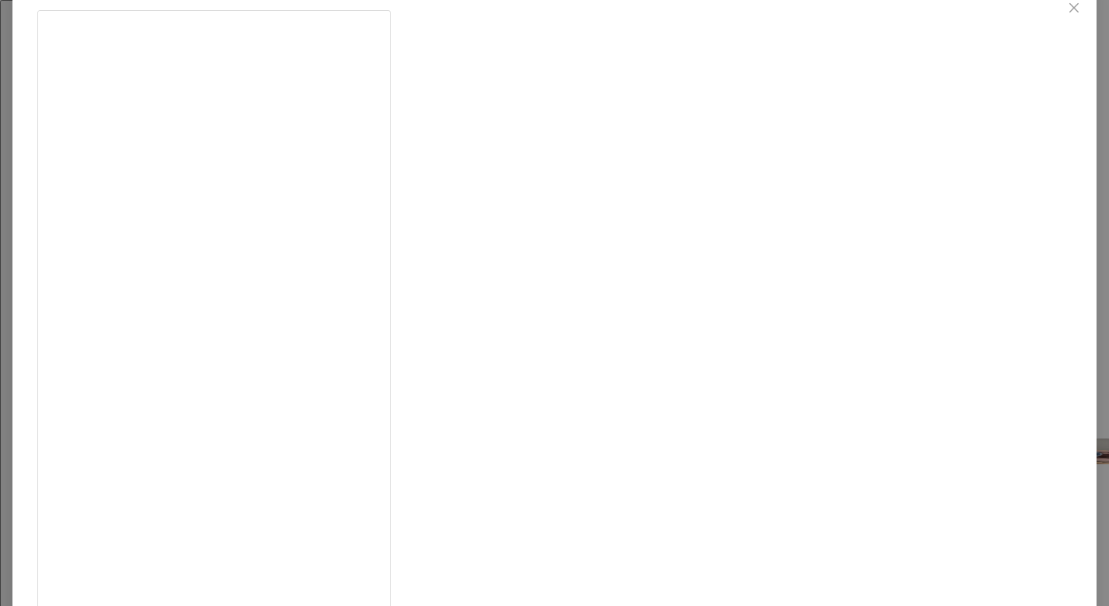
click at [937, 476] on div "𝗔𝘆𝗮𝘀 2/27/25 4.7K 403 81.1K See original" at bounding box center [554, 303] width 1109 height 606
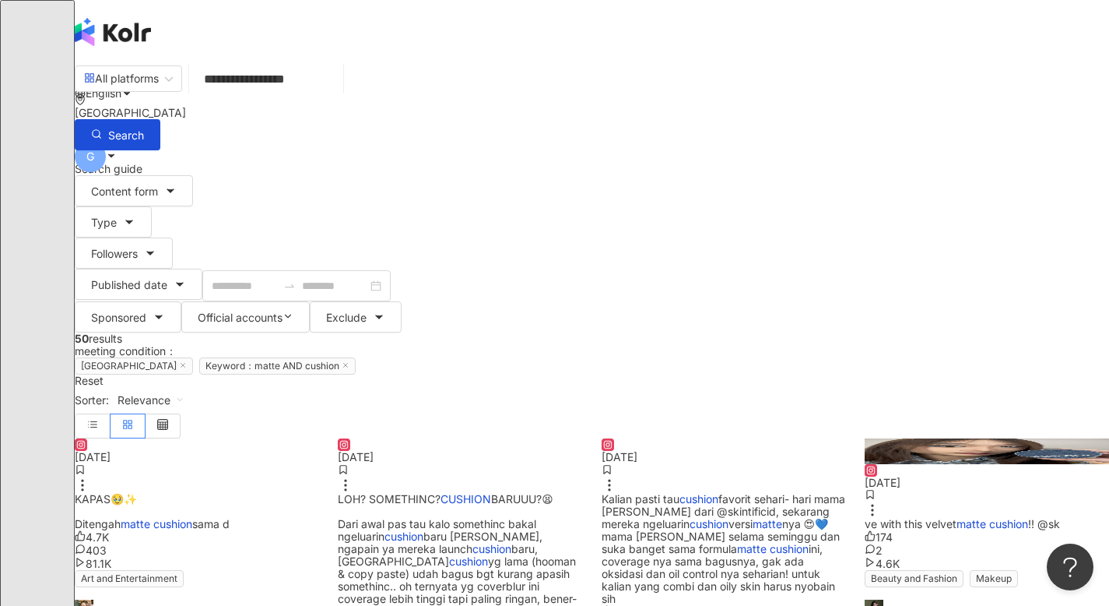
click at [758, 492] on span "favorit sehari- hari mama gigi dari @skintificid, sekarang mereka ngeluarin" at bounding box center [724, 511] width 244 height 38
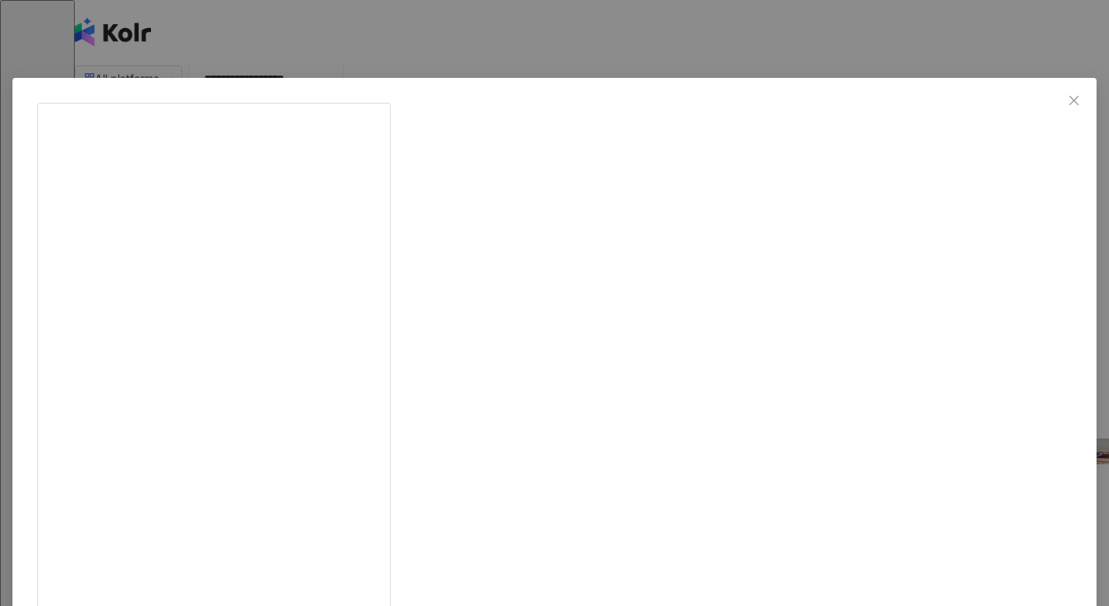
drag, startPoint x: 929, startPoint y: 472, endPoint x: 920, endPoint y: 472, distance: 9.3
click at [925, 472] on div "Raffi Ahmad and Nagita Slavina 6/20/24 Kalian pasti tau cushion favorit sehari-…" at bounding box center [554, 303] width 1109 height 606
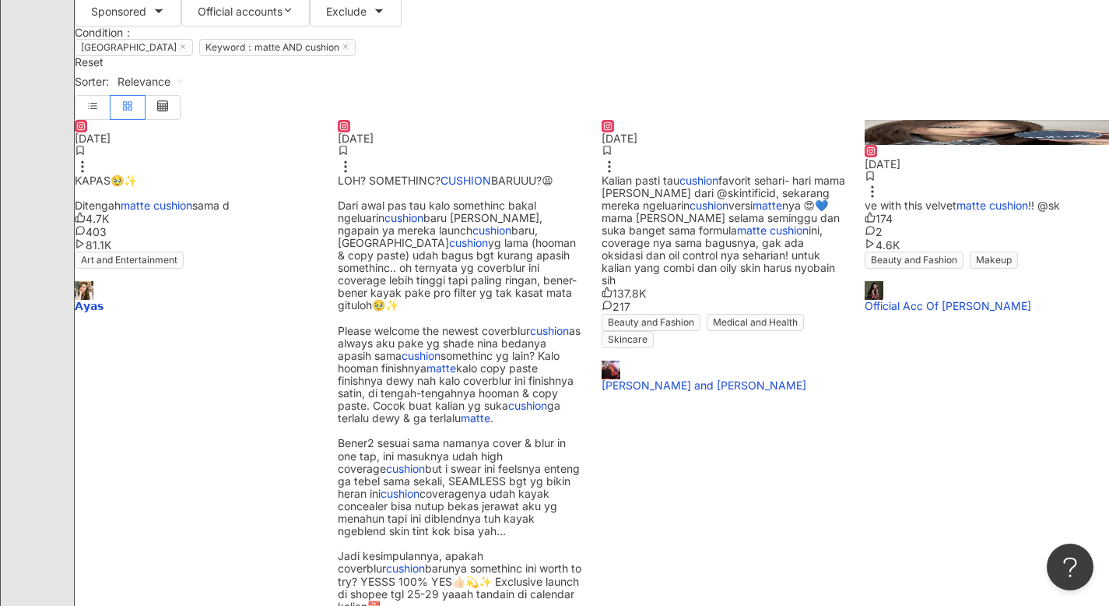
scroll to position [0, 0]
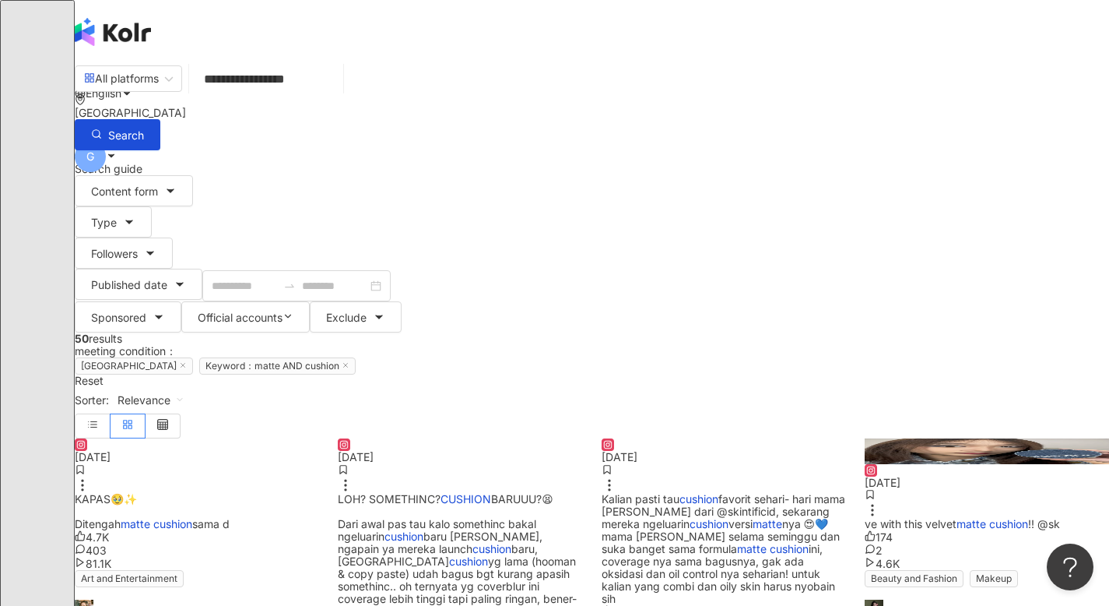
drag, startPoint x: 398, startPoint y: 95, endPoint x: 262, endPoint y: 91, distance: 136.3
click at [262, 91] on div "**********" at bounding box center [592, 106] width 1034 height 88
type input "****"
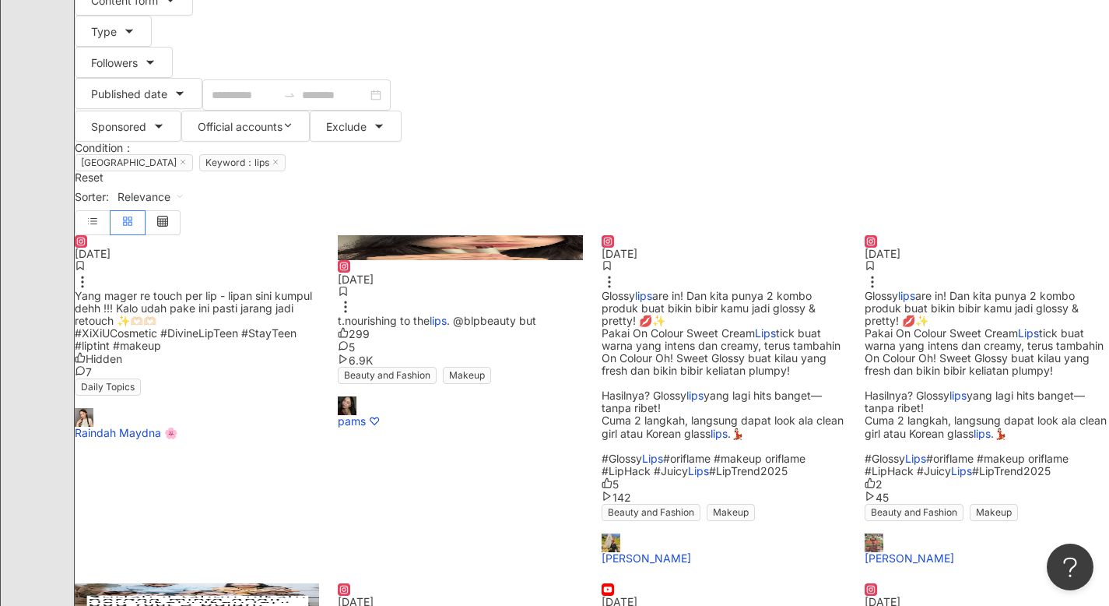
scroll to position [275, 0]
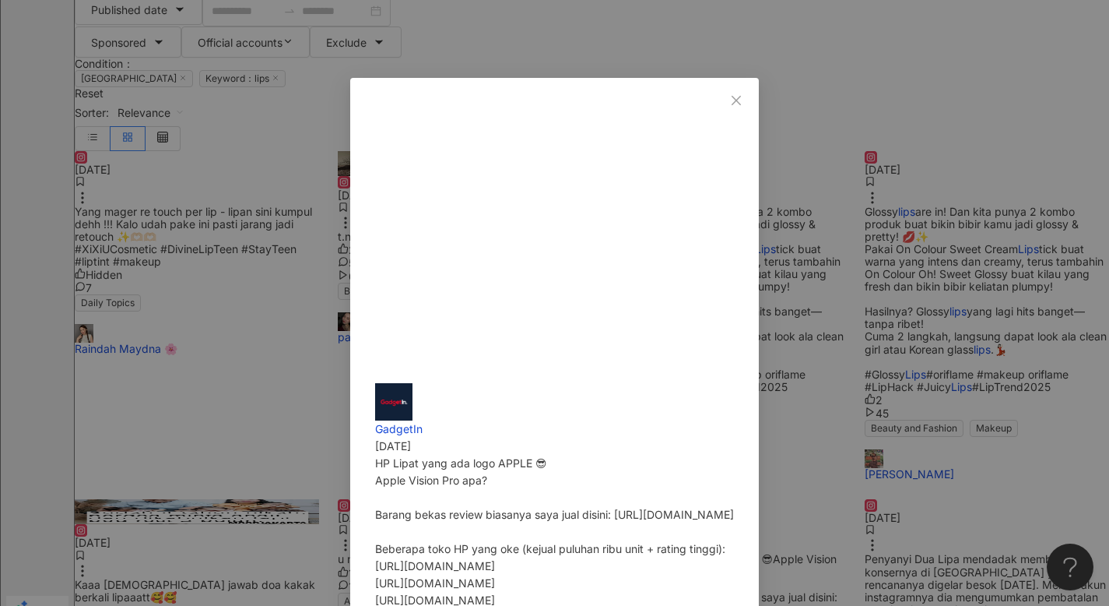
click at [890, 472] on div "GadgetIn 2/8/24 HP Lipat yang ada logo APPLE 😎 Apple Vision Pro apa? Barang bek…" at bounding box center [554, 303] width 1109 height 606
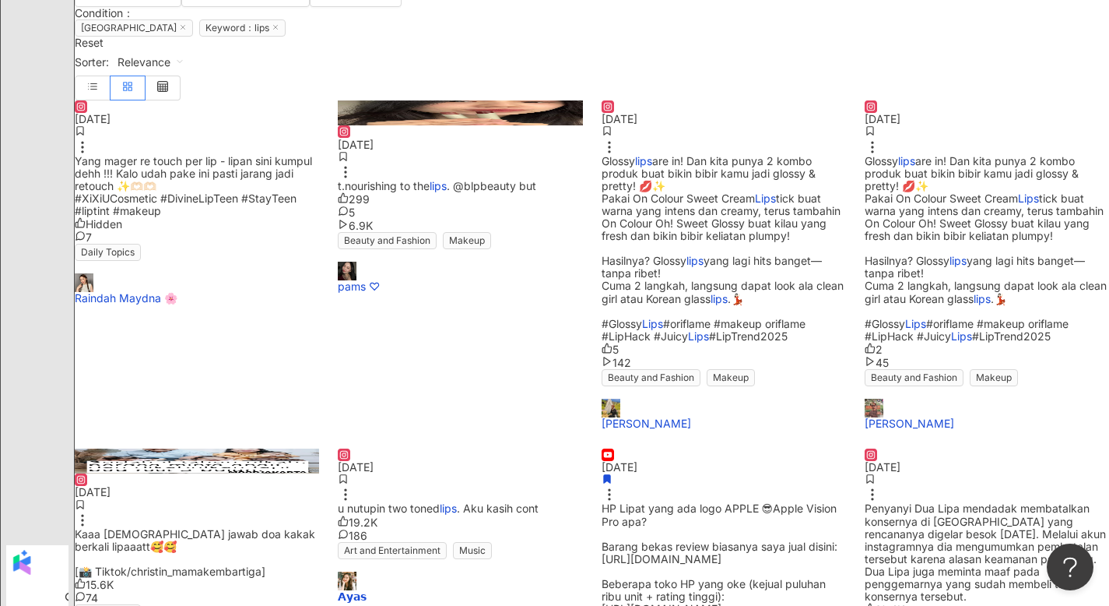
scroll to position [353, 0]
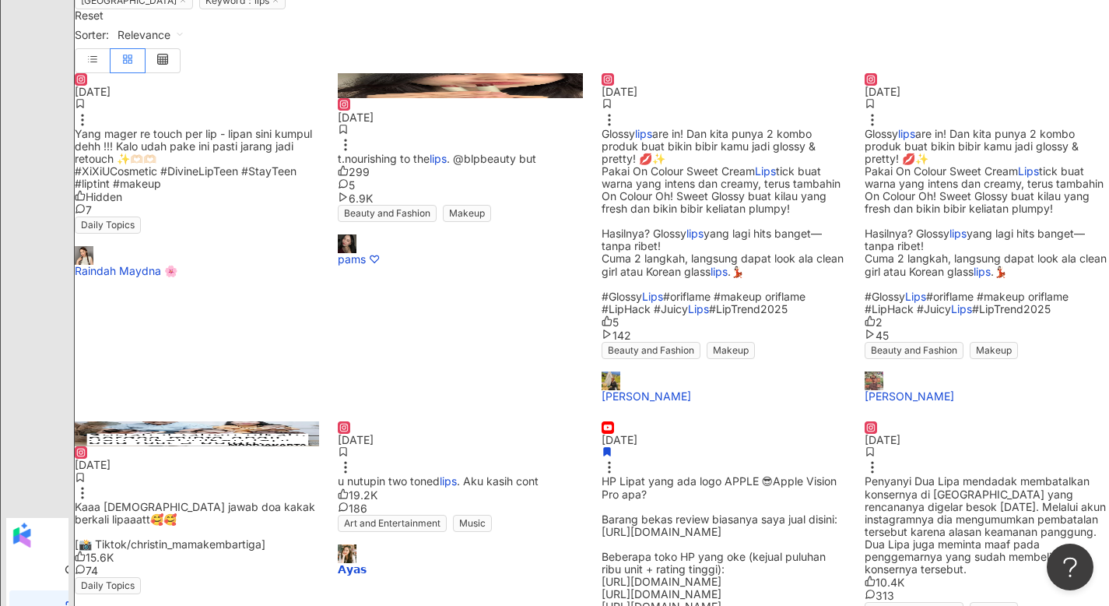
click at [717, 475] on div "HP Lipat yang ada logo APPLE 😎Apple Vision Pro apa? Barang bekas review biasany…" at bounding box center [724, 600] width 244 height 251
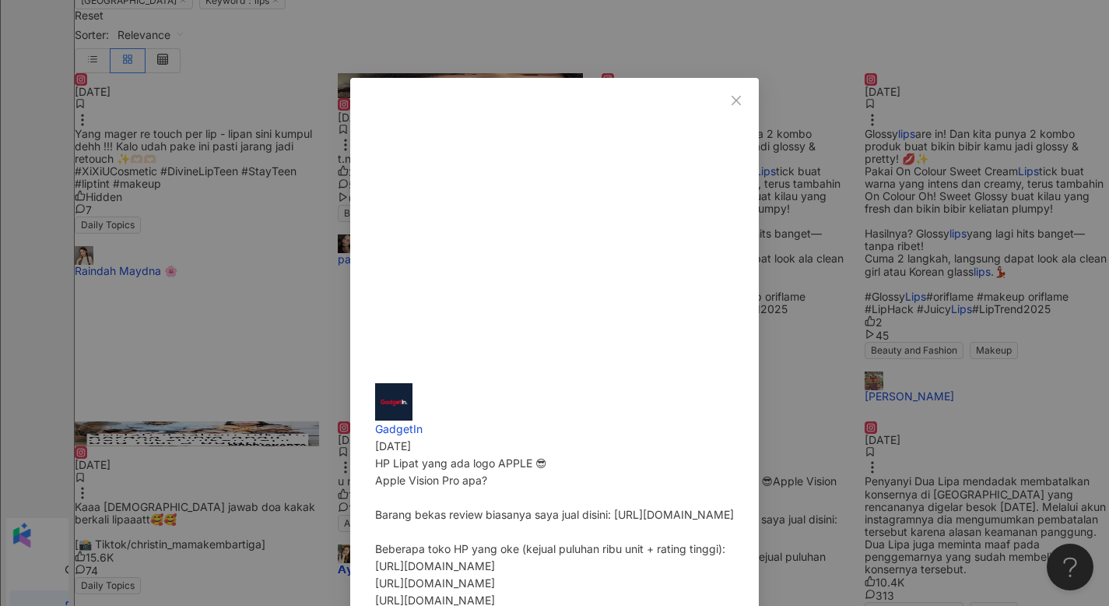
click at [722, 452] on div "GadgetIn 2/8/24 HP Lipat yang ada logo APPLE 😎 Apple Vision Pro apa? Barang bek…" at bounding box center [554, 303] width 1109 height 606
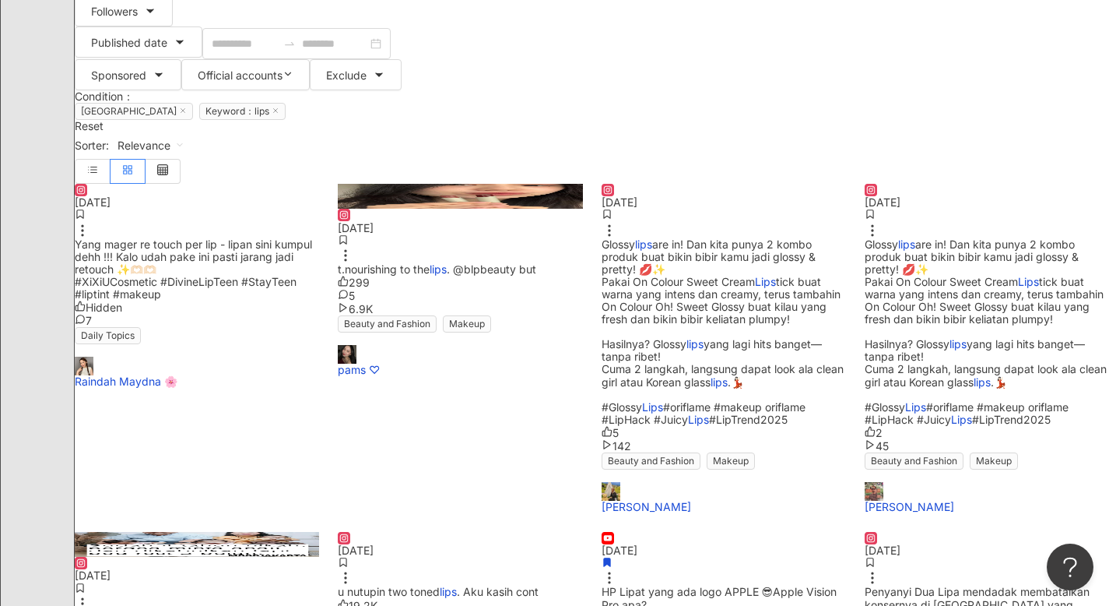
scroll to position [206, 0]
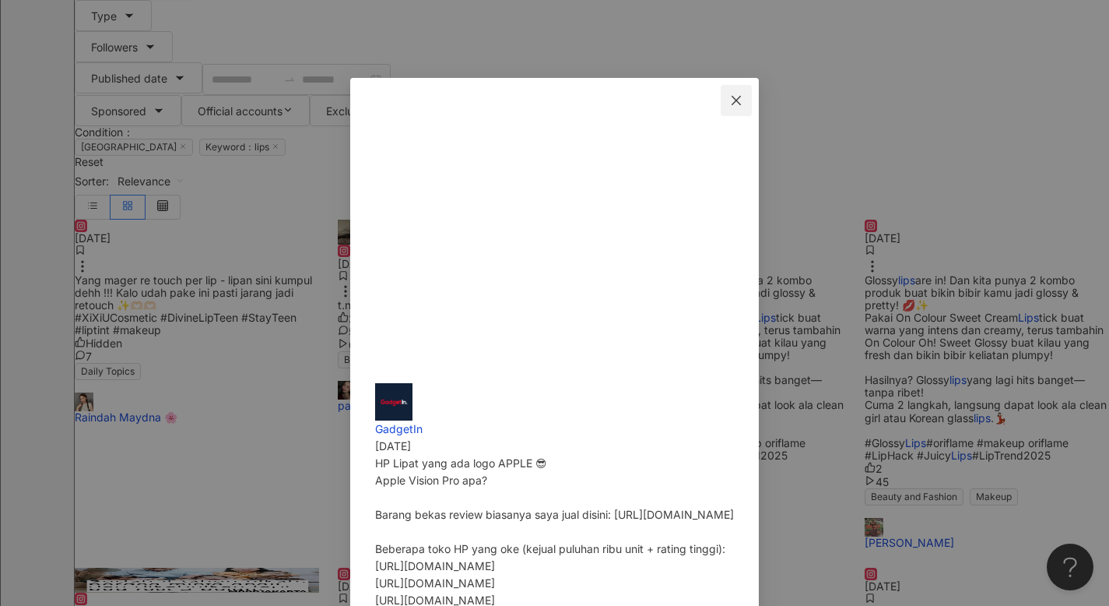
click at [752, 107] on button "Close" at bounding box center [736, 100] width 31 height 31
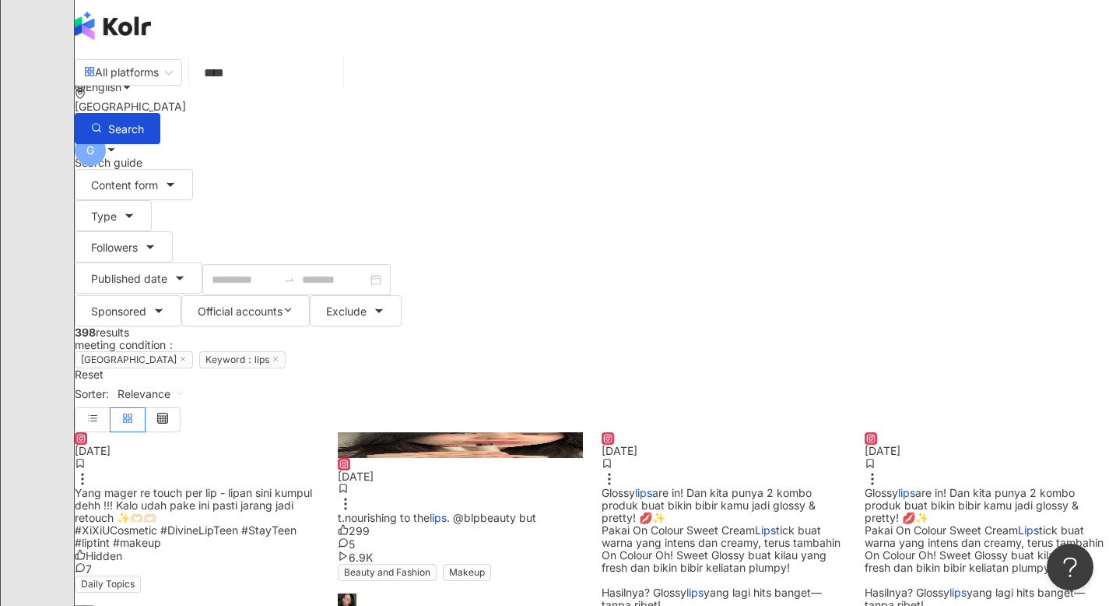
scroll to position [0, 0]
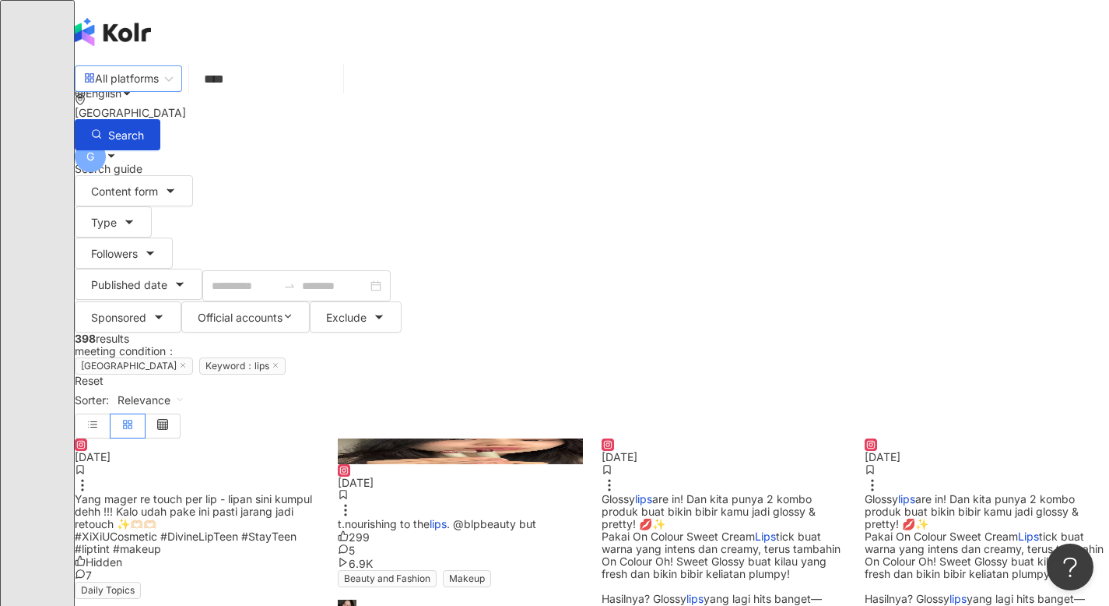
drag, startPoint x: 335, startPoint y: 96, endPoint x: 209, endPoint y: 90, distance: 126.2
click at [209, 90] on div "All platforms lips **** Indonesia Search searchOperator Insert syntax Complete …" at bounding box center [592, 106] width 1034 height 88
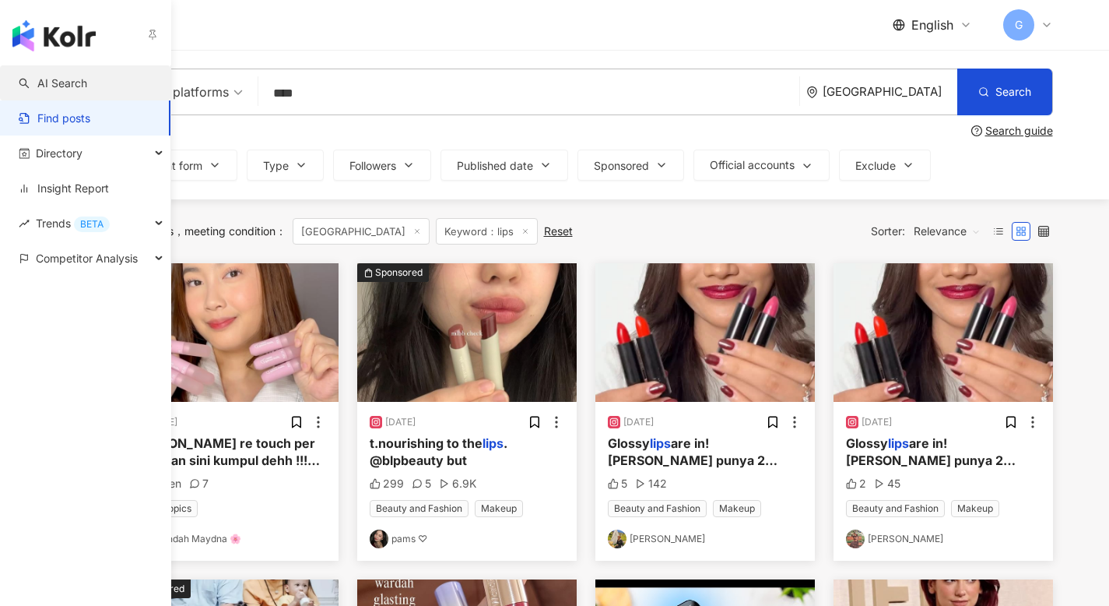
click at [44, 83] on link "AI Search" at bounding box center [53, 83] width 68 height 16
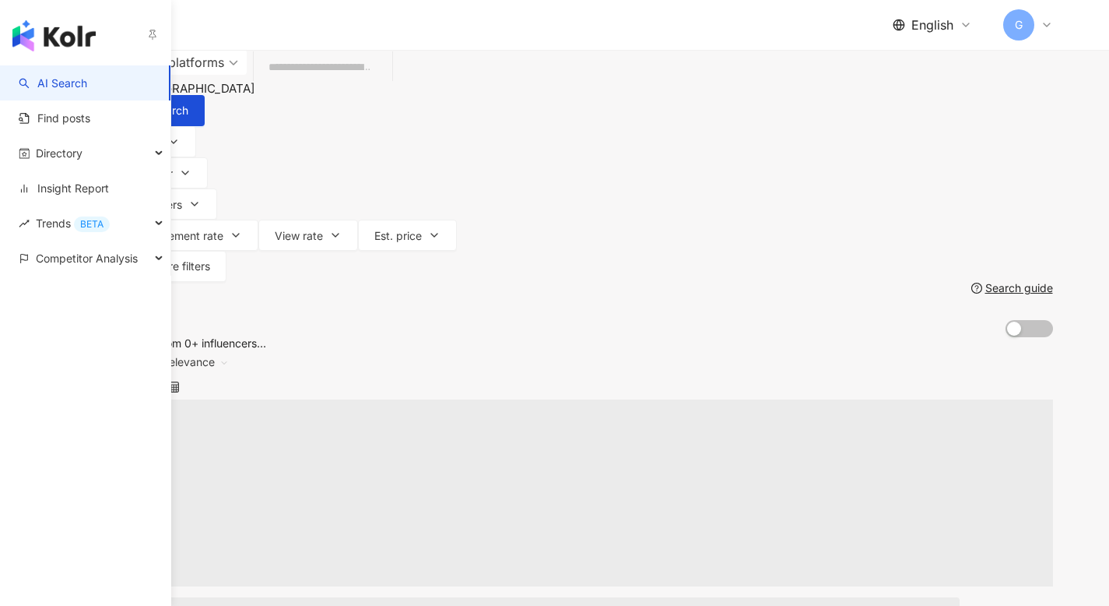
click at [87, 91] on link "AI Search" at bounding box center [53, 83] width 68 height 16
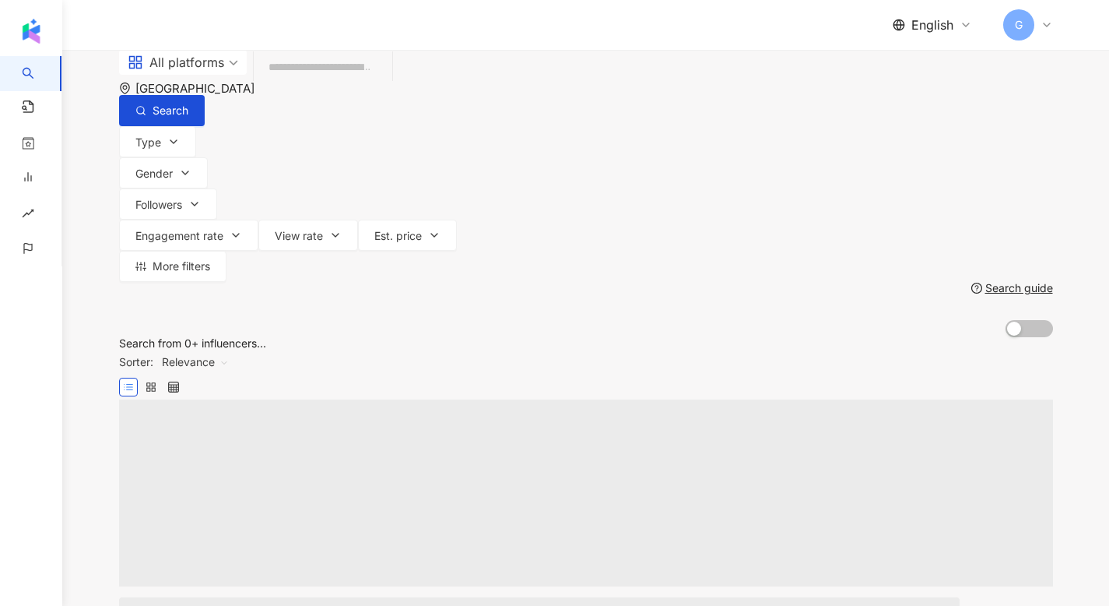
click at [386, 82] on input "search" at bounding box center [323, 67] width 126 height 30
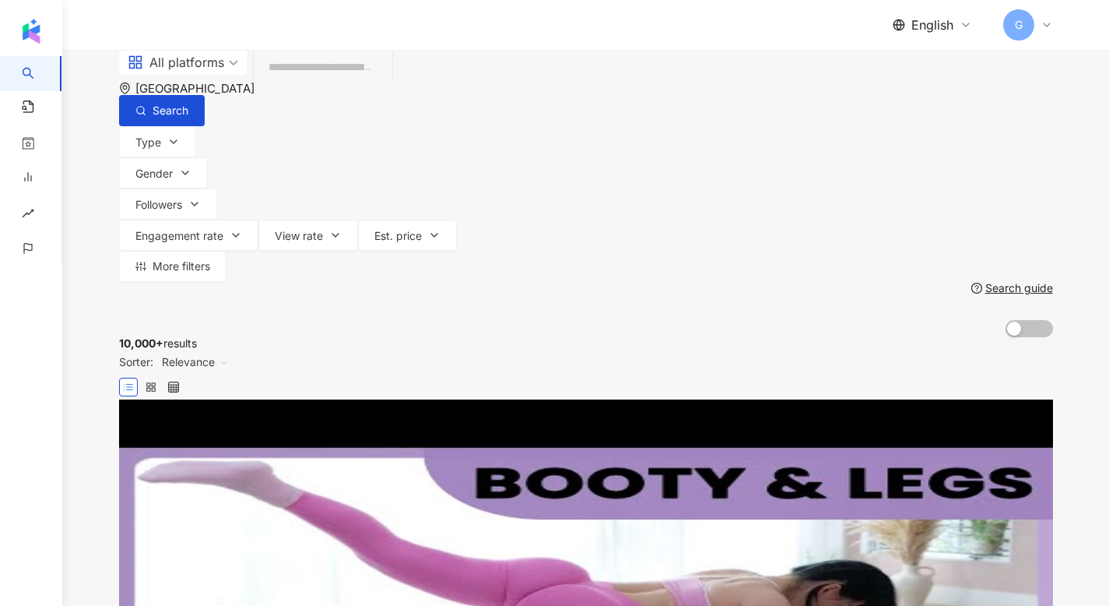
click at [131, 94] on icon "environment" at bounding box center [125, 89] width 12 height 12
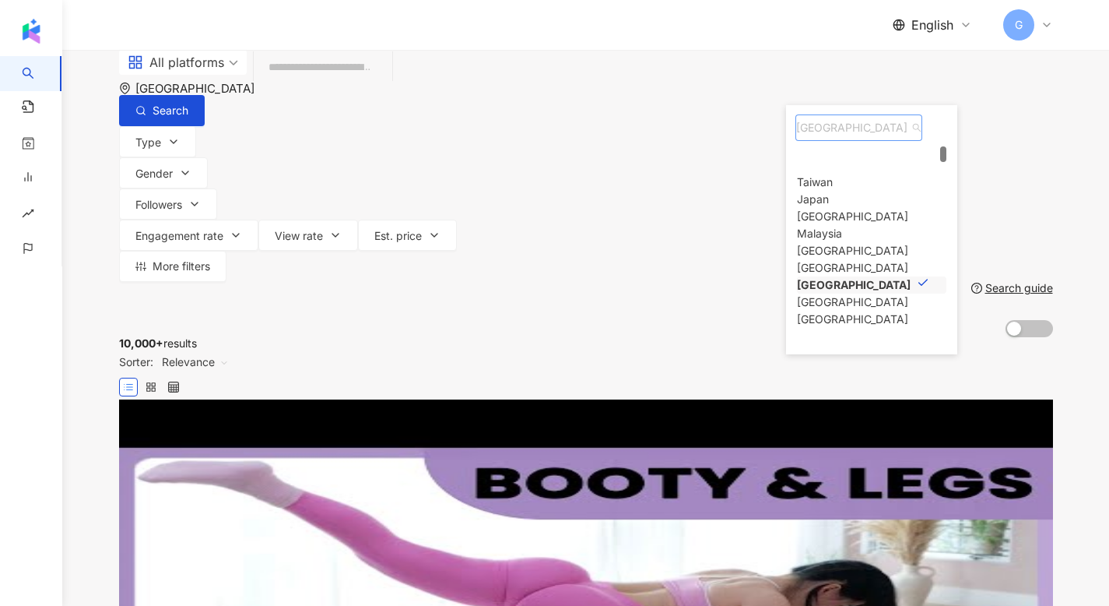
scroll to position [30, 0]
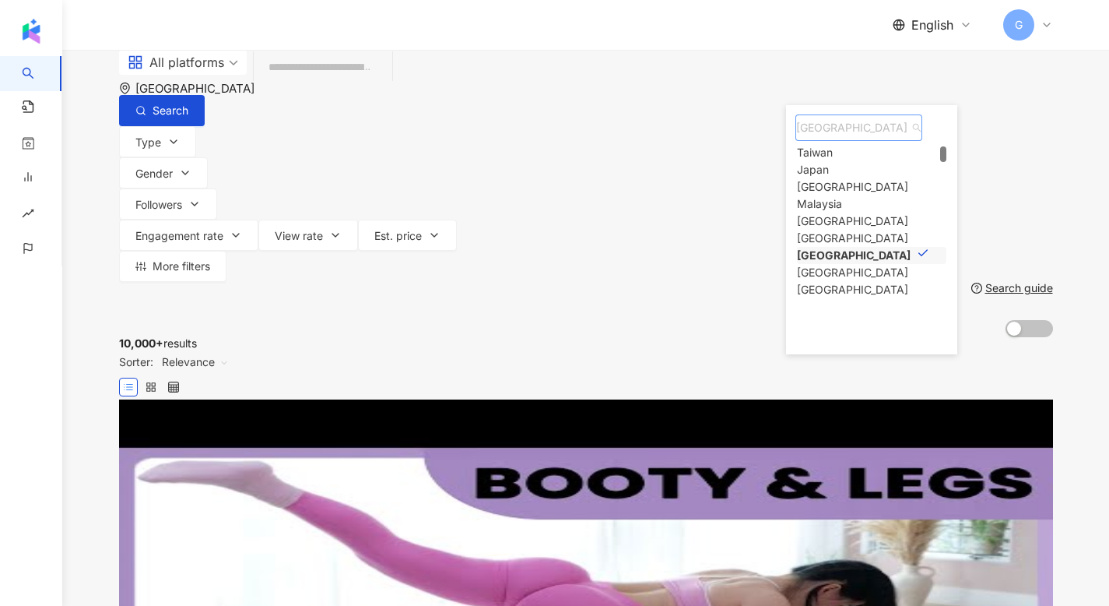
click at [838, 140] on span "Singapore" at bounding box center [858, 127] width 125 height 25
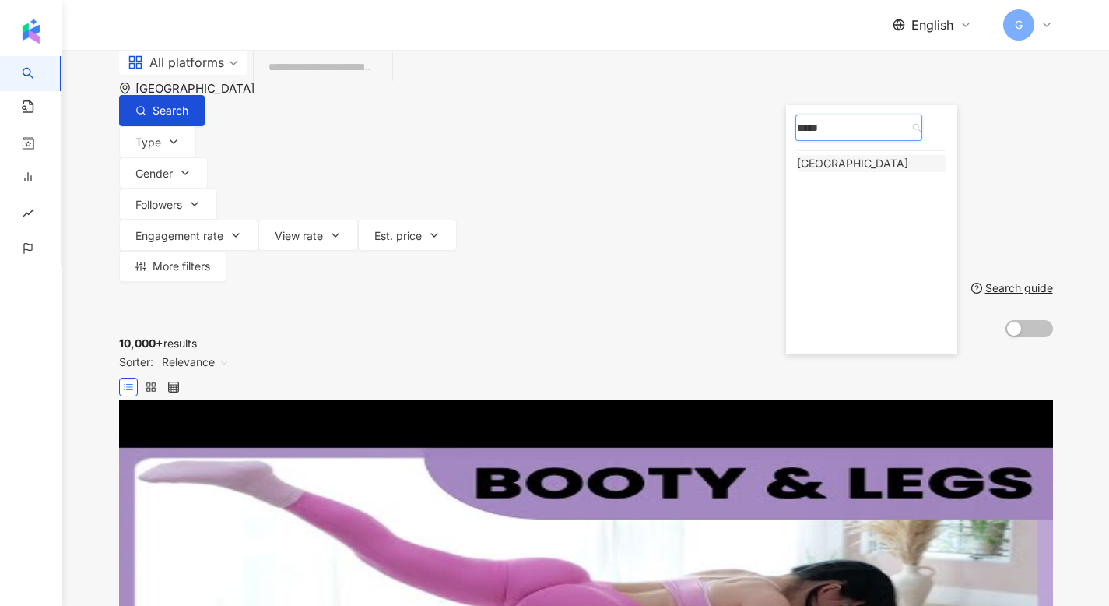
type input "******"
click at [901, 172] on div "Indonesia" at bounding box center [852, 163] width 111 height 17
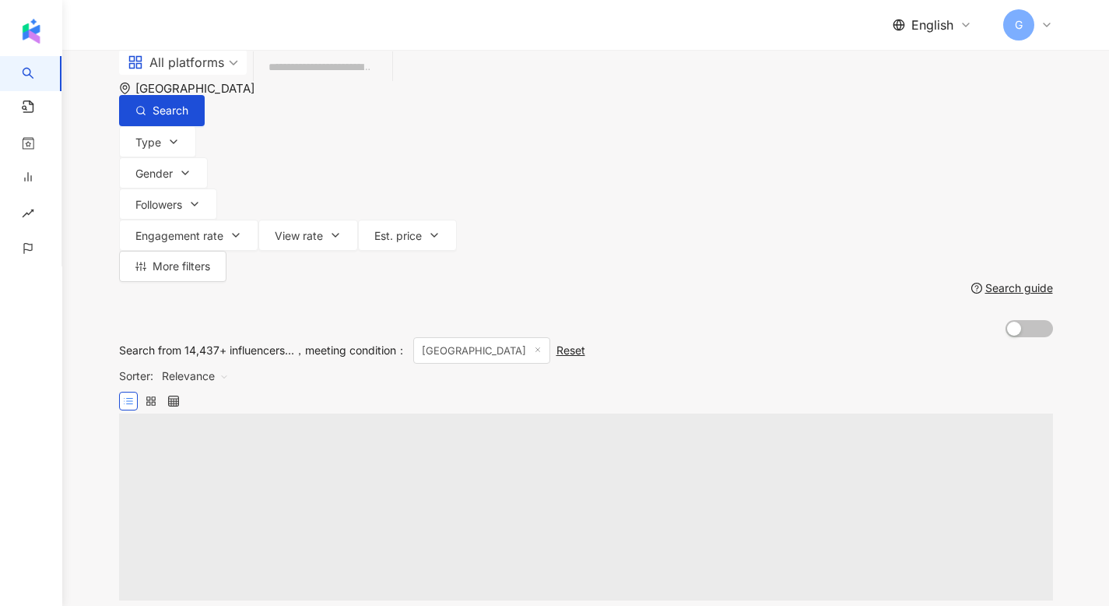
click at [382, 82] on input "search" at bounding box center [323, 67] width 126 height 30
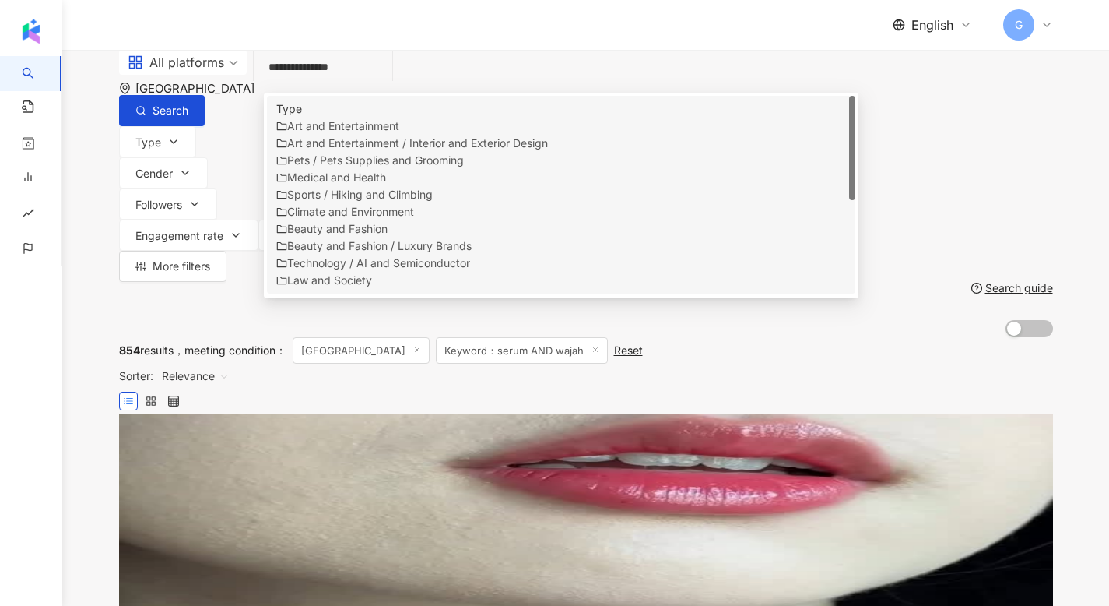
type input "**********"
click at [184, 198] on div "**********" at bounding box center [585, 193] width 1047 height 287
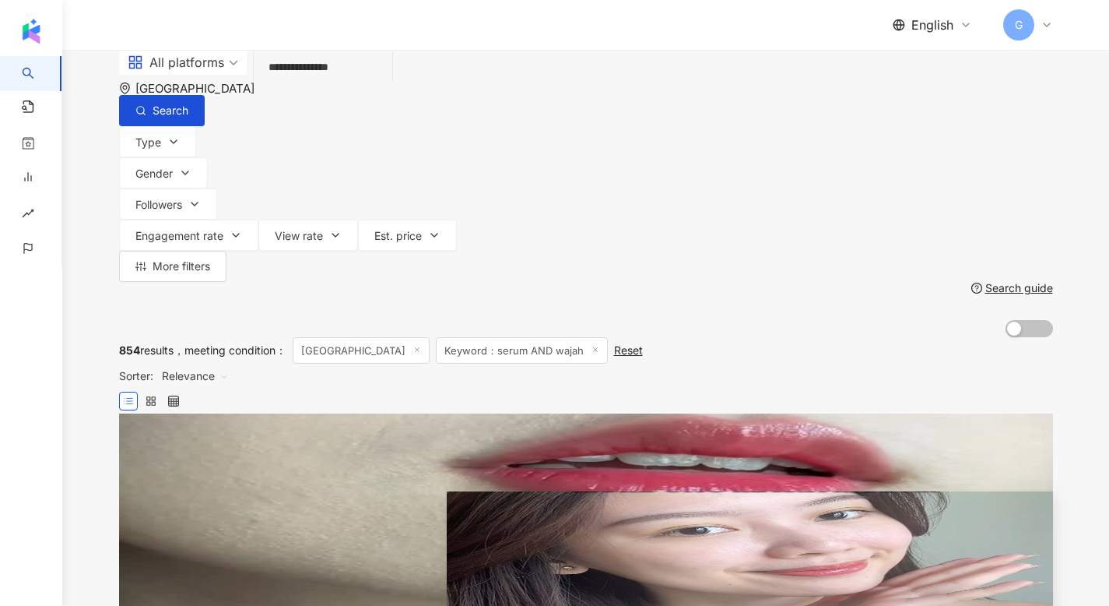
click at [477, 491] on img at bounding box center [750, 576] width 606 height 170
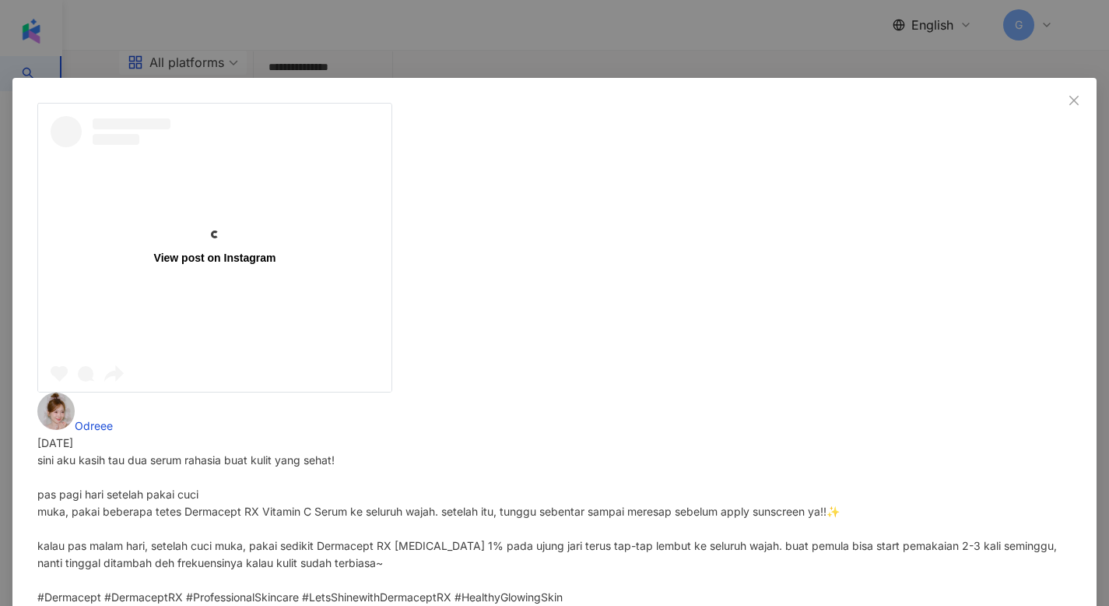
click at [490, 402] on div "View post on Instagram Odreee 10/12/24 sini aku kasih tau dua serum rahasia bua…" at bounding box center [554, 303] width 1109 height 606
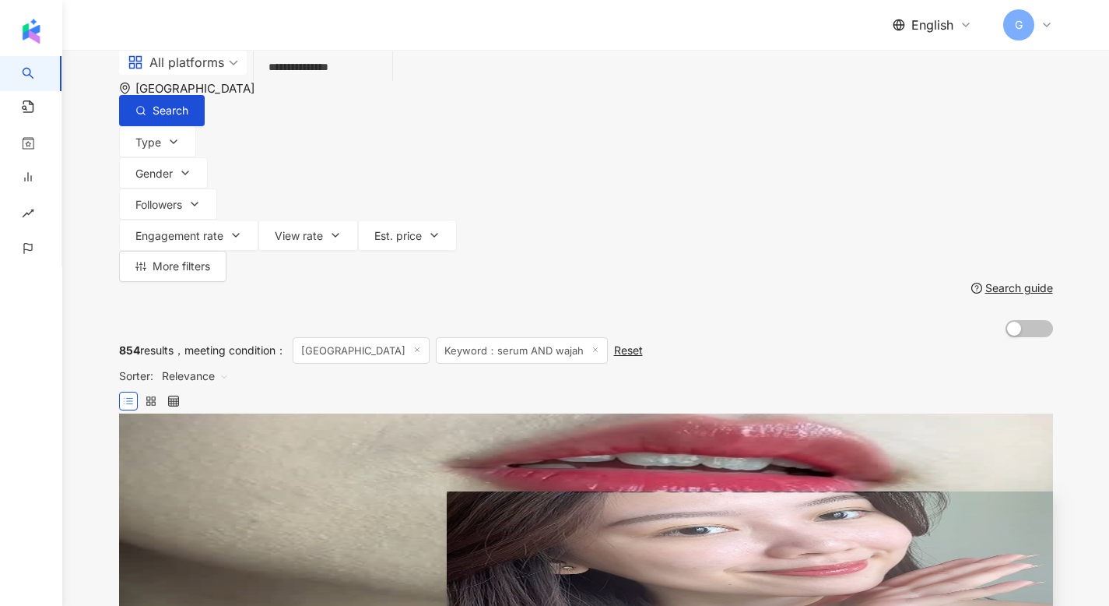
click at [506, 491] on img at bounding box center [750, 576] width 606 height 170
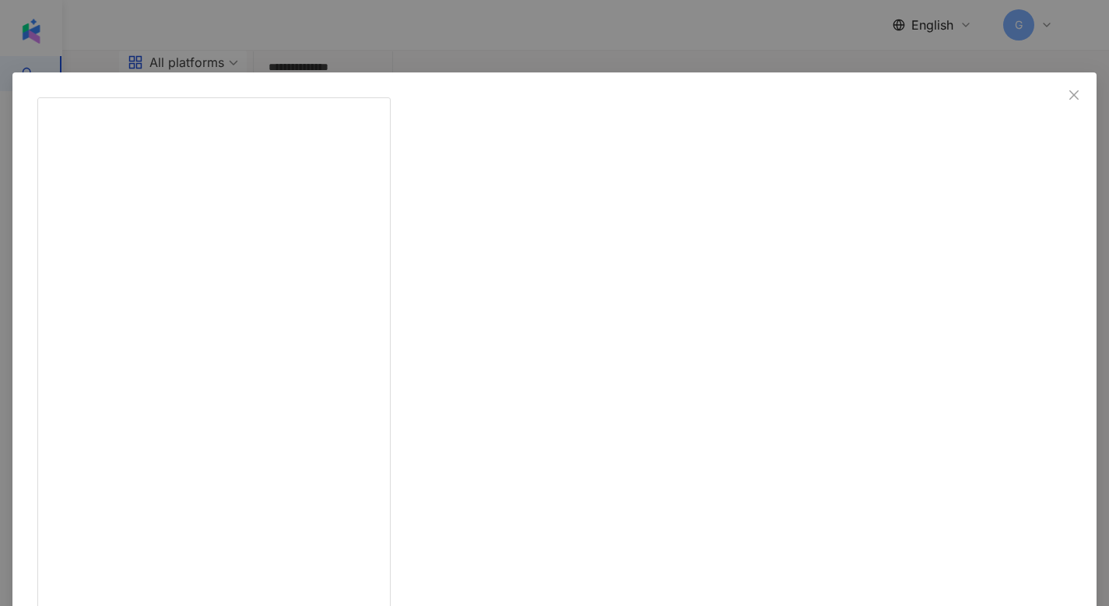
scroll to position [7, 0]
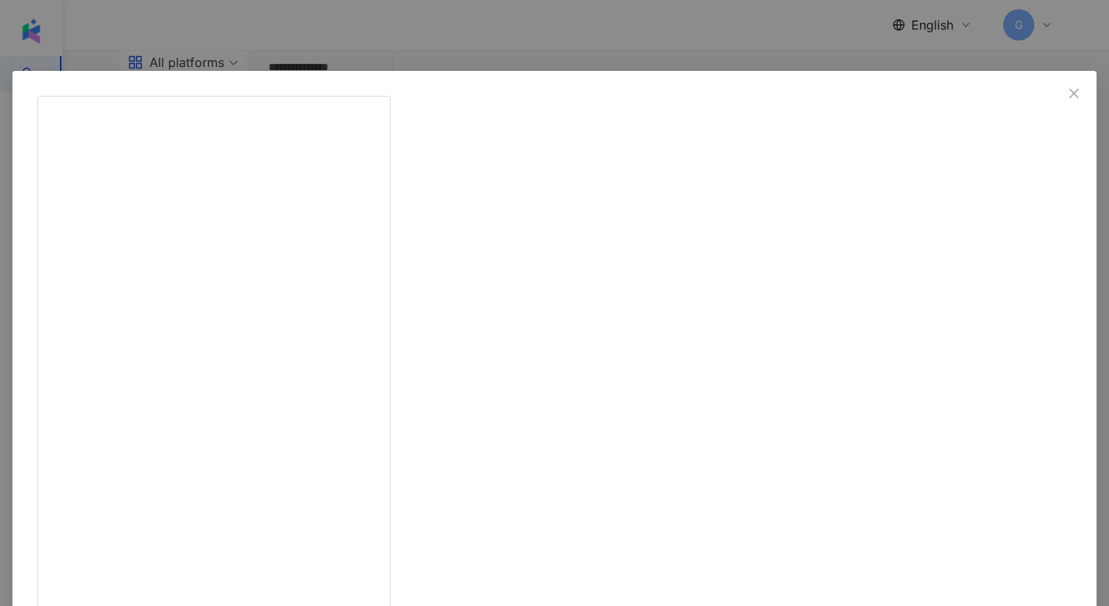
click at [1008, 414] on div "Odreee 10/12/24 sini aku kasih tau dua serum rahasia buat kulit yang sehat! pas…" at bounding box center [554, 303] width 1109 height 606
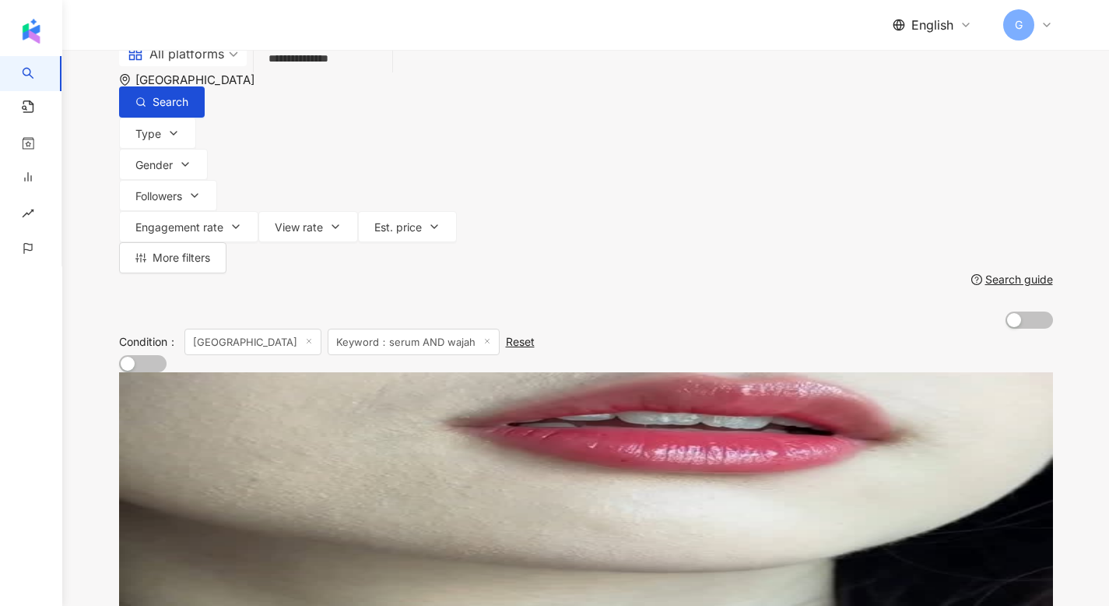
scroll to position [0, 0]
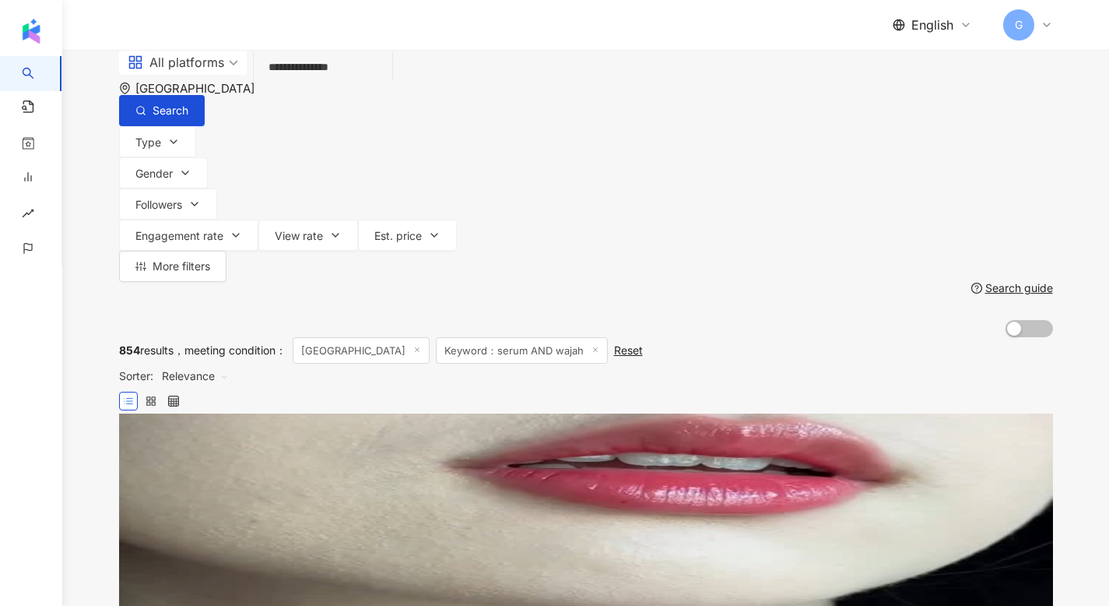
click at [229, 363] on span "Relevance" at bounding box center [195, 375] width 67 height 25
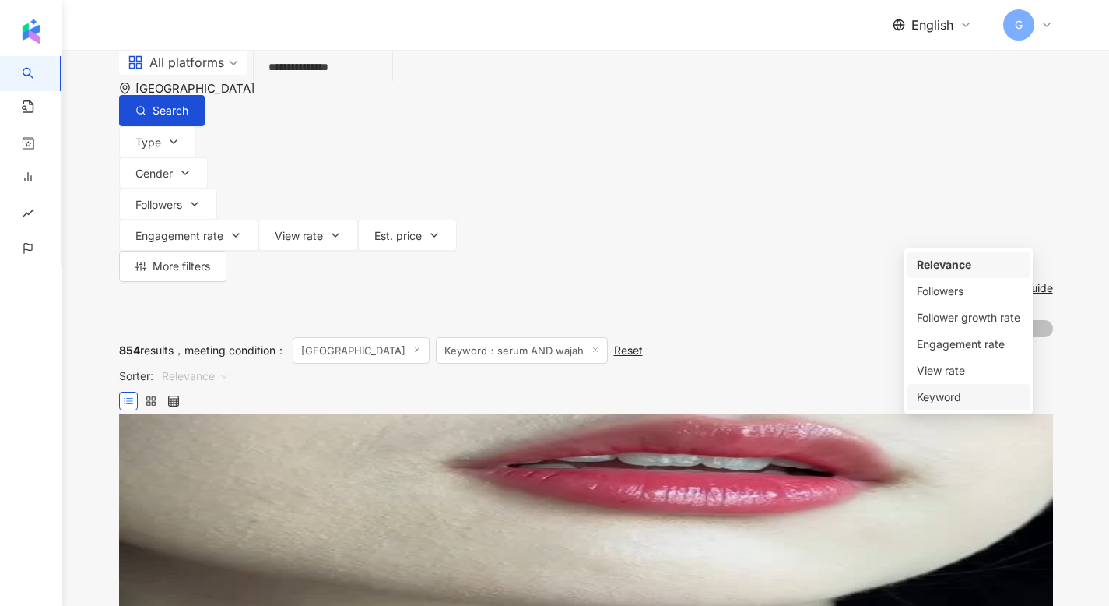
click at [943, 407] on div "Keyword" at bounding box center [969, 397] width 122 height 26
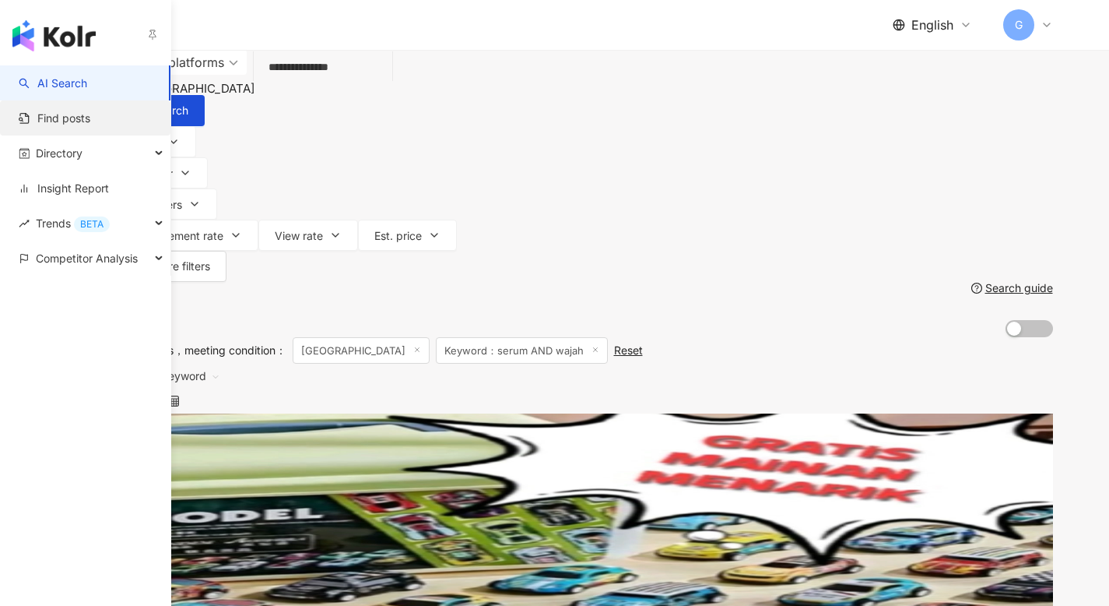
click at [48, 114] on link "Find posts" at bounding box center [55, 119] width 72 height 16
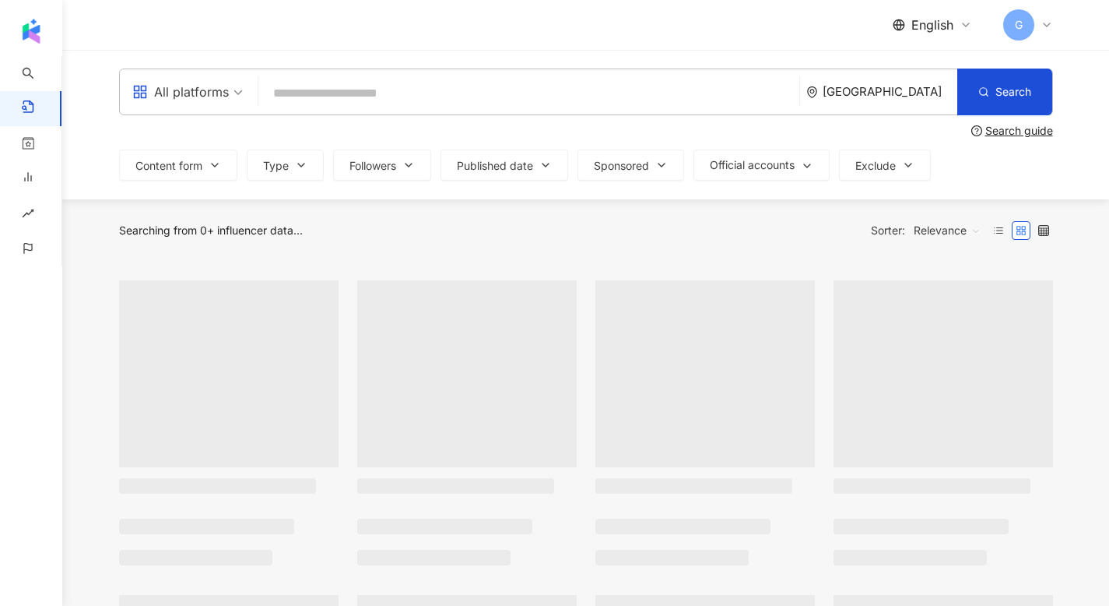
click at [342, 92] on input "search" at bounding box center [529, 92] width 528 height 33
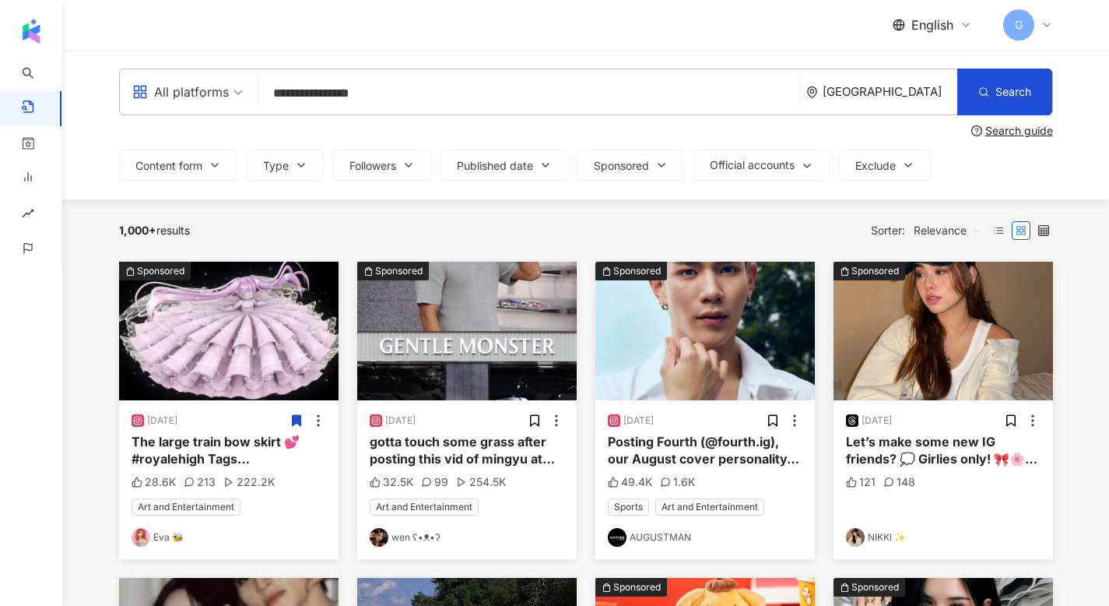
type input "**********"
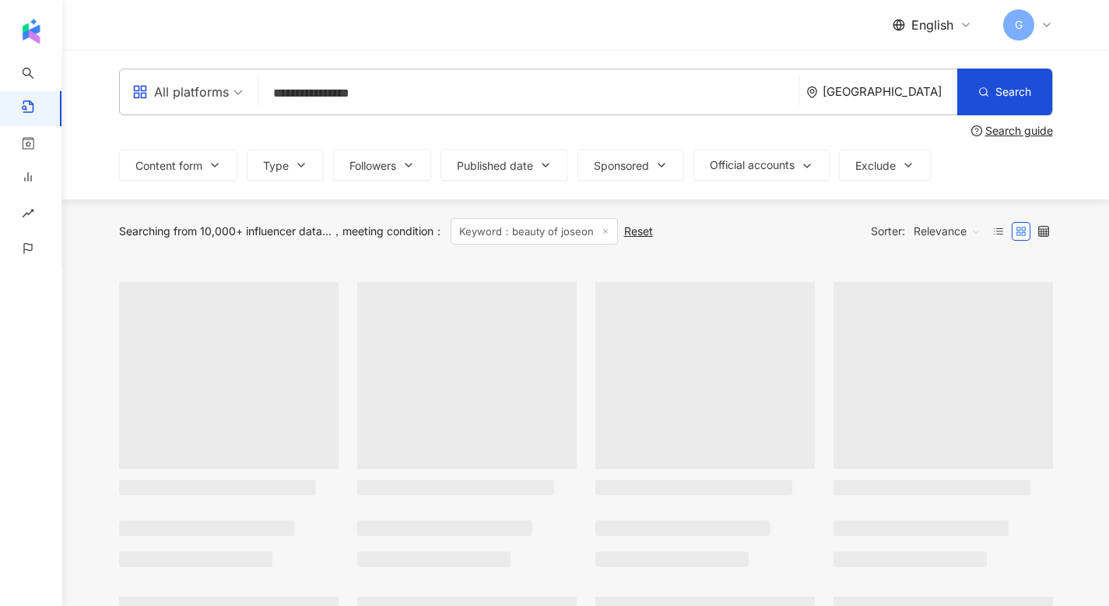
click at [897, 90] on div "Singapore" at bounding box center [890, 91] width 135 height 13
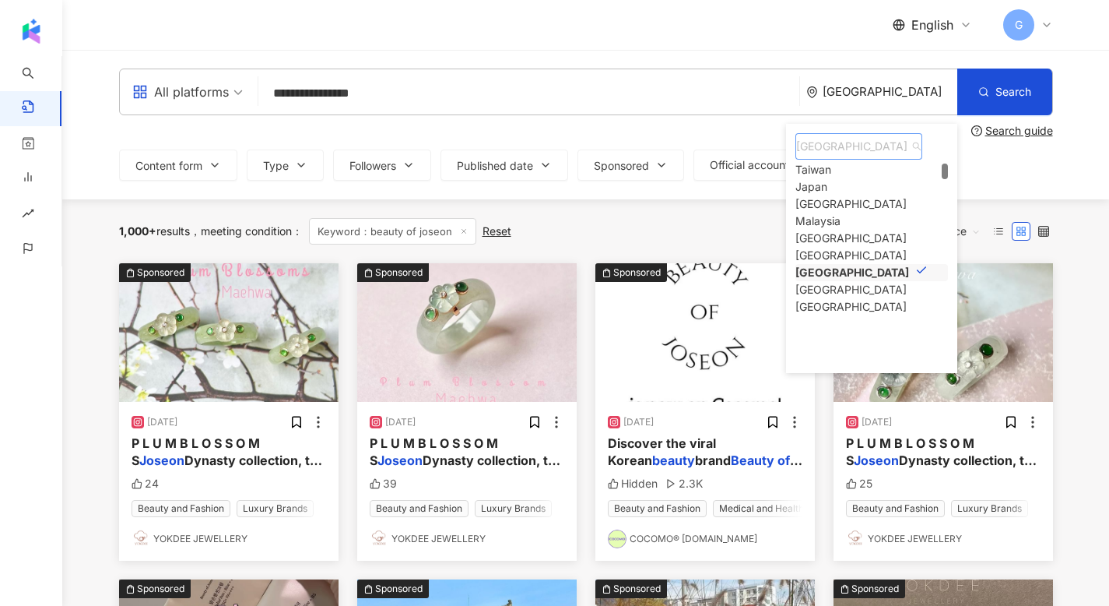
click at [865, 144] on span "Singapore" at bounding box center [858, 146] width 125 height 25
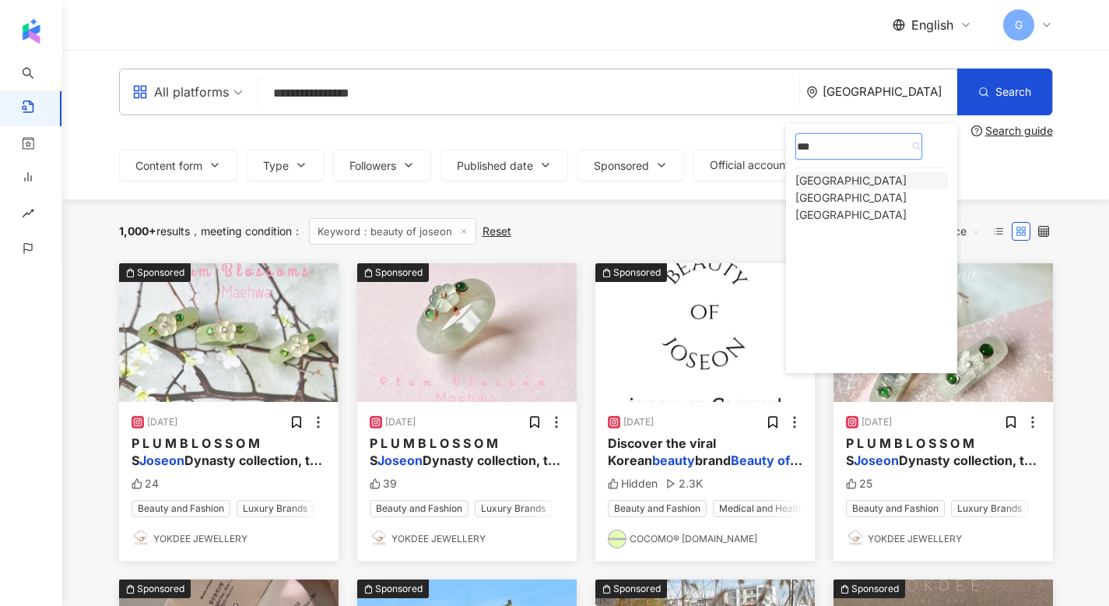
scroll to position [0, 0]
type input "****"
click at [865, 186] on div "Indonesia" at bounding box center [850, 180] width 111 height 17
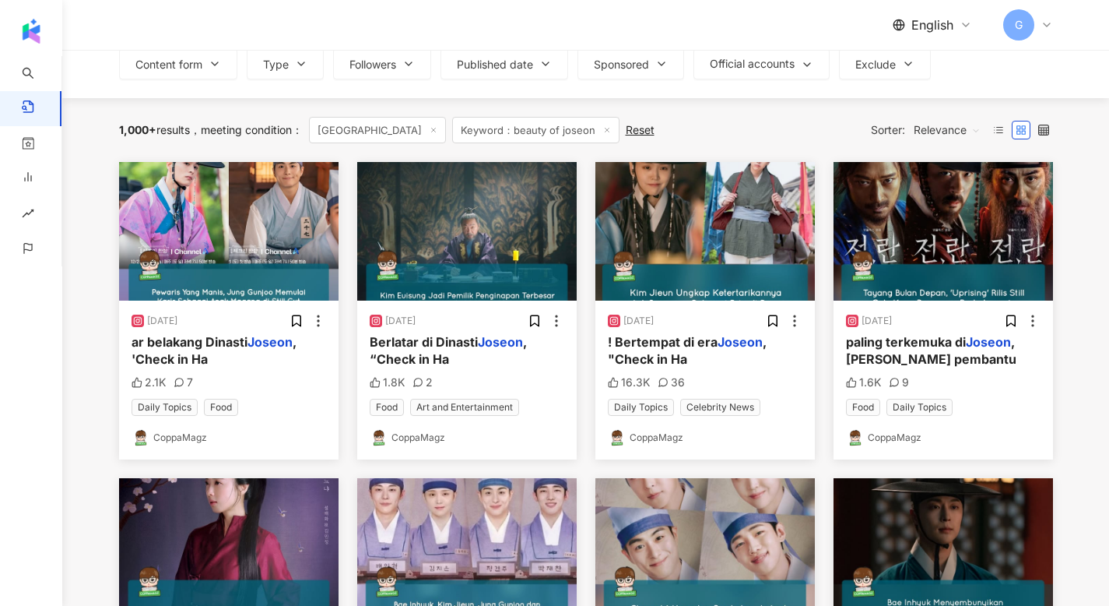
scroll to position [223, 0]
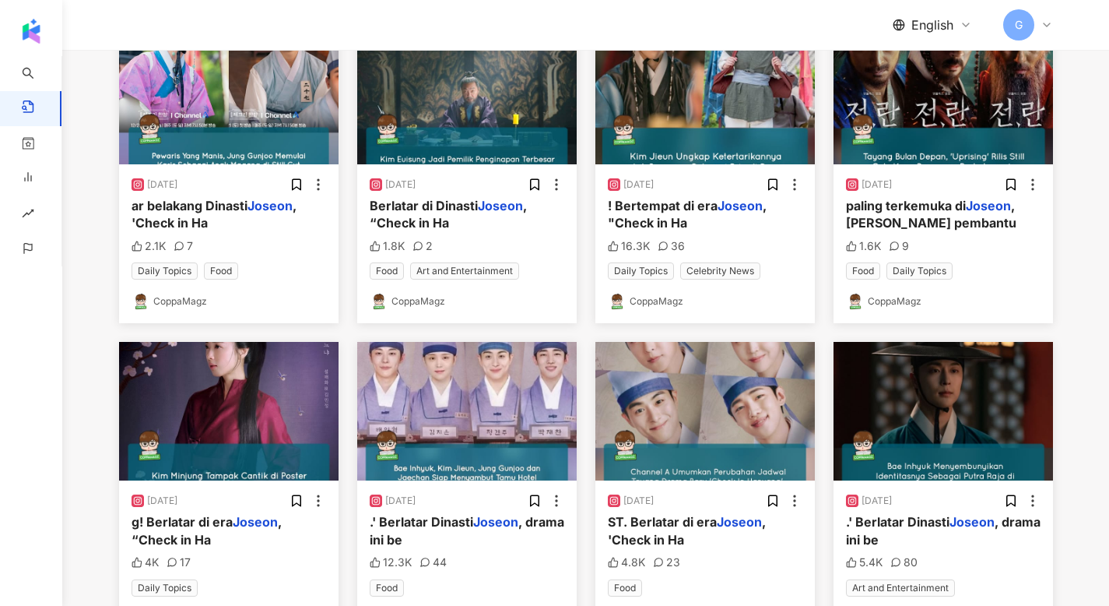
click at [249, 232] on div "ar belakang Dinasti Joseon , 'Check in Ha" at bounding box center [229, 214] width 195 height 35
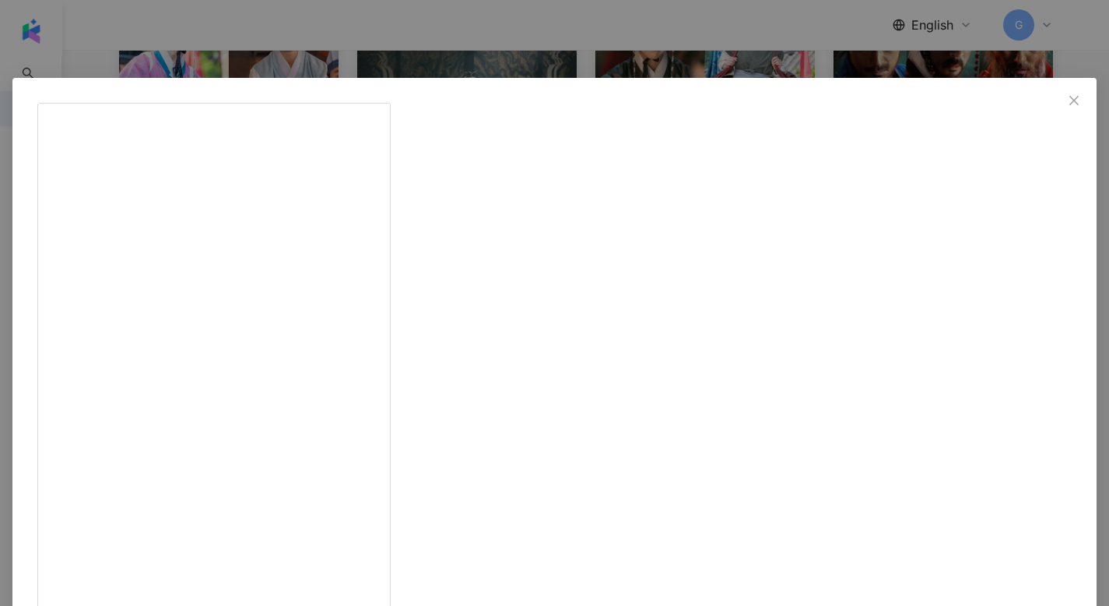
scroll to position [0, 0]
click at [934, 272] on div "CoppaMagz 11/25/24 Drama mendatang Channel A 'Check in Hanyang' telah membagika…" at bounding box center [554, 303] width 1109 height 606
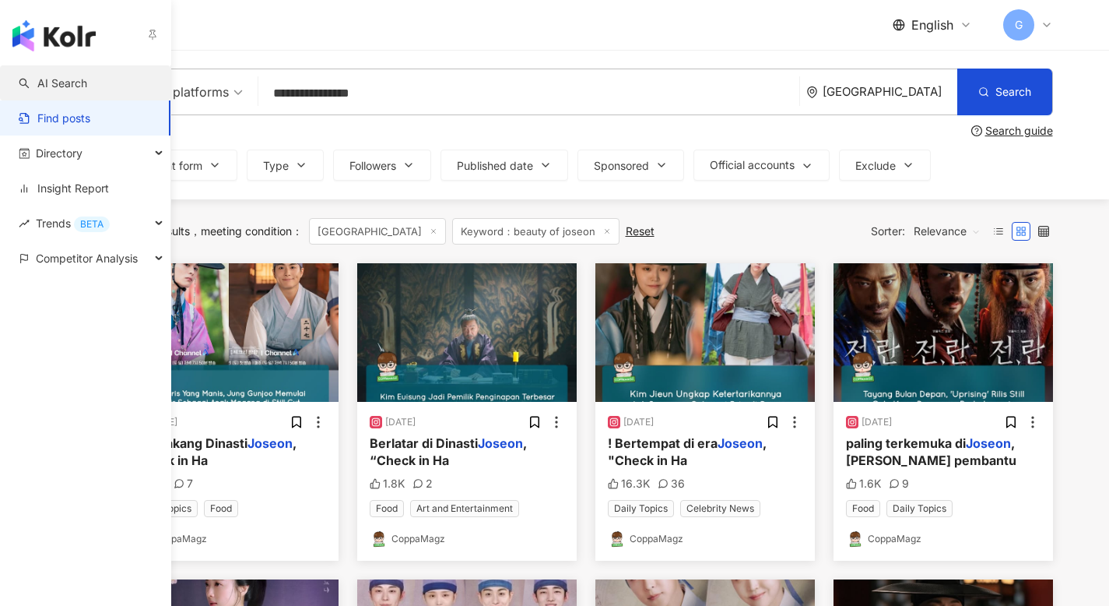
click at [40, 75] on link "AI Search" at bounding box center [53, 83] width 68 height 16
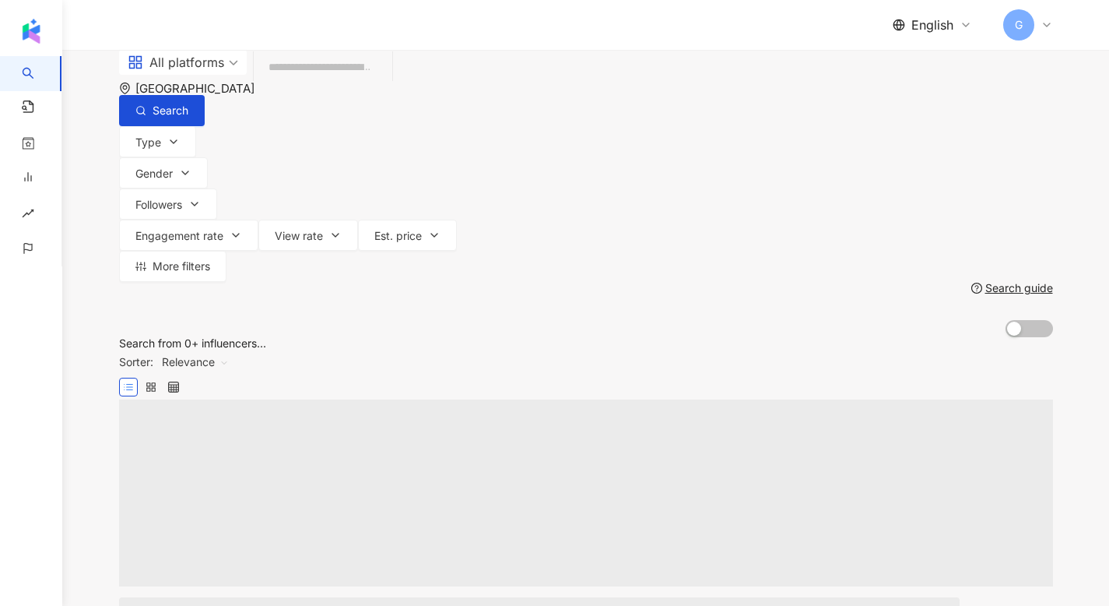
click at [363, 82] on input "search" at bounding box center [323, 67] width 126 height 30
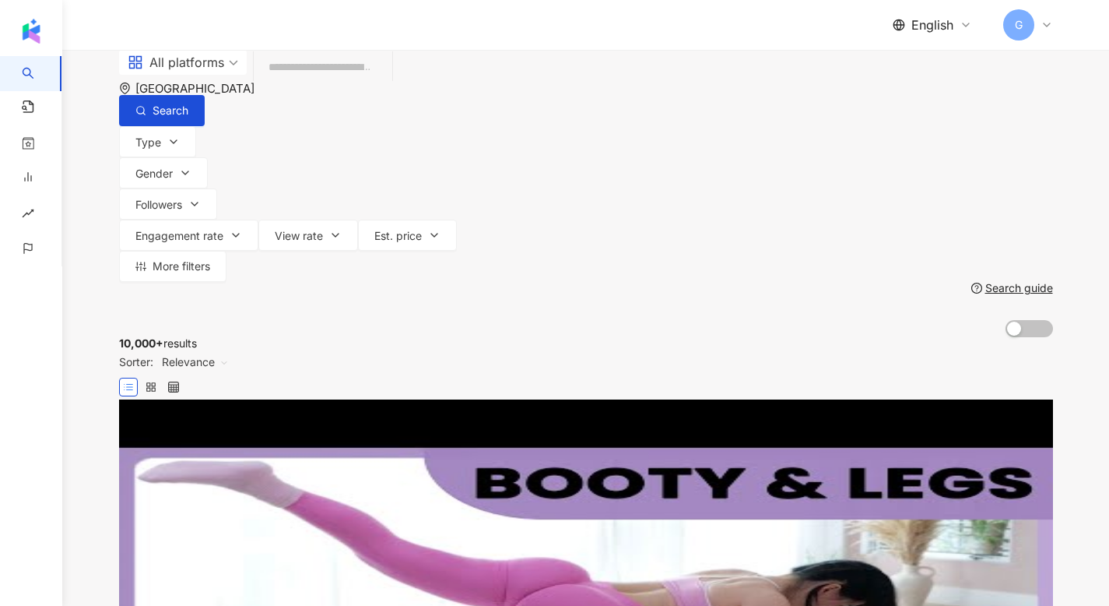
click at [270, 92] on div "Singapore" at bounding box center [202, 88] width 135 height 13
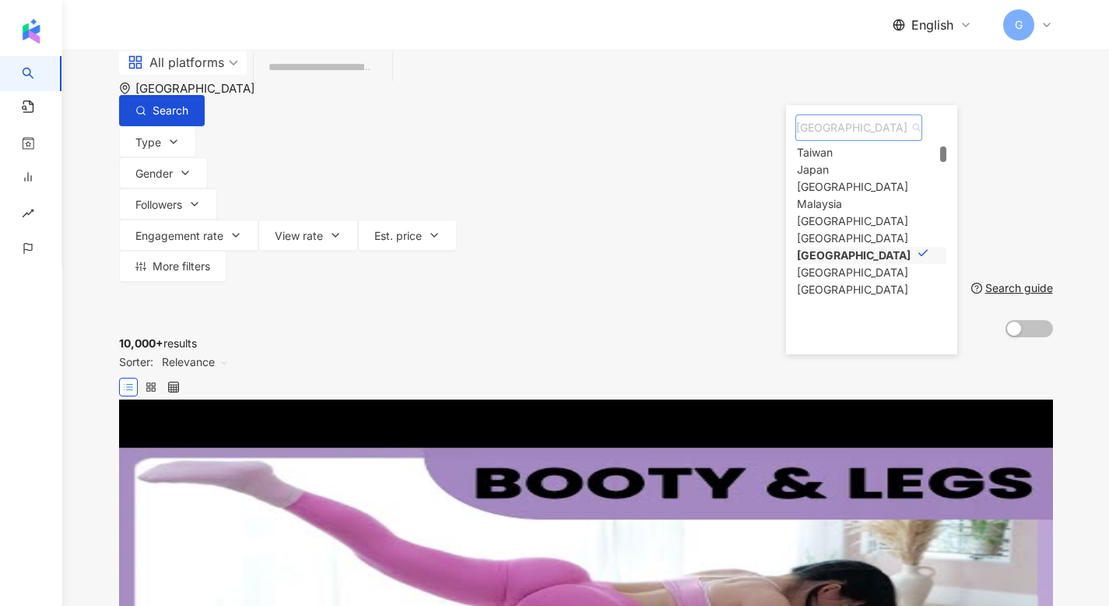
click at [876, 140] on span "Singapore" at bounding box center [858, 127] width 125 height 25
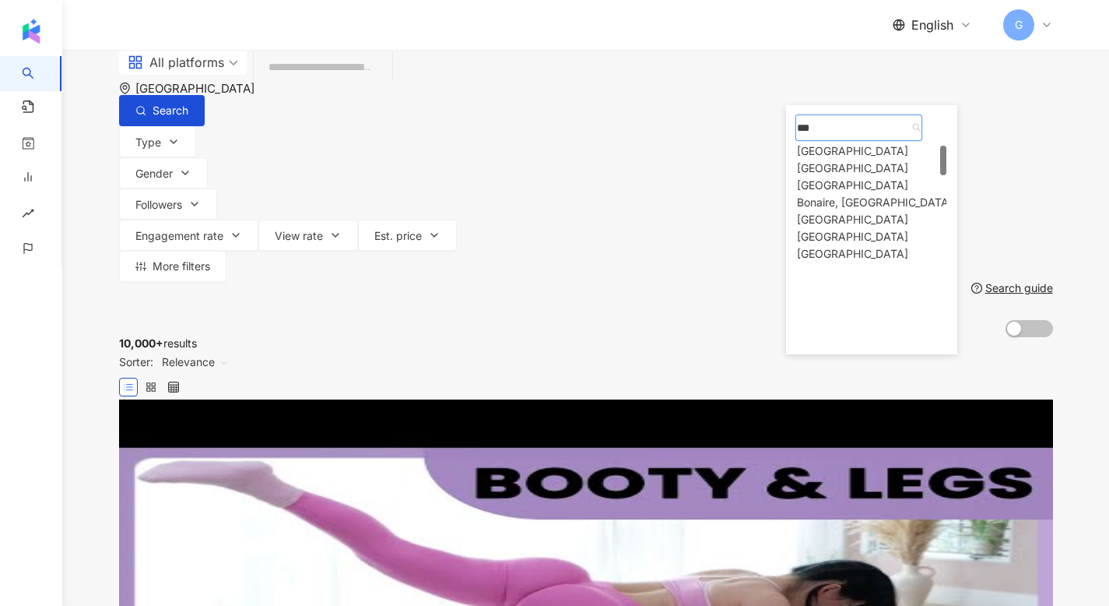
scroll to position [0, 0]
type input "****"
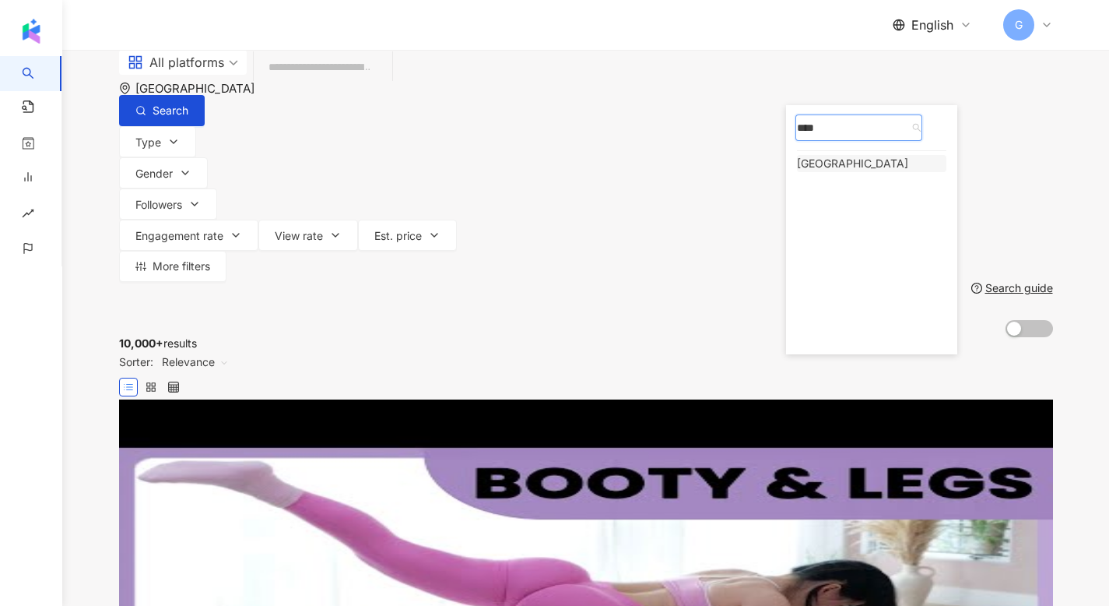
click at [860, 172] on div "Indonesia" at bounding box center [852, 163] width 111 height 17
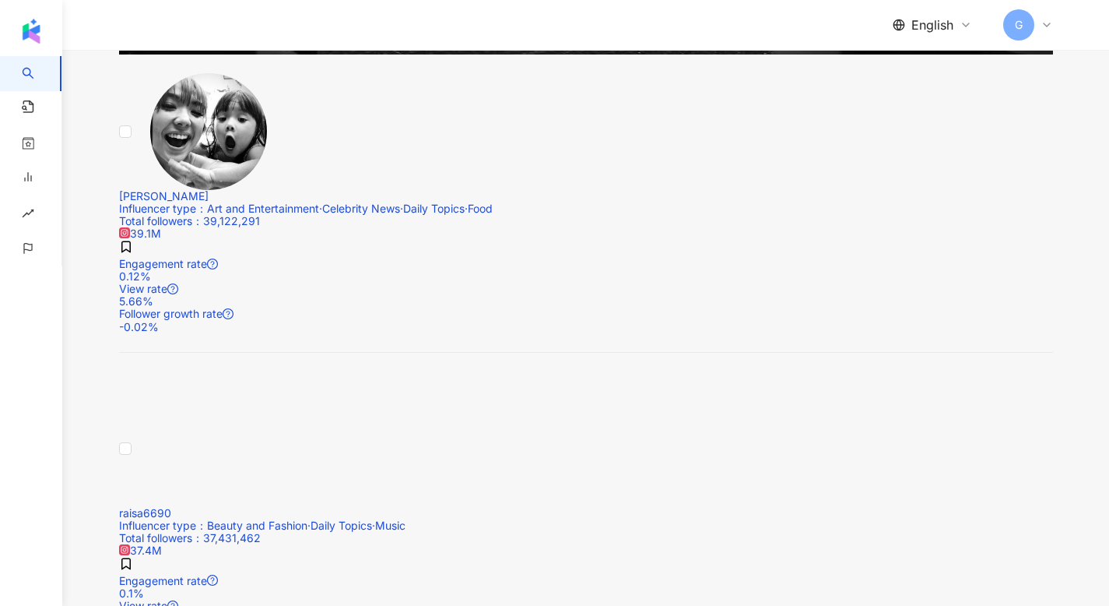
scroll to position [2544, 0]
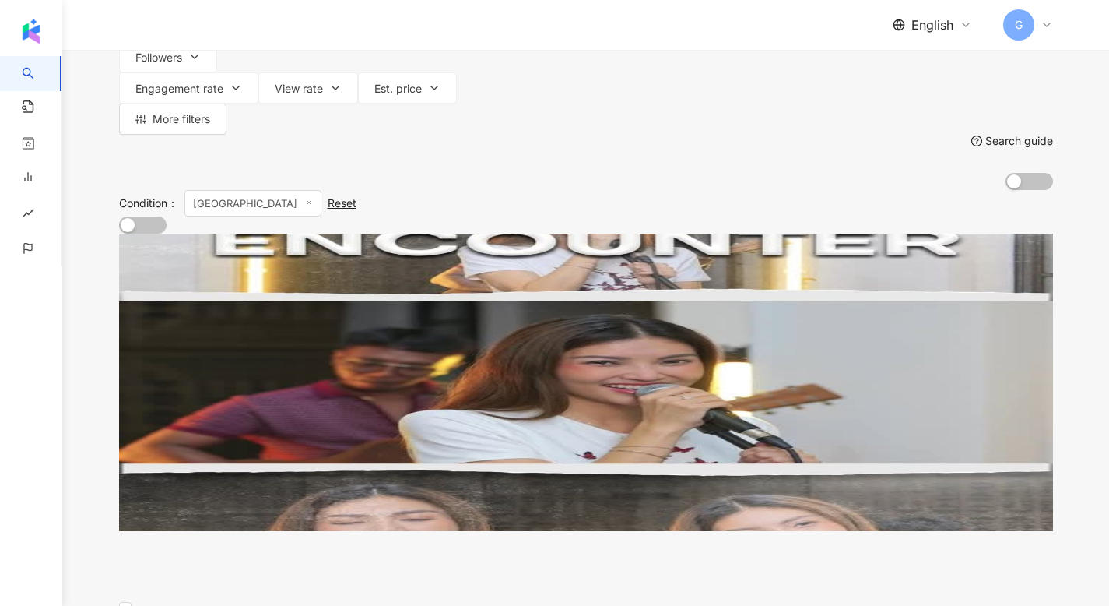
scroll to position [0, 0]
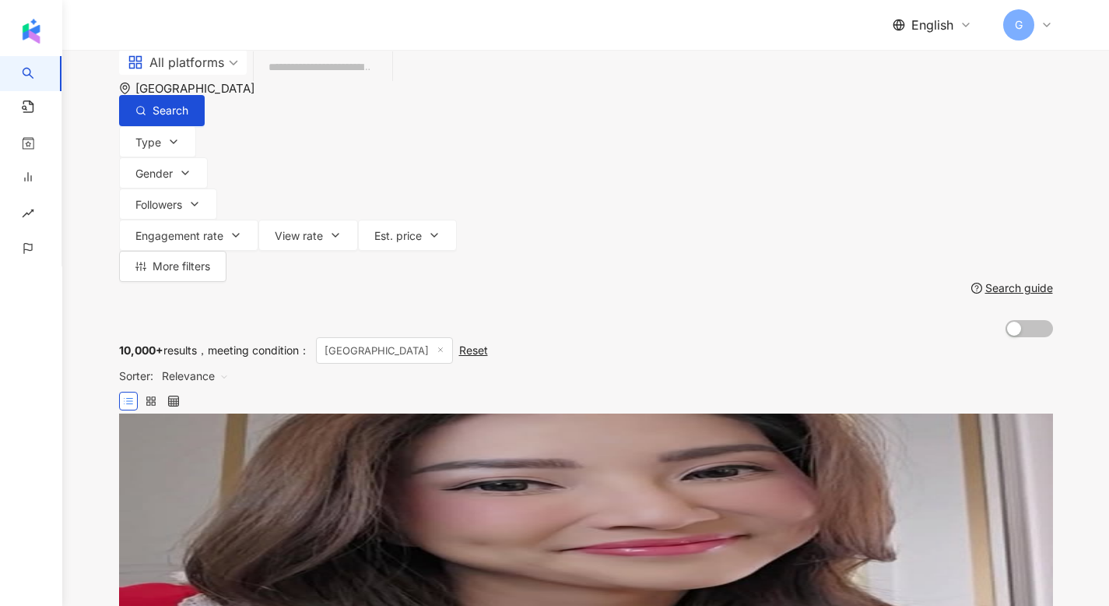
click at [191, 529] on span "Sarwendah29" at bounding box center [155, 535] width 72 height 13
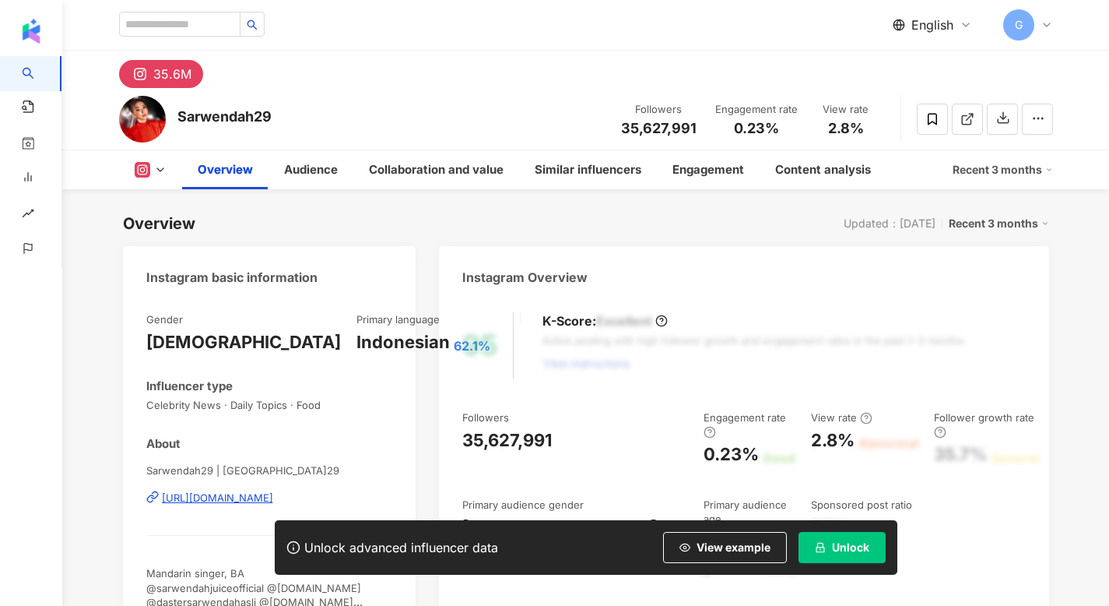
click at [824, 547] on icon "lock" at bounding box center [820, 547] width 11 height 11
